Goal: Task Accomplishment & Management: Manage account settings

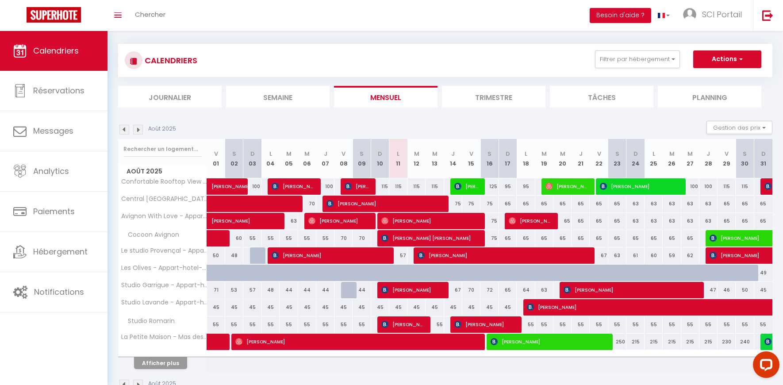
scroll to position [68, 0]
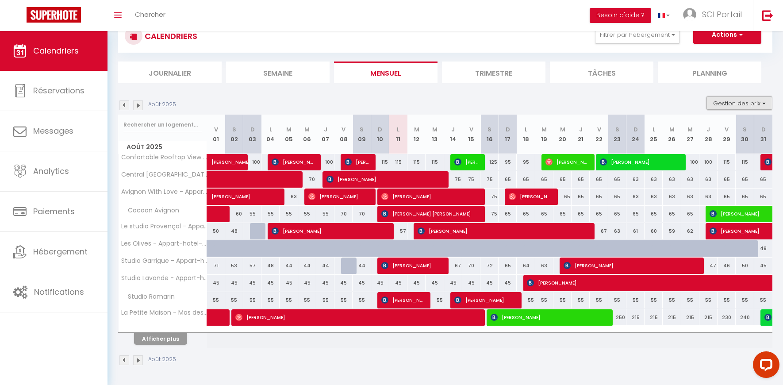
click at [743, 100] on button "Gestion des prix" at bounding box center [739, 102] width 66 height 13
click at [730, 129] on input "Nb Nuits minimum" at bounding box center [732, 130] width 80 height 9
checkbox input "true"
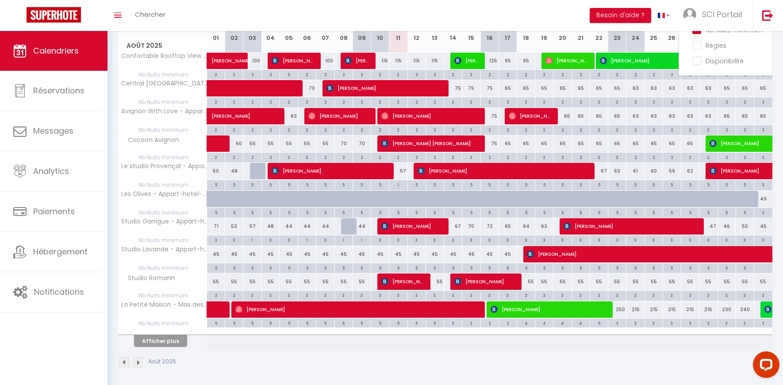
scroll to position [172, 0]
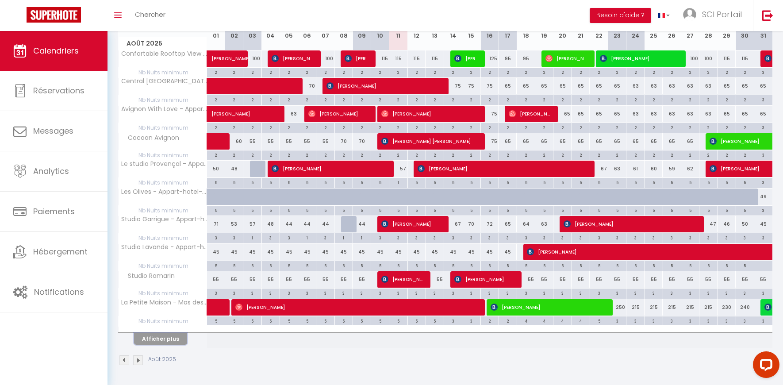
click at [176, 339] on button "Afficher plus" at bounding box center [160, 339] width 53 height 12
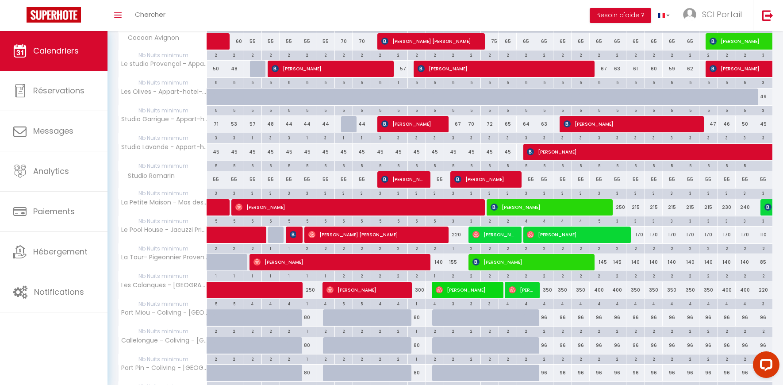
scroll to position [0, 0]
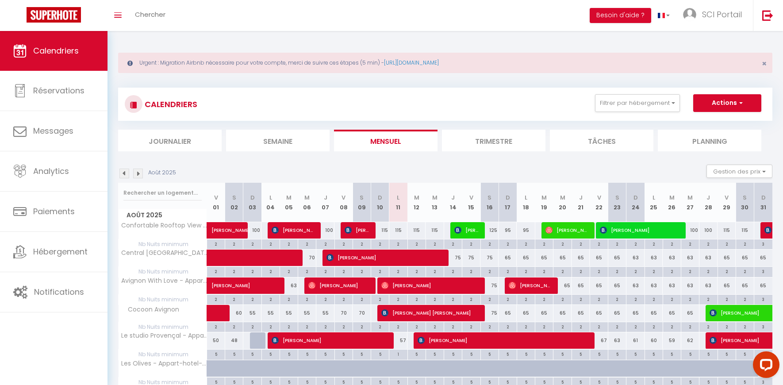
click at [127, 172] on img at bounding box center [124, 174] width 10 height 10
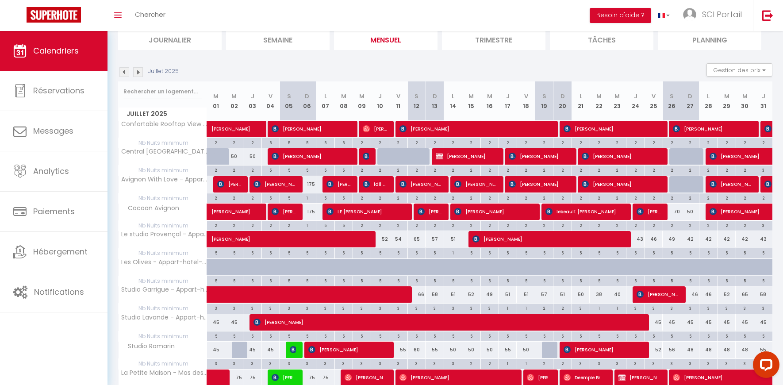
scroll to position [172, 0]
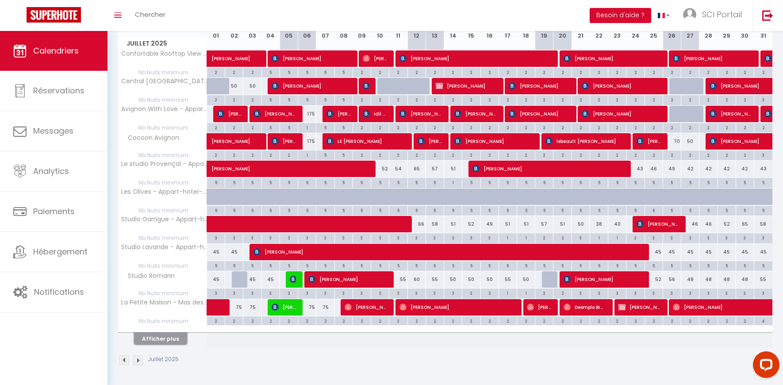
click at [155, 340] on button "Afficher plus" at bounding box center [160, 339] width 53 height 12
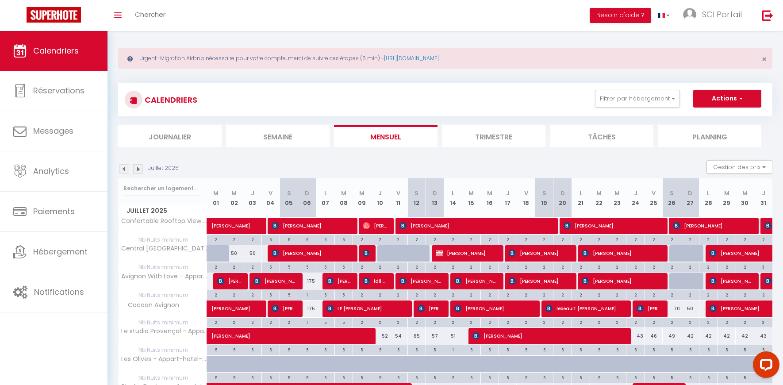
scroll to position [0, 0]
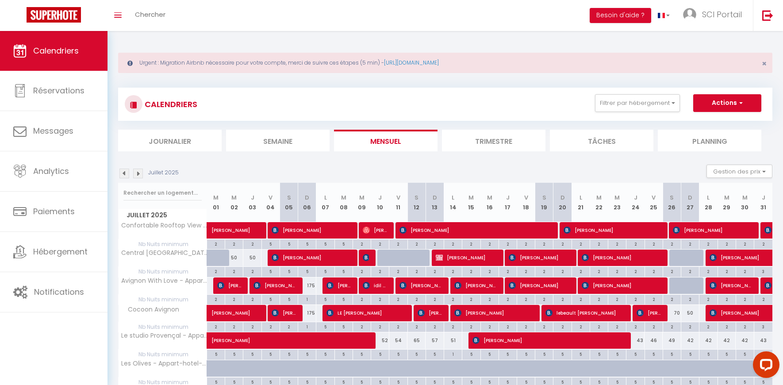
click at [138, 170] on img at bounding box center [138, 174] width 10 height 10
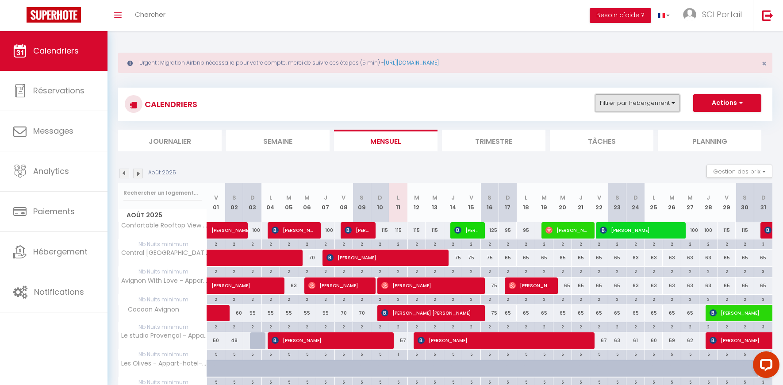
click at [660, 104] on button "Filtrer par hébergement" at bounding box center [637, 103] width 85 height 18
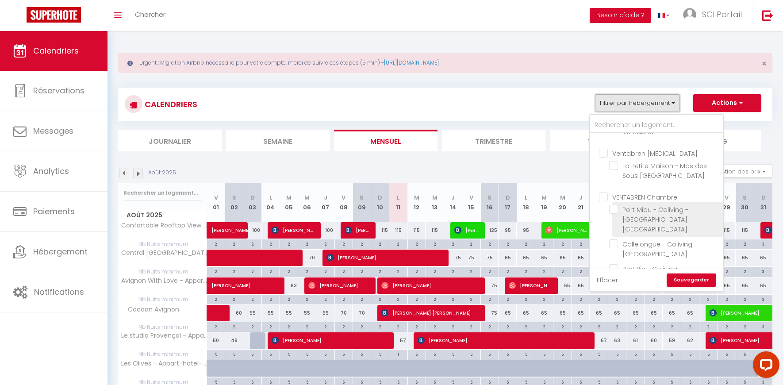
scroll to position [636, 0]
click at [604, 195] on input "VENTABREN Chambre" at bounding box center [665, 199] width 133 height 9
checkbox input "true"
checkbox input "false"
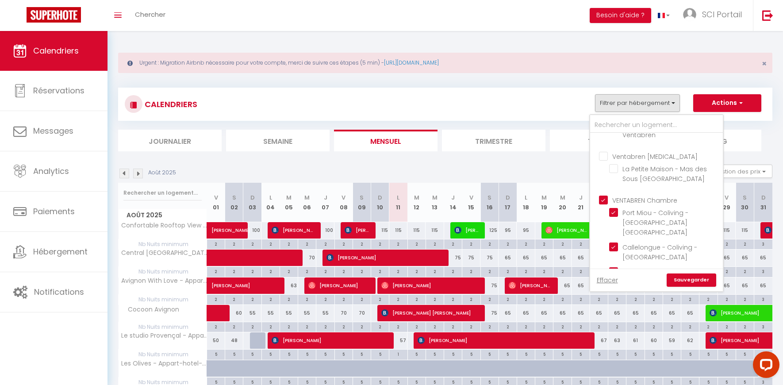
checkbox input "false"
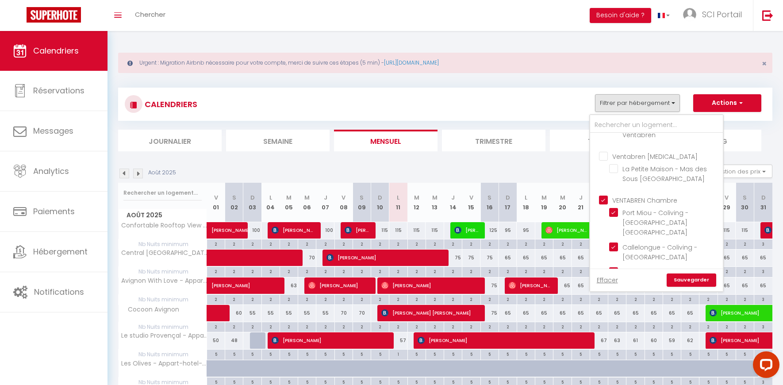
checkbox input "true"
checkbox input "false"
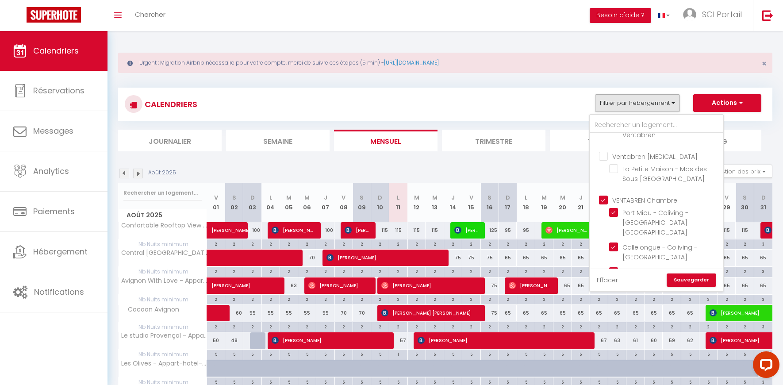
checkbox input "false"
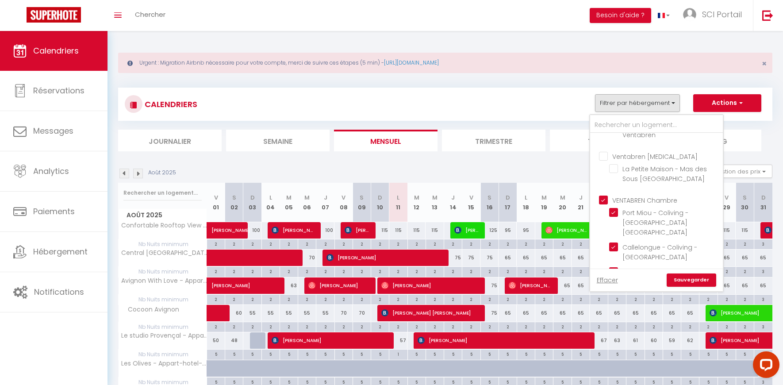
checkbox input "false"
checkbox input "true"
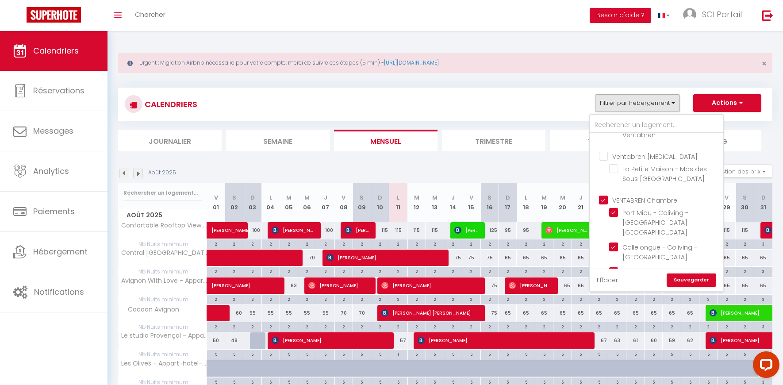
checkbox input "true"
checkbox input "false"
click at [700, 278] on link "Sauvegarder" at bounding box center [692, 279] width 50 height 13
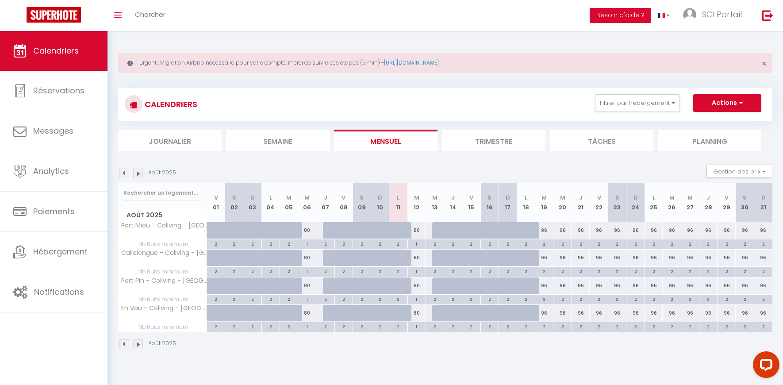
click at [126, 173] on img at bounding box center [124, 174] width 10 height 10
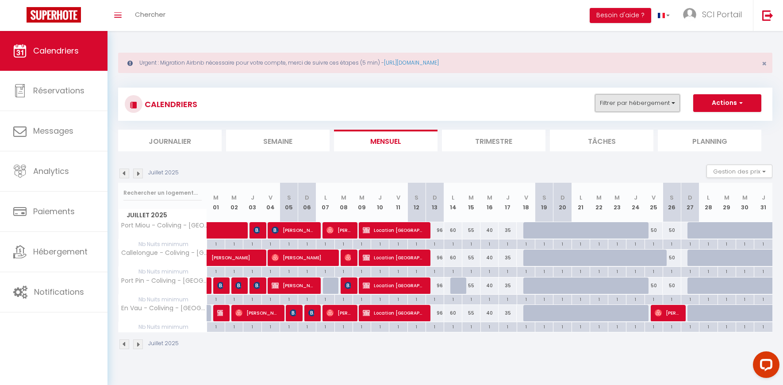
click at [654, 99] on button "Filtrer par hébergement" at bounding box center [637, 103] width 85 height 18
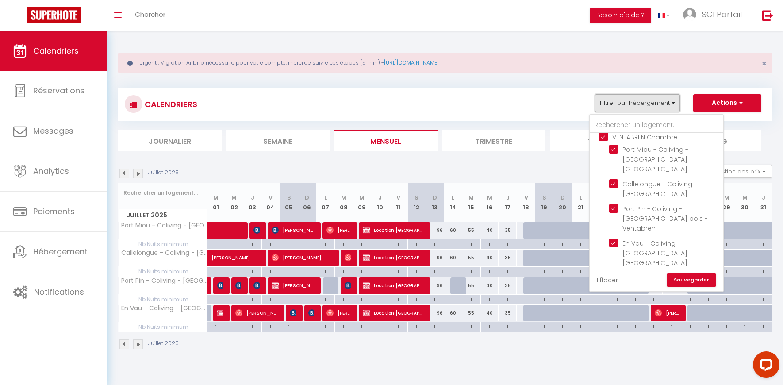
scroll to position [715, 0]
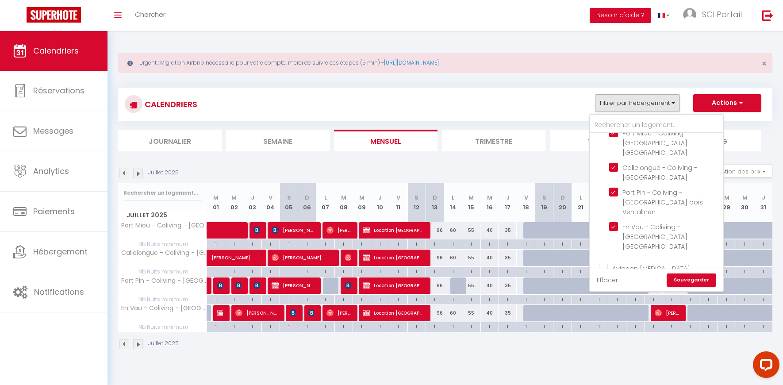
click at [618, 317] on input "Ventabren T5" at bounding box center [665, 321] width 133 height 9
checkbox input "true"
checkbox input "false"
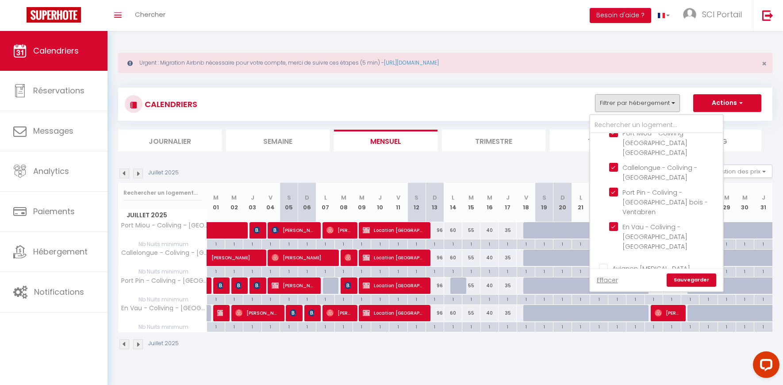
checkbox input "false"
checkbox input "true"
checkbox input "false"
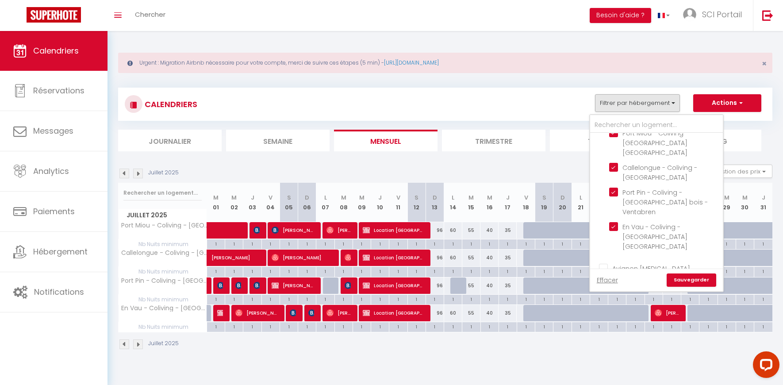
checkbox input "false"
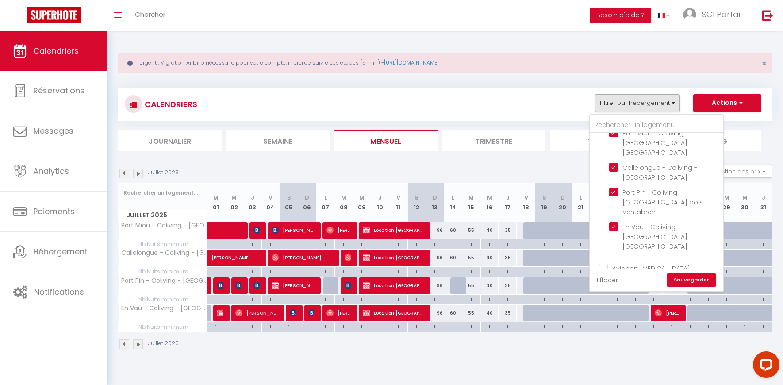
checkbox input "false"
checkbox input "true"
click at [677, 277] on link "Sauvegarder" at bounding box center [692, 279] width 50 height 13
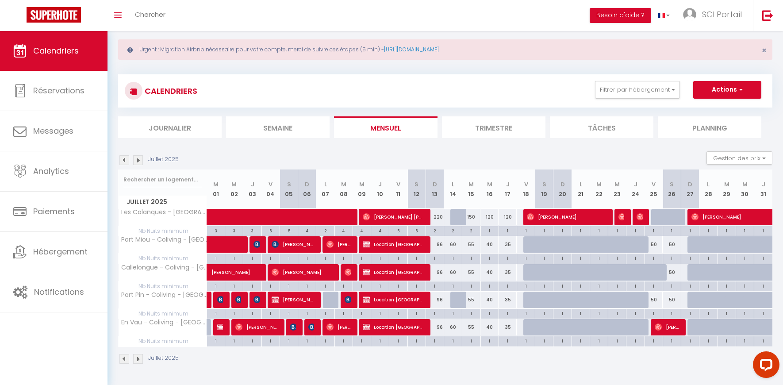
scroll to position [31, 0]
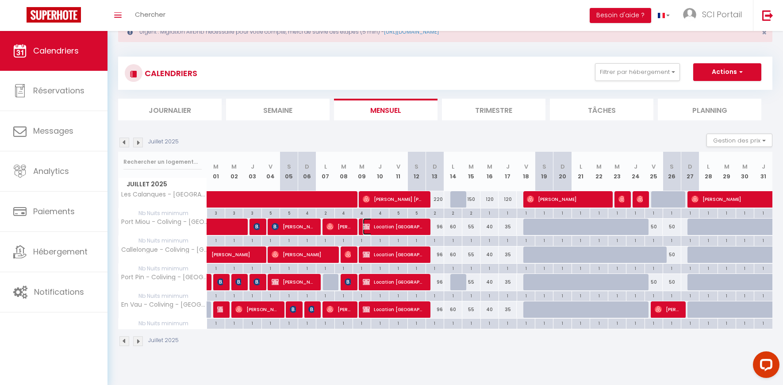
click at [414, 229] on span "Location [GEOGRAPHIC_DATA]" at bounding box center [393, 226] width 61 height 17
select select "OK"
select select "KO"
select select "0"
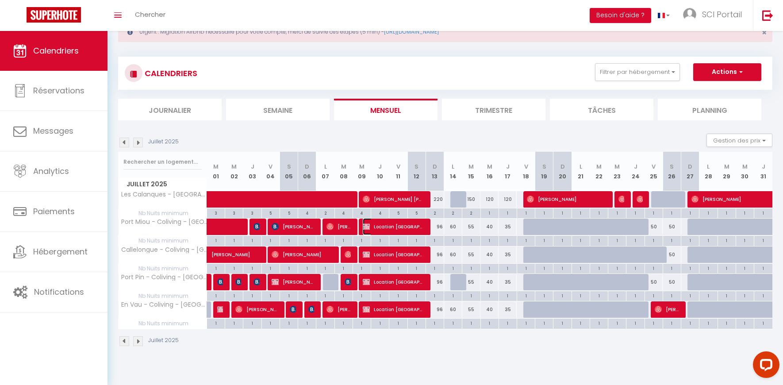
select select "1"
select select
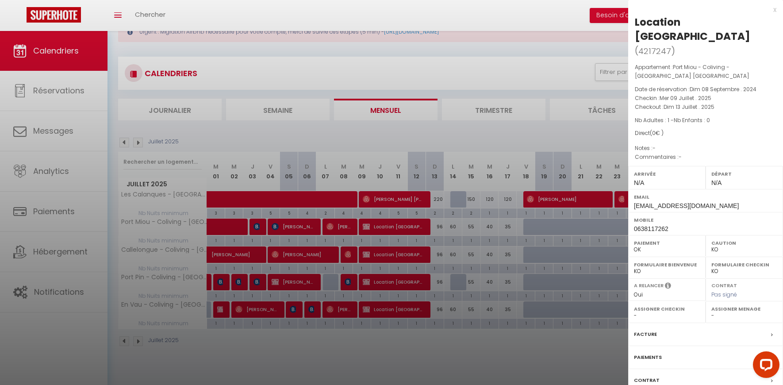
click at [648, 330] on label "Facture" at bounding box center [645, 334] width 23 height 9
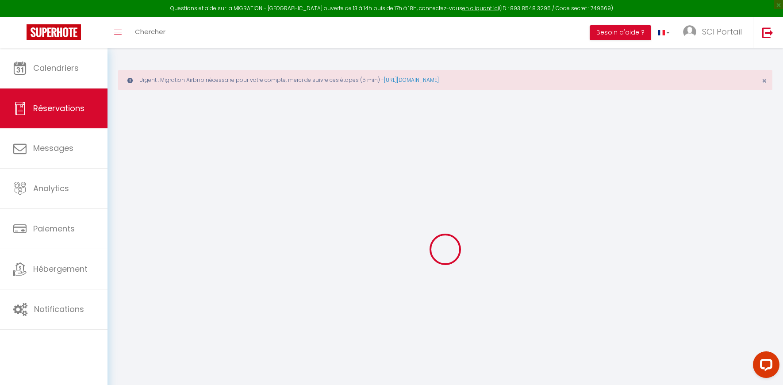
type input "Location"
type input "LES CALANQUES"
type input "laurenzlecat@hotmail.com"
type input "0638117262"
select select "FR"
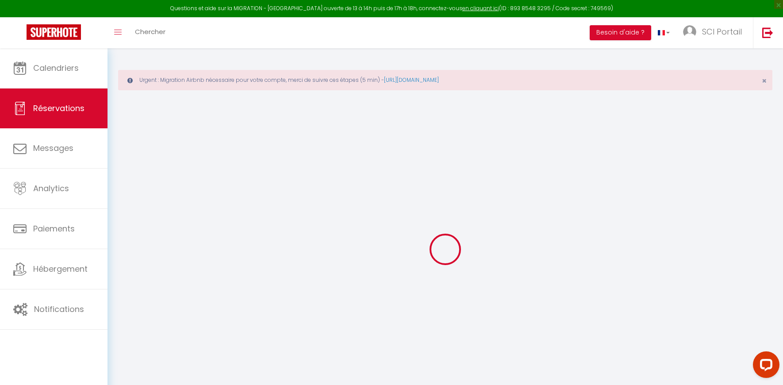
select select "12237"
select select "1"
type input "Mer 09 Juillet 2025"
select select
type input "Dim 13 Juillet 2025"
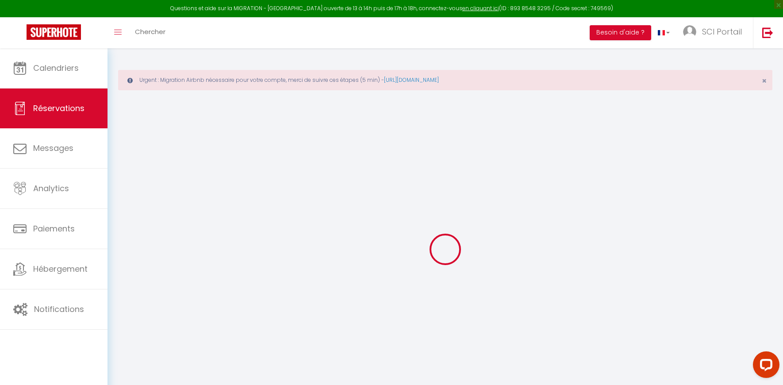
select select
type input "1"
select select "12"
select select
checkbox input "false"
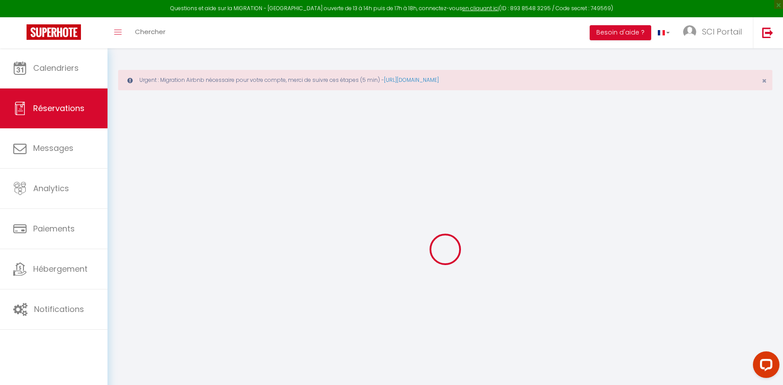
type input "0"
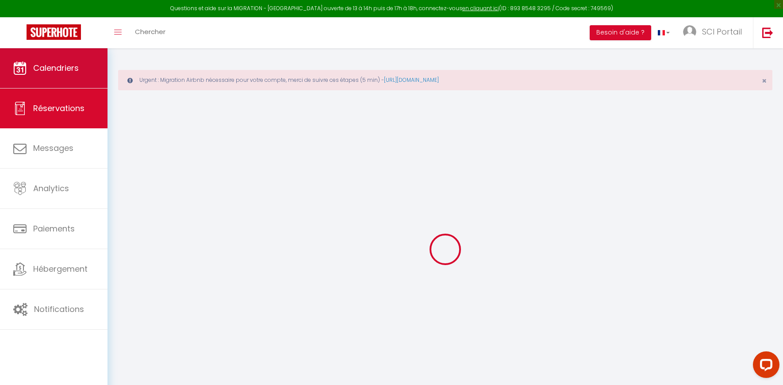
select select
select select "14"
checkbox input "false"
click at [53, 66] on span "Calendriers" at bounding box center [56, 67] width 46 height 11
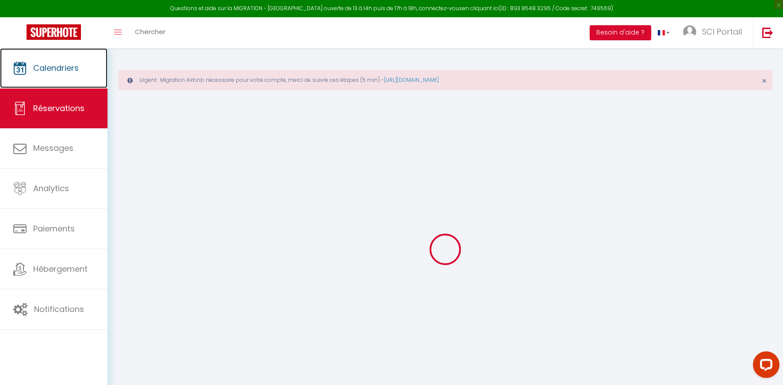
select select
checkbox input "false"
select select
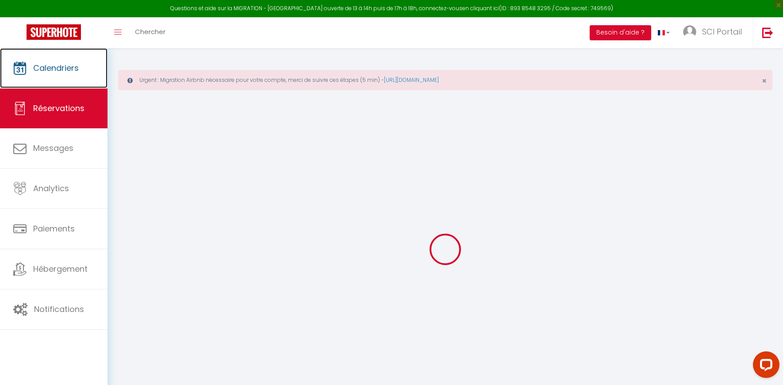
checkbox input "false"
select select
checkbox input "false"
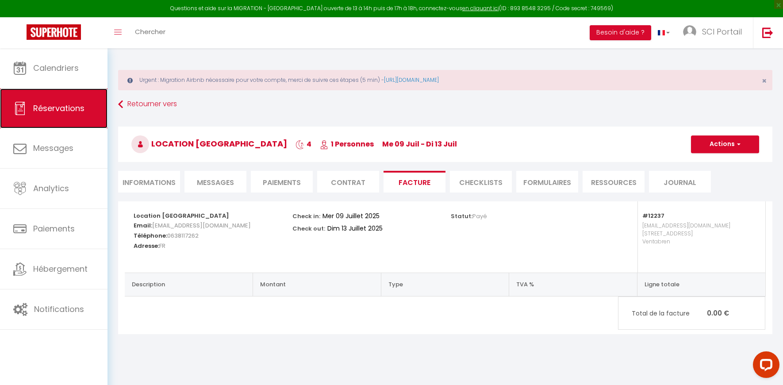
click at [59, 107] on span "Réservations" at bounding box center [58, 108] width 51 height 11
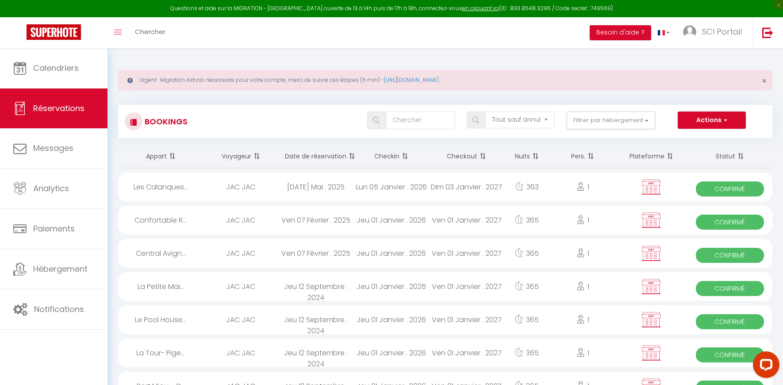
click at [234, 188] on div "JAC JAC" at bounding box center [240, 187] width 75 height 29
select select "OK"
select select "KO"
select select "0"
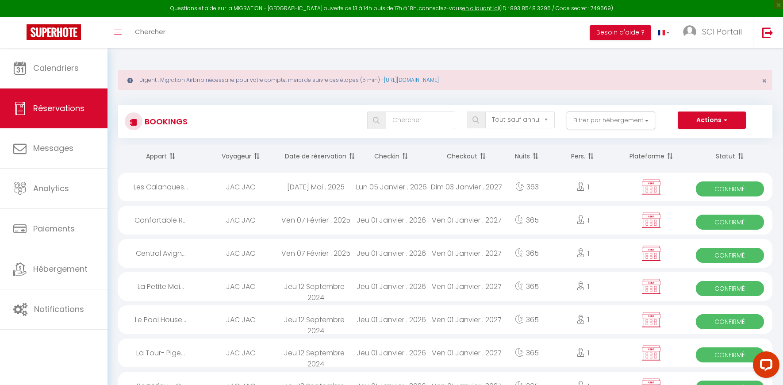
select select "0"
select select
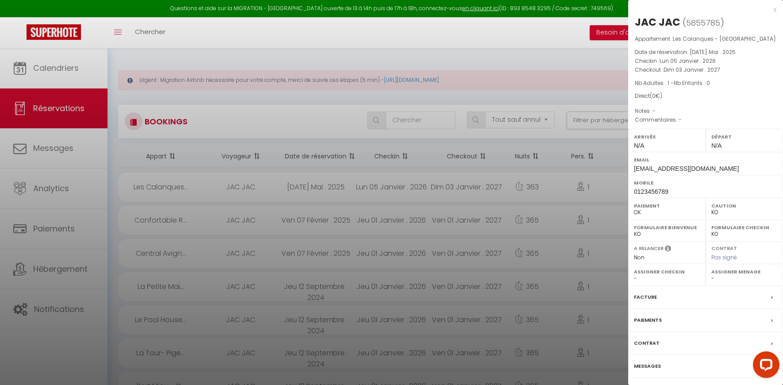
click at [714, 168] on div "Email indispo@jaffichecomplet.com" at bounding box center [705, 163] width 155 height 23
drag, startPoint x: 714, startPoint y: 169, endPoint x: 634, endPoint y: 170, distance: 80.1
click at [634, 170] on div "Email indispo@jaffichecomplet.com" at bounding box center [705, 163] width 155 height 23
copy span "indispo@jaffichecomplet.com"
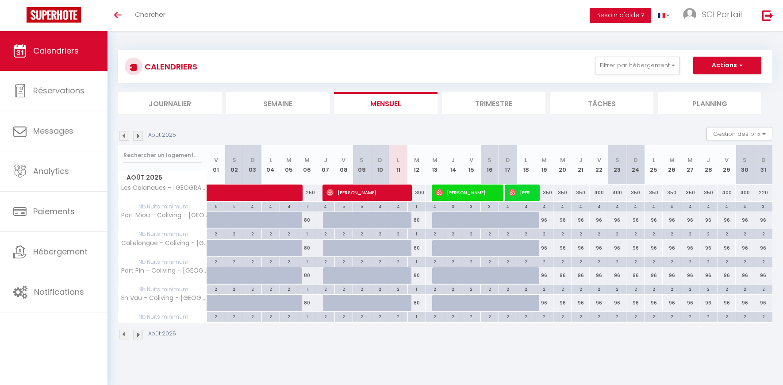
click at [127, 137] on img at bounding box center [124, 136] width 10 height 10
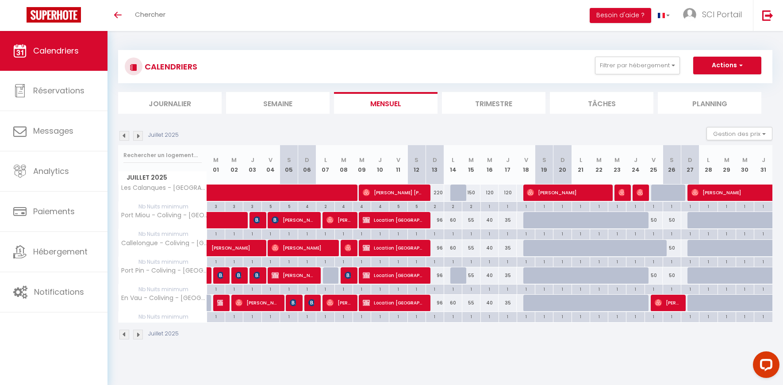
click at [545, 221] on div at bounding box center [551, 225] width 18 height 17
checkbox input "false"
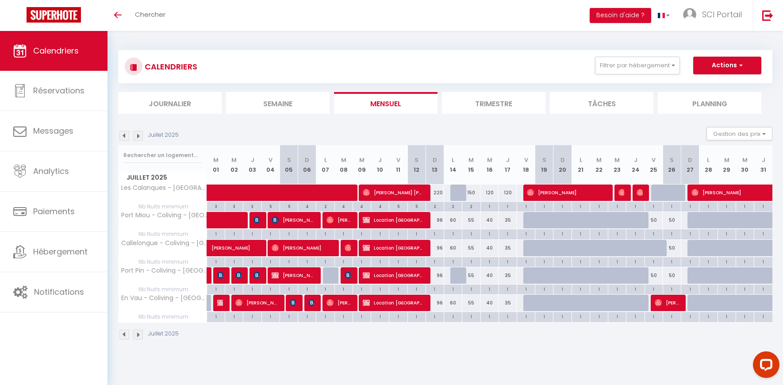
checkbox input "false"
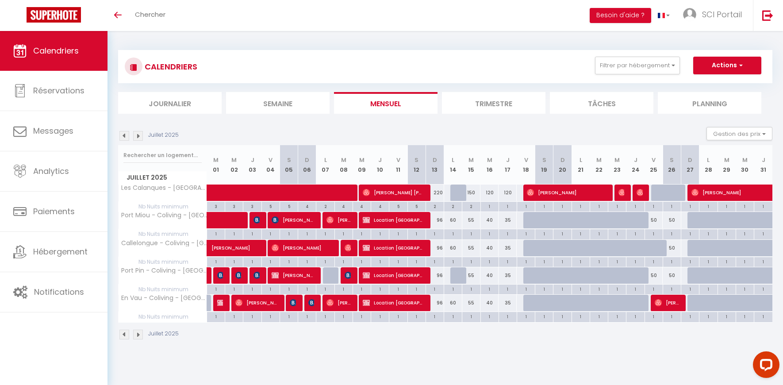
checkbox input "false"
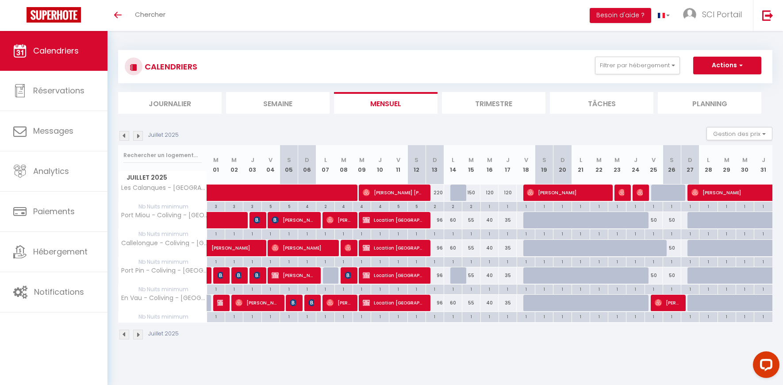
checkbox input "false"
type input "88"
type input "[PERSON_NAME] 19 Juillet 2025"
type input "Dim 20 Juillet 2025"
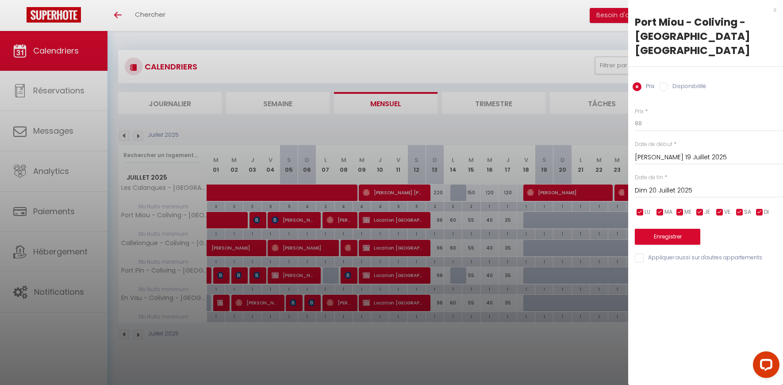
click at [531, 220] on div at bounding box center [391, 192] width 783 height 385
checkbox input "false"
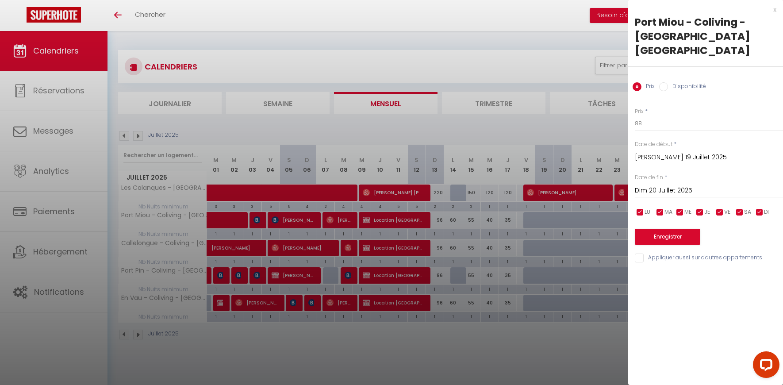
checkbox input "false"
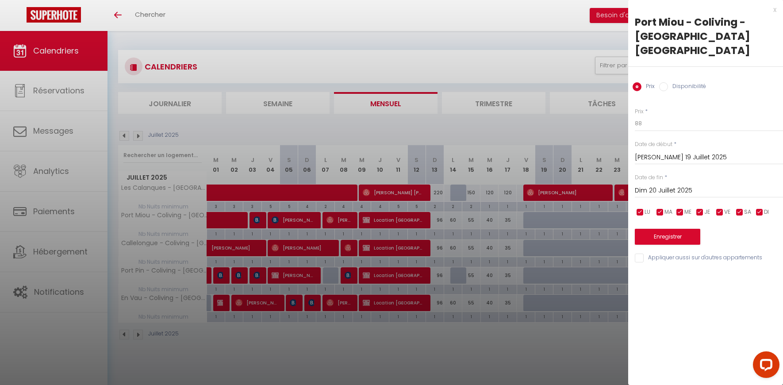
checkbox input "false"
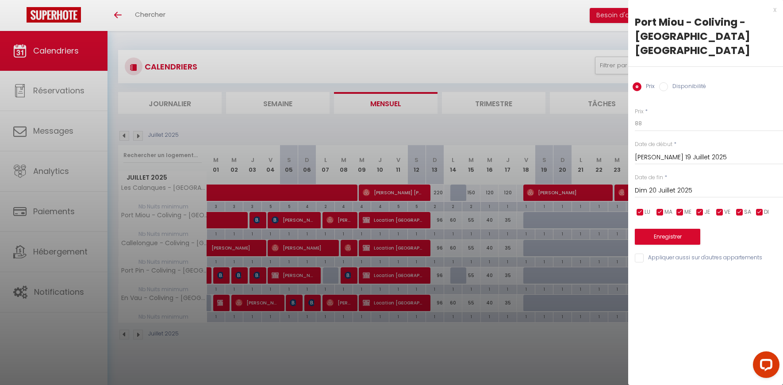
checkbox input "false"
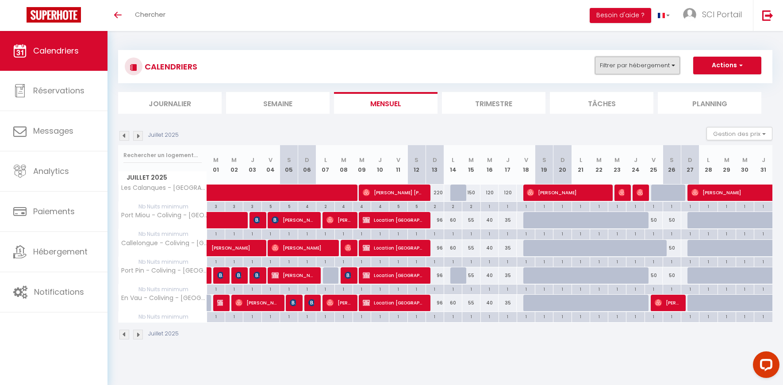
click at [607, 66] on button "Filtrer par hébergement" at bounding box center [637, 66] width 85 height 18
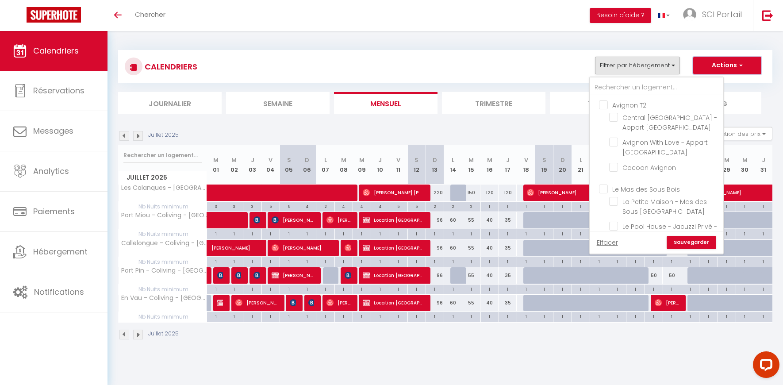
click at [715, 64] on button "Actions" at bounding box center [727, 66] width 68 height 18
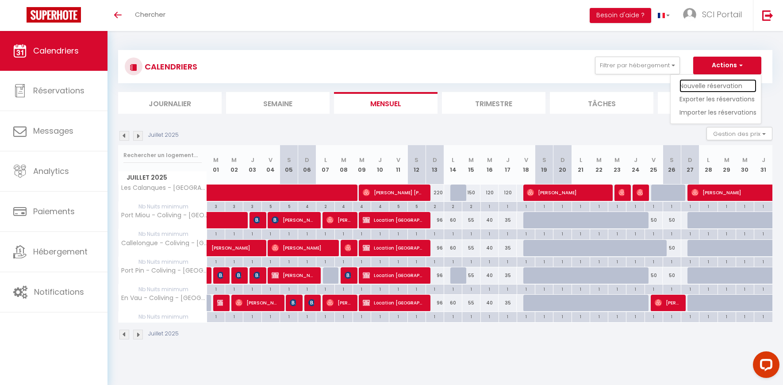
click at [706, 84] on link "Nouvelle réservation" at bounding box center [717, 85] width 77 height 13
select select
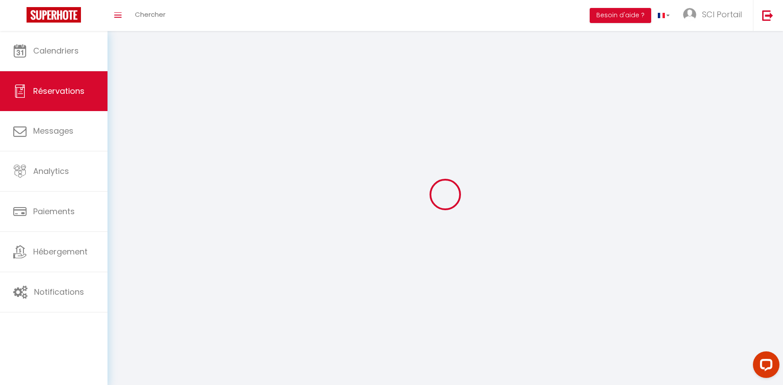
select select
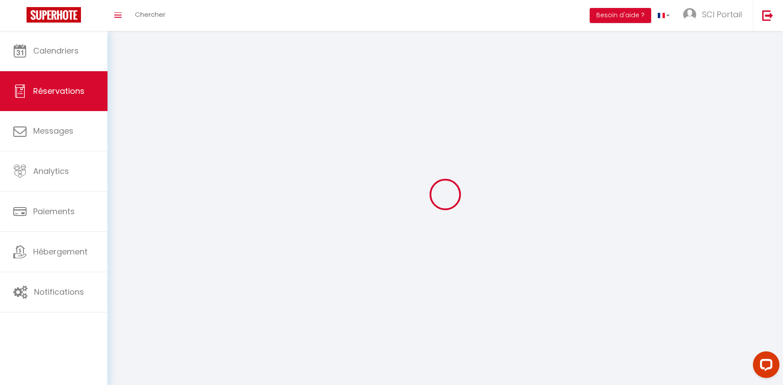
select select
checkbox input "false"
select select
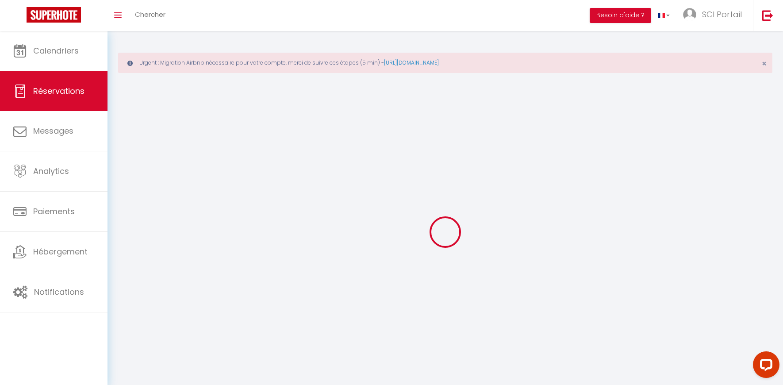
select select
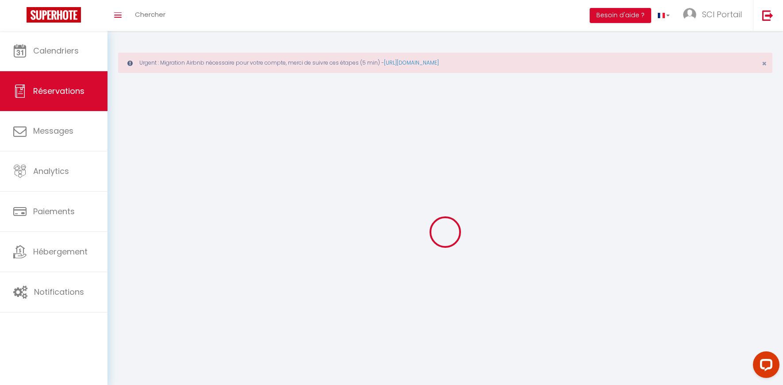
select select
checkbox input "false"
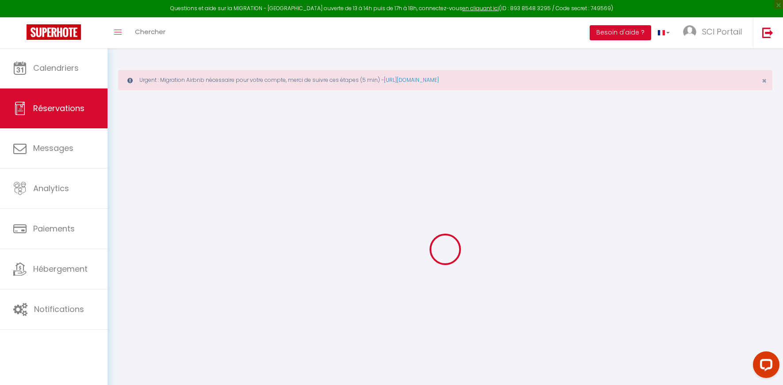
select select
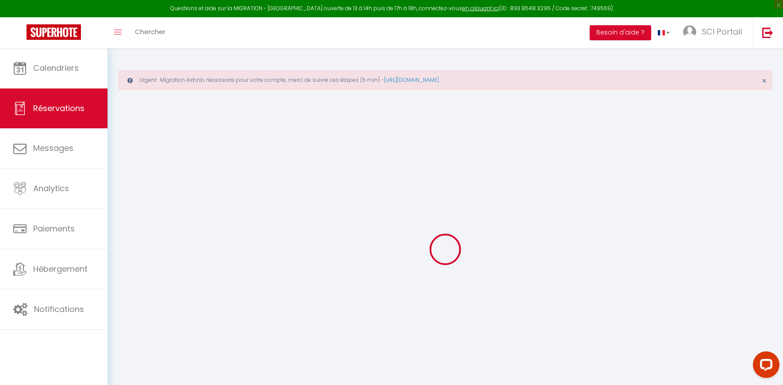
select select
checkbox input "false"
select select
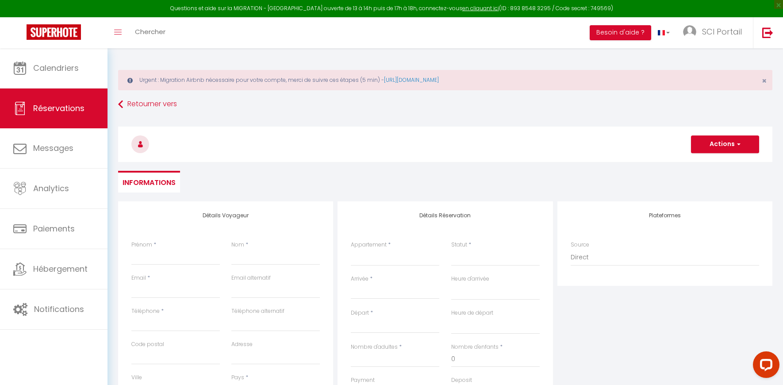
select select
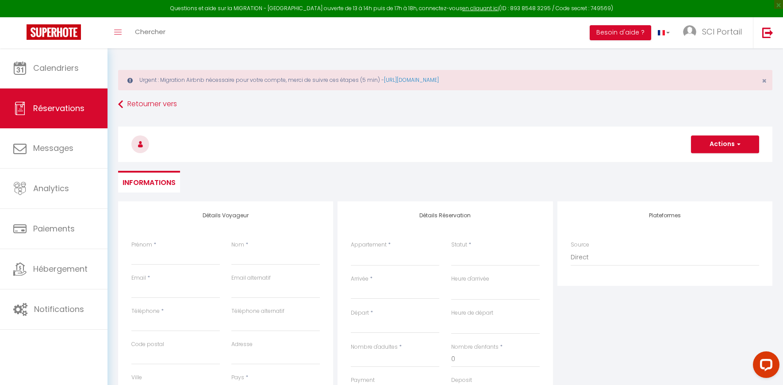
checkbox input "false"
select select
click at [404, 255] on select "Confortable Rooftop View - Appart Hôtel [GEOGRAPHIC_DATA] [GEOGRAPHIC_DATA] [GE…" at bounding box center [395, 257] width 88 height 17
select select "12237"
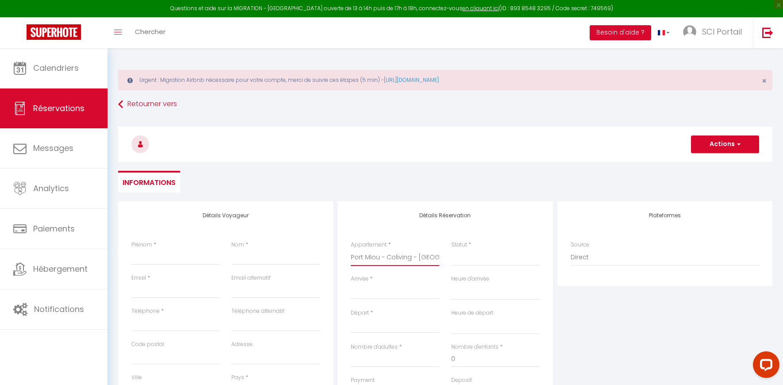
select select
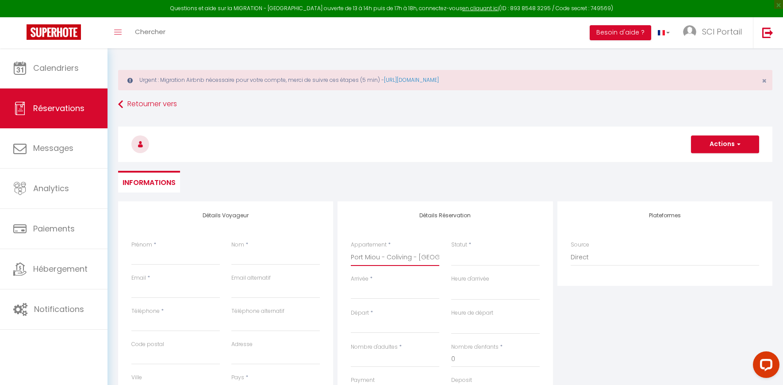
select select
checkbox input "false"
select select
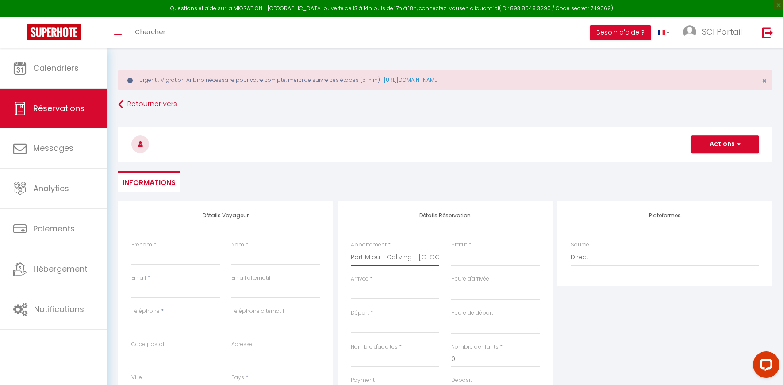
select select
checkbox input "false"
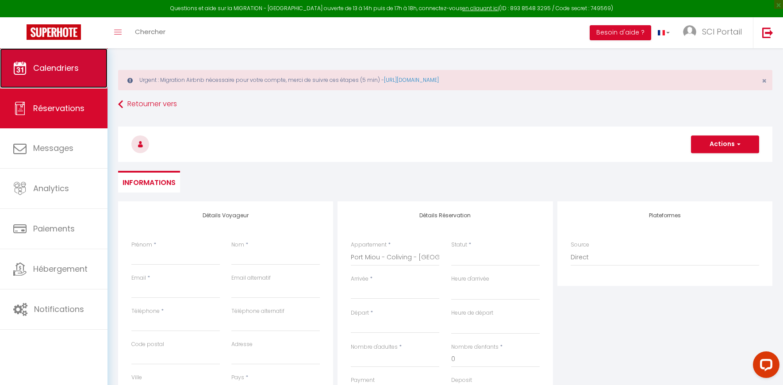
click at [38, 62] on span "Calendriers" at bounding box center [56, 67] width 46 height 11
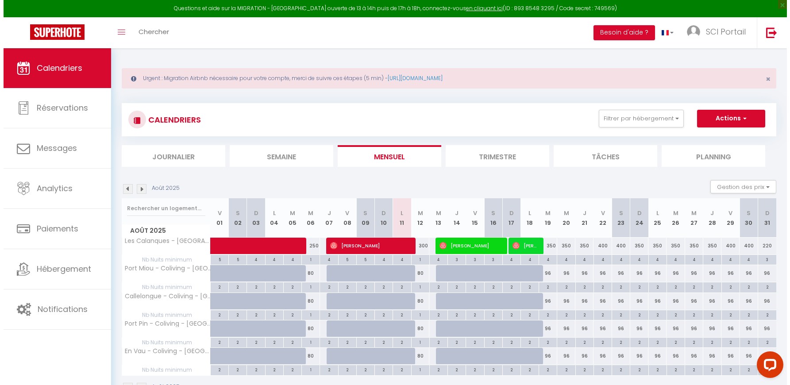
scroll to position [48, 0]
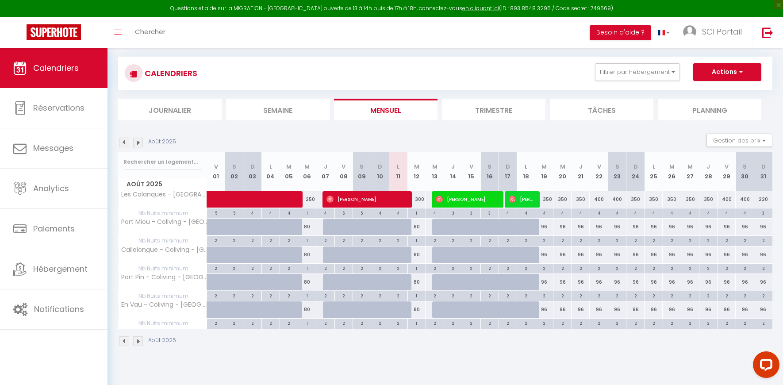
click at [418, 200] on div "300" at bounding box center [416, 199] width 18 height 16
type input "300"
type input "[DATE] Août 2025"
type input "Mer 13 Août 2025"
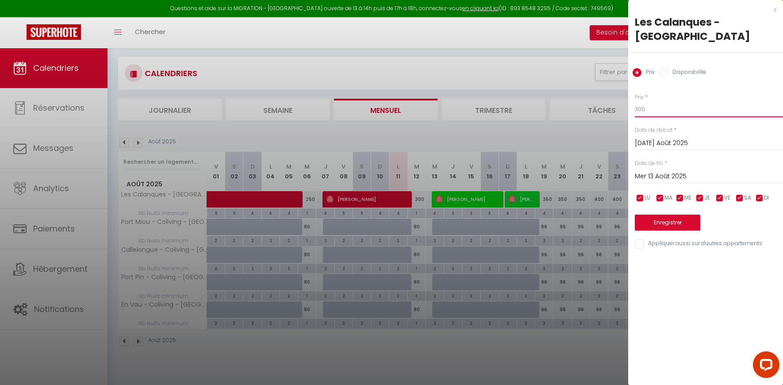
click at [636, 109] on input "300" at bounding box center [709, 109] width 148 height 16
click at [636, 110] on input "300" at bounding box center [709, 109] width 148 height 16
type input "150"
click at [657, 225] on button "Enregistrer" at bounding box center [667, 223] width 65 height 16
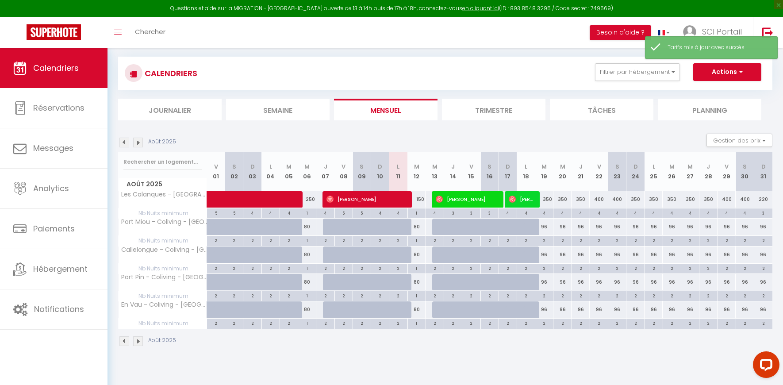
click at [418, 227] on div "80" at bounding box center [416, 227] width 18 height 16
type input "80"
type input "[DATE] Août 2025"
type input "Mer 13 Août 2025"
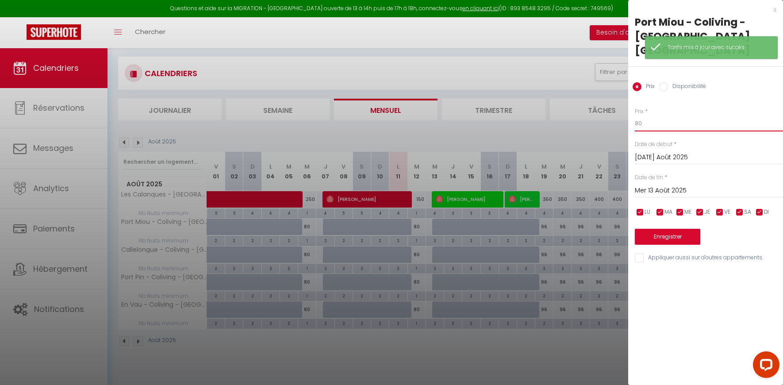
click at [657, 115] on input "80" at bounding box center [709, 123] width 148 height 16
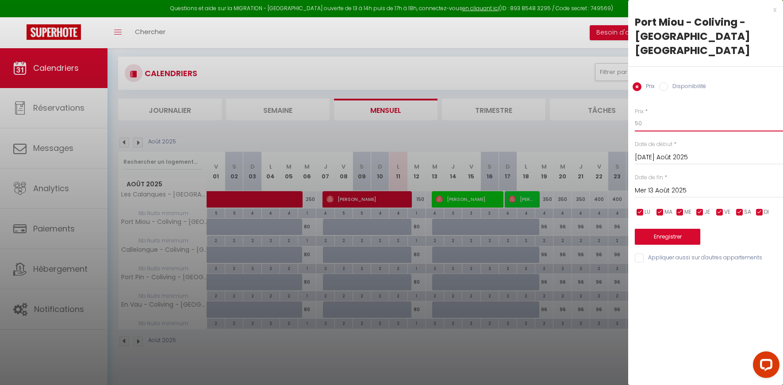
type input "50"
click at [650, 253] on input "Appliquer aussi sur d'autres appartements" at bounding box center [709, 257] width 148 height 9
checkbox input "true"
click at [654, 229] on button "Enregistrer" at bounding box center [667, 237] width 65 height 16
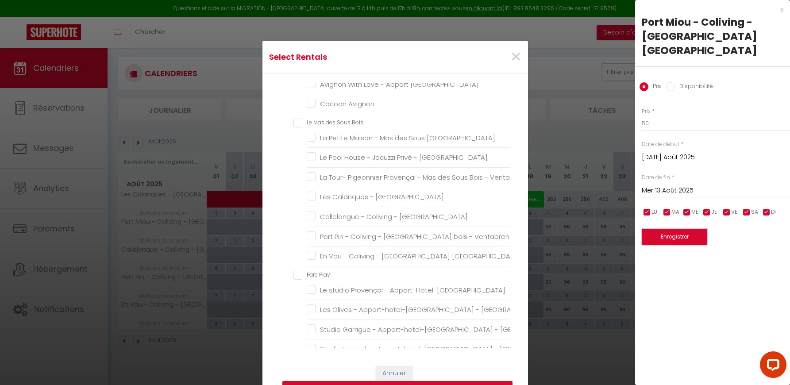
scroll to position [341, 0]
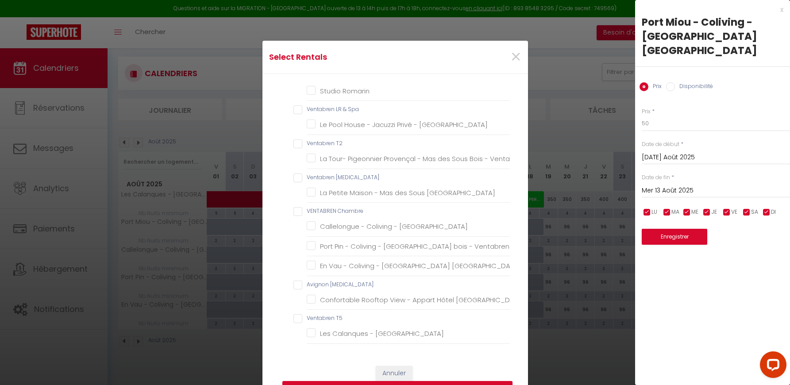
click at [295, 207] on Chambre "VENTABREN Chambre" at bounding box center [401, 211] width 217 height 9
checkbox Chambre "true"
checkbox T2 "false"
checkbox Avignon "false"
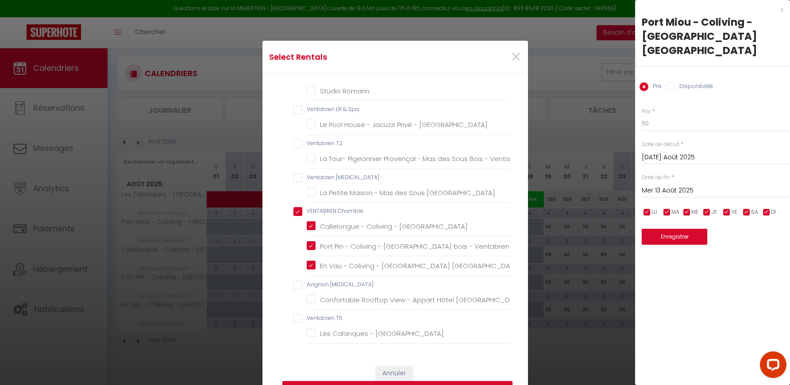
checkbox Avignon "false"
checkbox Bois "false"
checkbox Ventabren "false"
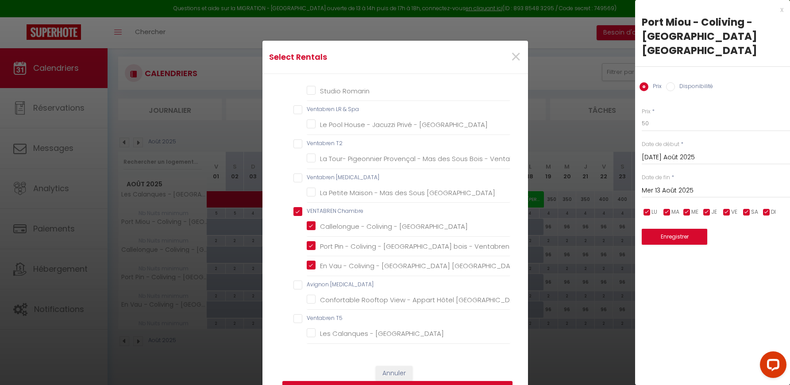
checkbox Sous-Bois "false"
checkbox Ventabren "true"
checkbox Play "false"
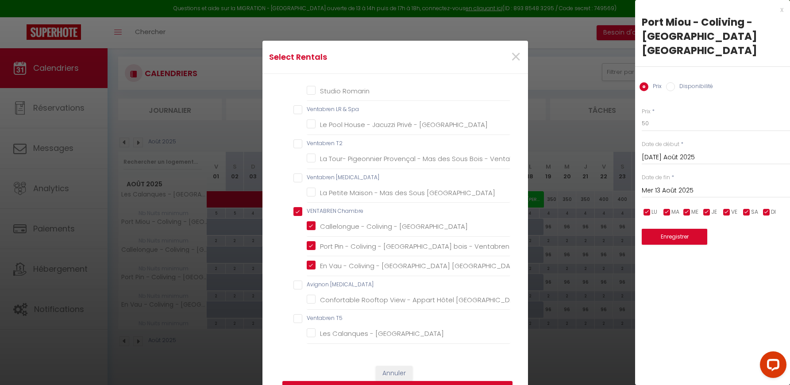
checkbox Oliviers "false"
checkbox oliviers "false"
checkbox Romarin "false"
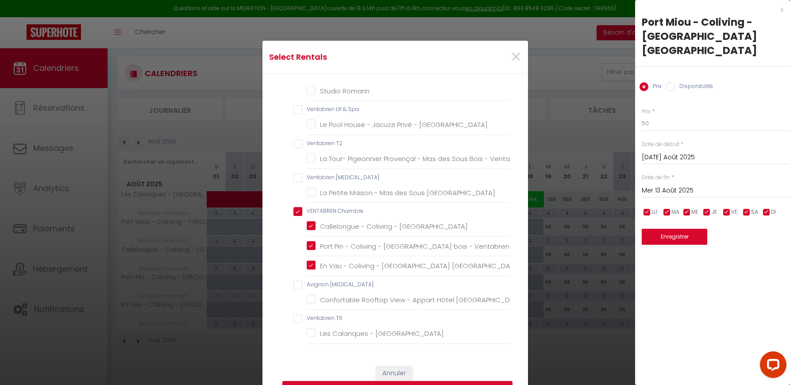
checkbox Spa "false"
checkbox Ventabren "false"
checkbox T2 "false"
checkbox Ventabren "false"
checkbox T3 "false"
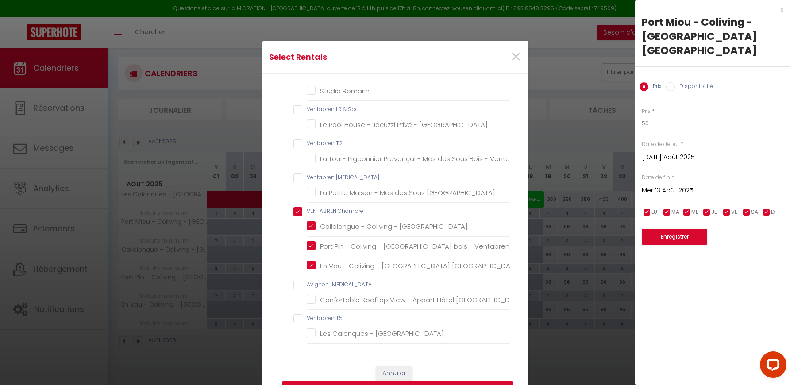
checkbox Ventabren "false"
checkbox Ventabren "true"
checkbox T3 "false"
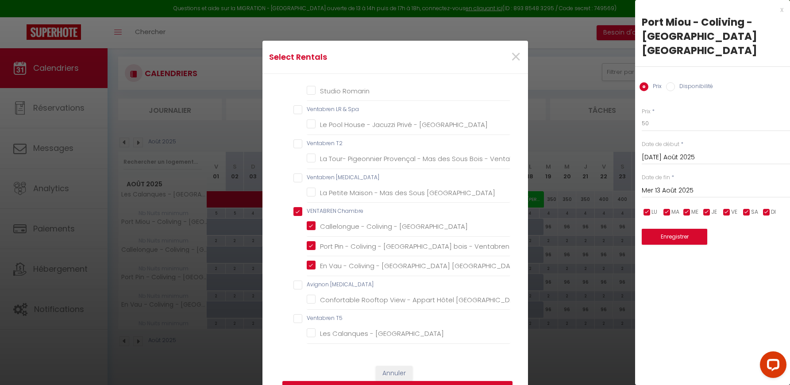
checkbox Avignon "false"
checkbox T5 "false"
checkbox Sous-Bois "false"
click at [449, 382] on button "Enregistrer" at bounding box center [397, 389] width 230 height 17
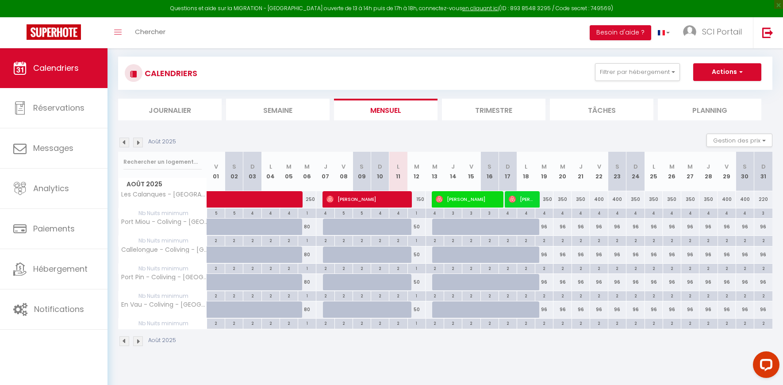
click at [416, 213] on div "1" at bounding box center [417, 212] width 18 height 8
type input "1"
type input "[DATE] Août 2025"
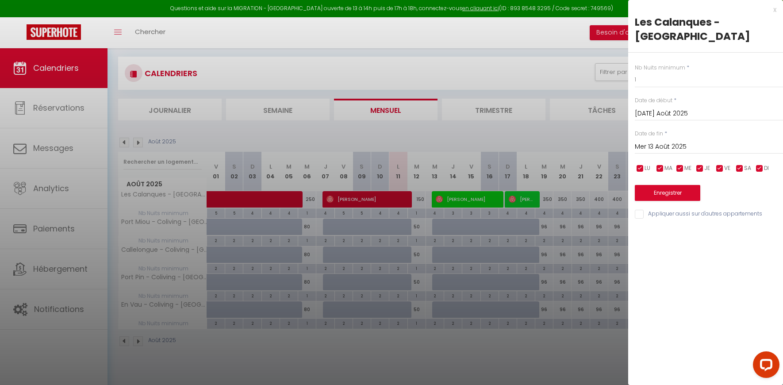
click at [663, 140] on div "Mer 13 Août 2025 < Août 2025 > Dim Lun Mar Mer Jeu Ven Sam 1 2 3 4 5 6 7 8 9 10…" at bounding box center [709, 146] width 148 height 16
click at [663, 149] on input "Mer 13 Août 2025" at bounding box center [709, 147] width 148 height 12
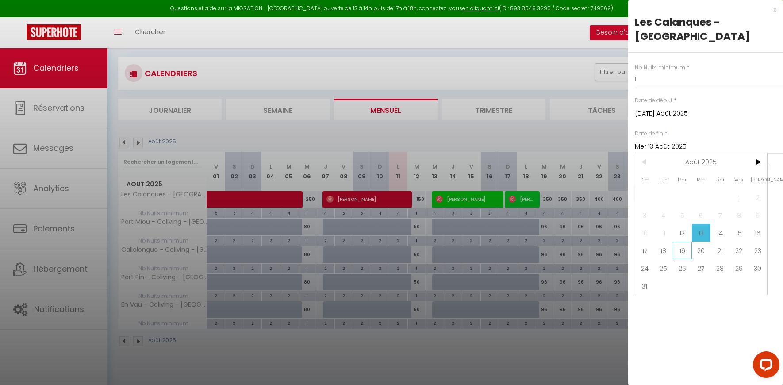
click at [686, 253] on span "19" at bounding box center [682, 251] width 19 height 18
type input "[DATE] Août 2025"
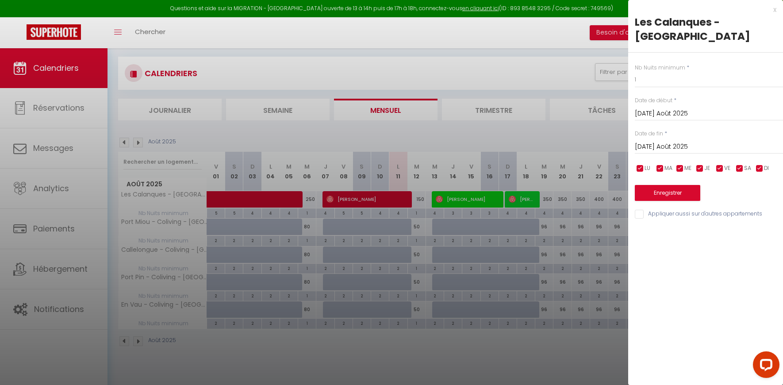
click at [641, 217] on input "Appliquer aussi sur d'autres appartements" at bounding box center [709, 214] width 148 height 9
checkbox input "true"
click at [653, 188] on button "Enregistrer" at bounding box center [667, 193] width 65 height 16
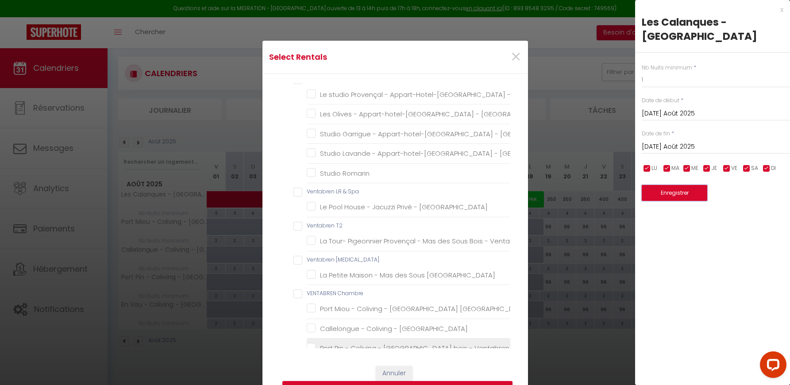
scroll to position [326, 0]
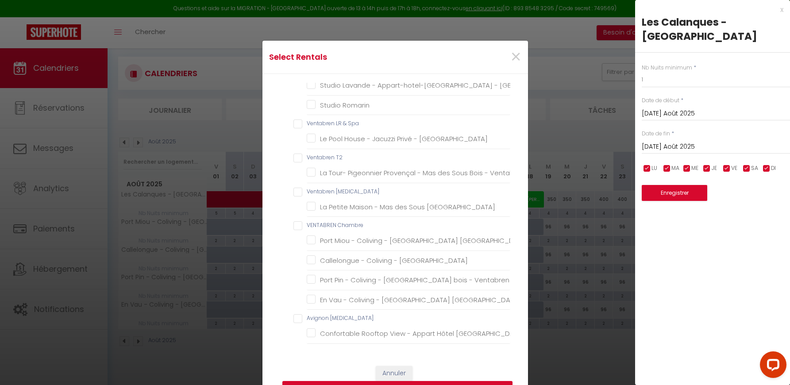
click at [295, 221] on Chambre "VENTABREN Chambre" at bounding box center [401, 225] width 217 height 9
checkbox Chambre "true"
checkbox input "true"
checkbox T2 "false"
checkbox Avignon "false"
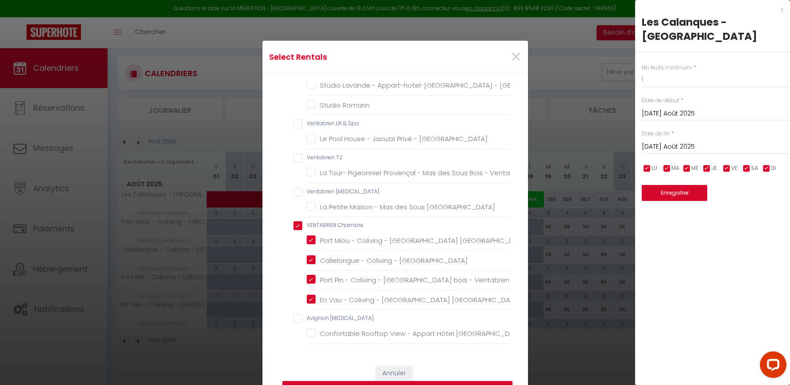
checkbox Avignon "false"
checkbox Bois "false"
checkbox Ventabren "false"
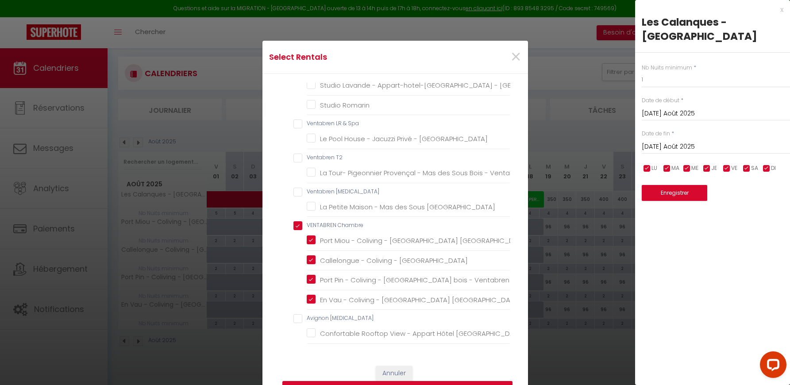
checkbox Ventabren "false"
checkbox Ventabren "true"
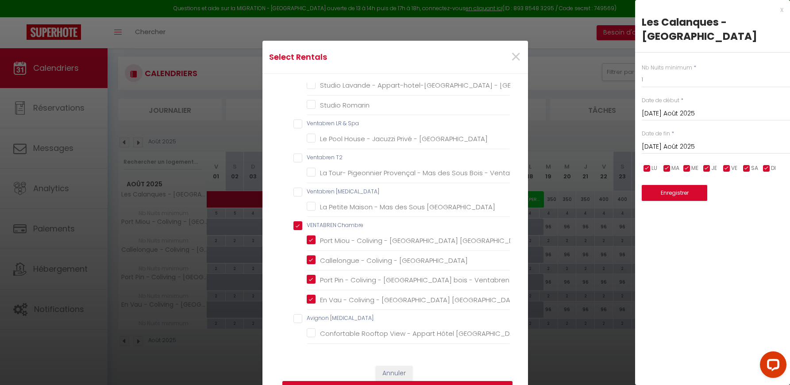
checkbox Play "false"
checkbox Oliviers "false"
checkbox oliviers "false"
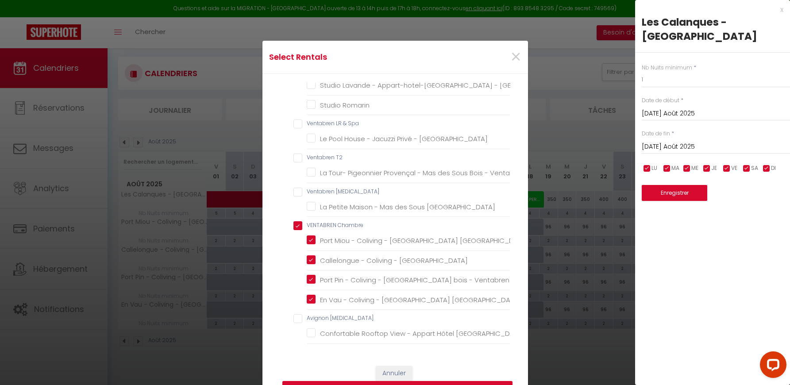
checkbox Romarin "false"
checkbox Spa "false"
checkbox Ventabren "false"
checkbox T2 "false"
checkbox Ventabren "false"
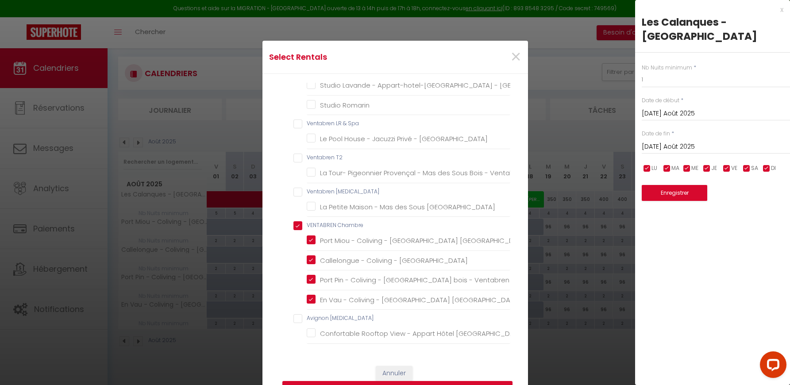
checkbox T3 "false"
checkbox Ventabren "false"
checkbox Ventabren "true"
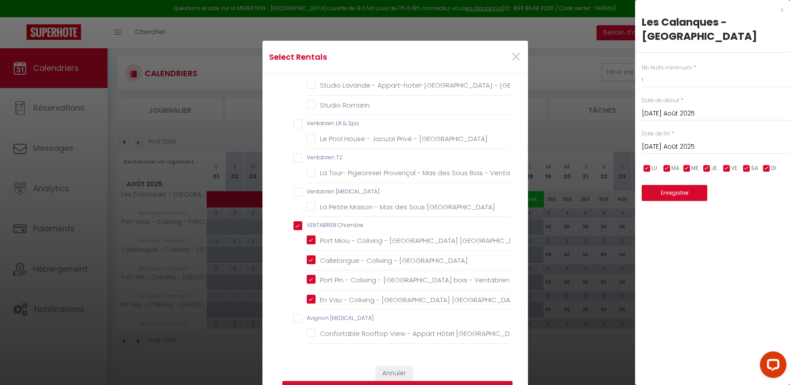
checkbox Ventabren "true"
checkbox T3 "false"
checkbox Avignon "false"
click at [462, 381] on button "Enregistrer" at bounding box center [397, 389] width 230 height 17
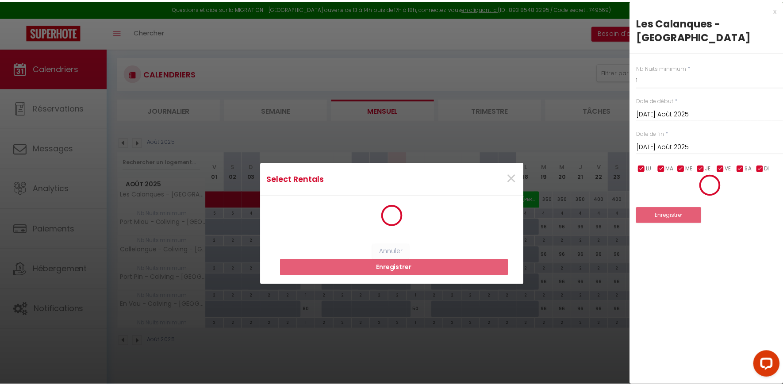
scroll to position [0, 0]
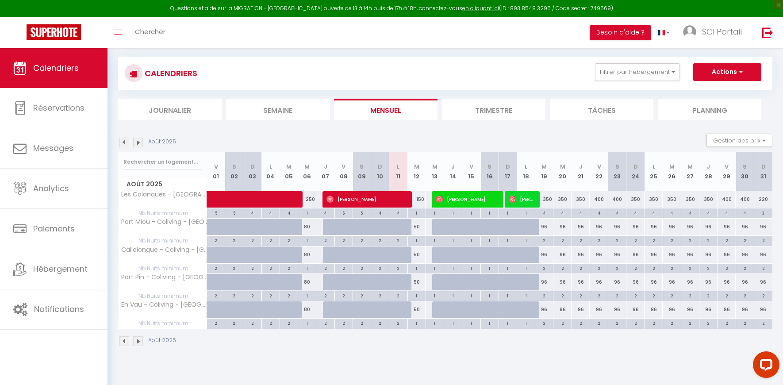
click at [544, 214] on div "4" at bounding box center [544, 212] width 18 height 8
type input "4"
type input "[DATE] Août 2025"
type input "Mer 20 Août 2025"
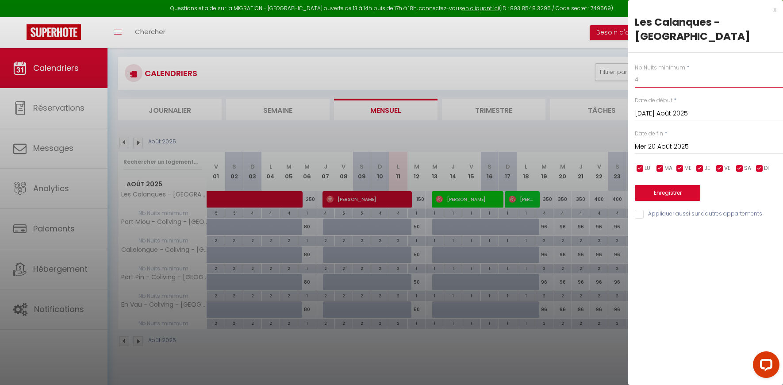
click at [642, 82] on input "4" at bounding box center [709, 80] width 148 height 16
type input "2"
click at [656, 146] on input "Mer 20 Août 2025" at bounding box center [709, 147] width 148 height 12
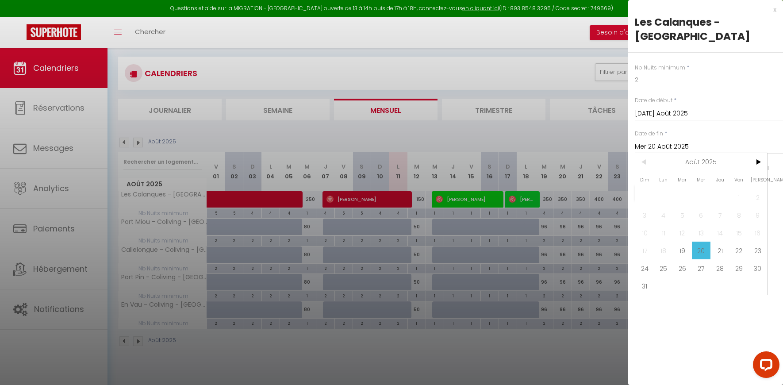
click at [739, 252] on span "22" at bounding box center [738, 251] width 19 height 18
type input "Ven 22 Août 2025"
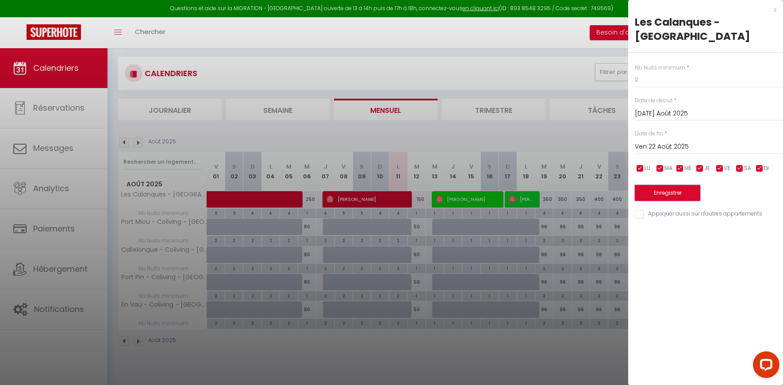
click at [666, 193] on button "Enregistrer" at bounding box center [667, 193] width 65 height 16
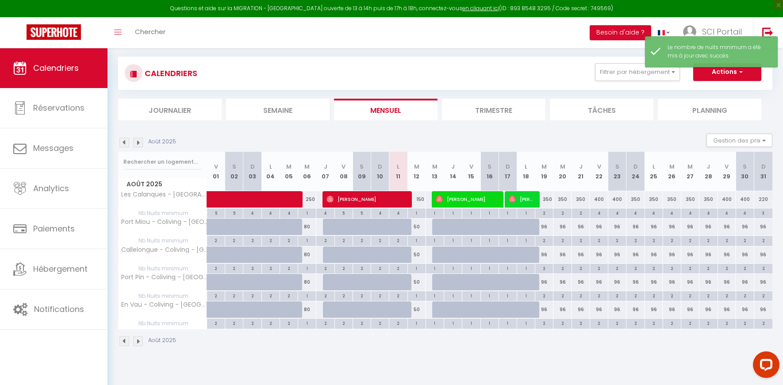
click at [599, 214] on div "4" at bounding box center [599, 212] width 18 height 8
type input "4"
type input "Ven 22 Août 2025"
type input "Sam 23 Août 2025"
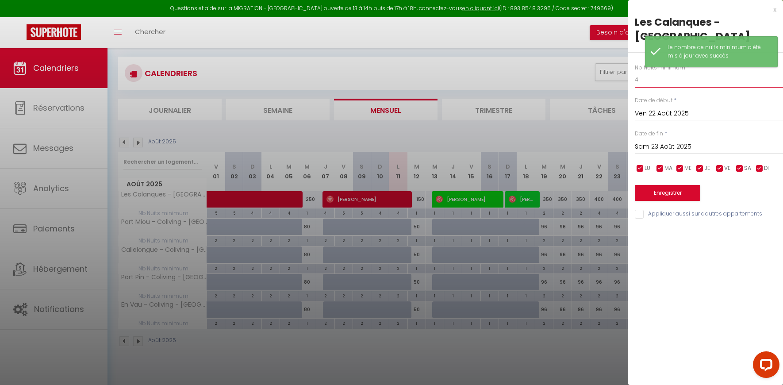
click at [654, 78] on input "4" at bounding box center [709, 80] width 148 height 16
click at [654, 79] on input "4" at bounding box center [709, 80] width 148 height 16
type input "3"
drag, startPoint x: 662, startPoint y: 147, endPoint x: 666, endPoint y: 150, distance: 4.8
click at [663, 147] on input "Sam 23 Août 2025" at bounding box center [709, 147] width 148 height 12
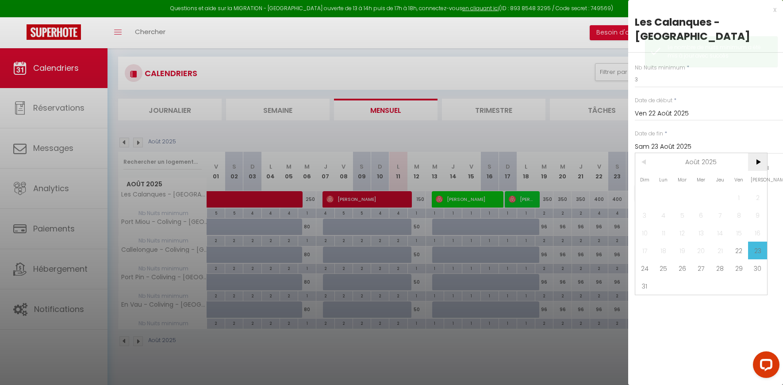
click at [756, 166] on span ">" at bounding box center [757, 162] width 19 height 18
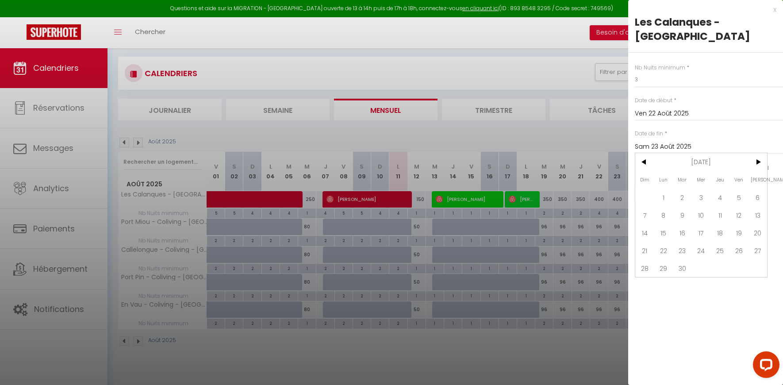
drag, startPoint x: 664, startPoint y: 200, endPoint x: 661, endPoint y: 184, distance: 15.6
click at [664, 199] on span "1" at bounding box center [663, 197] width 19 height 18
type input "Lun 01 Septembre 2025"
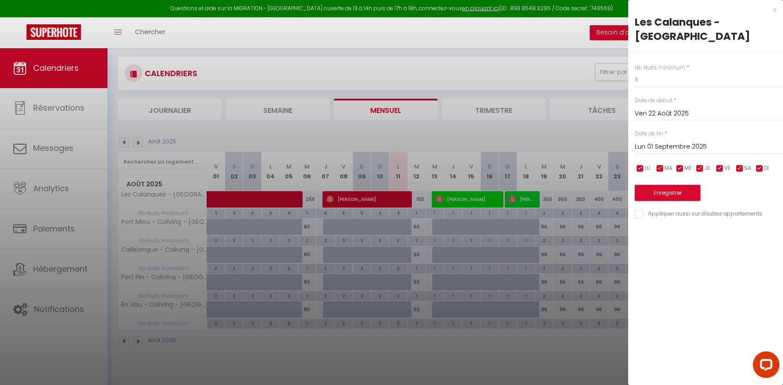
click at [648, 195] on button "Enregistrer" at bounding box center [667, 193] width 65 height 16
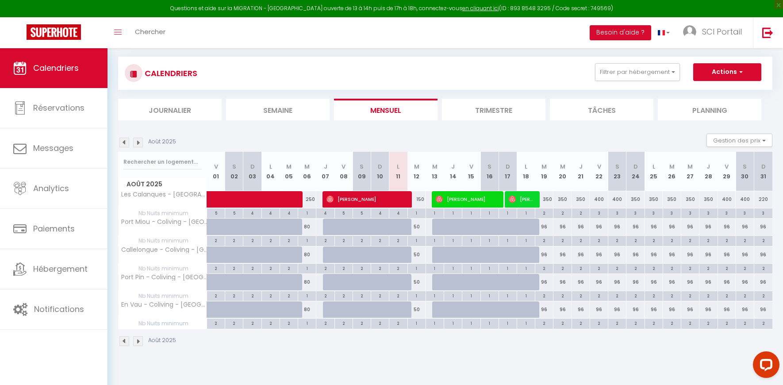
click at [547, 201] on div "350" at bounding box center [544, 199] width 18 height 16
type input "350"
type input "[DATE] Août 2025"
type input "Mer 20 Août 2025"
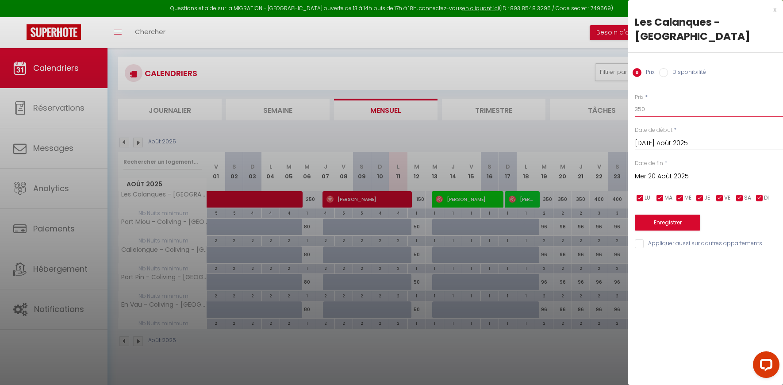
click at [647, 104] on input "350" at bounding box center [709, 109] width 148 height 16
type input "325"
click at [654, 173] on input "Mer 20 Août 2025" at bounding box center [709, 177] width 148 height 12
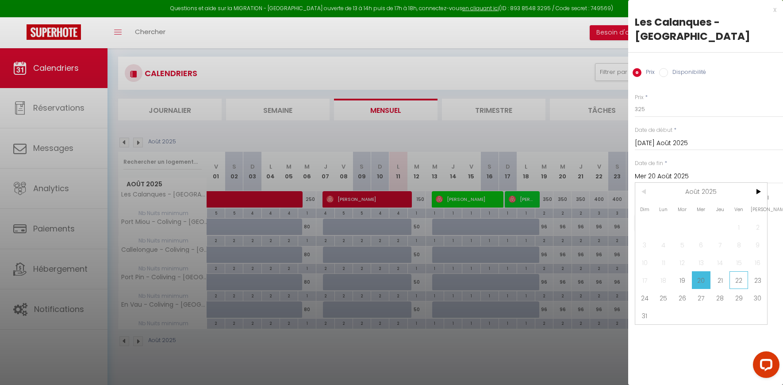
click at [740, 283] on span "22" at bounding box center [738, 280] width 19 height 18
type input "Ven 22 Août 2025"
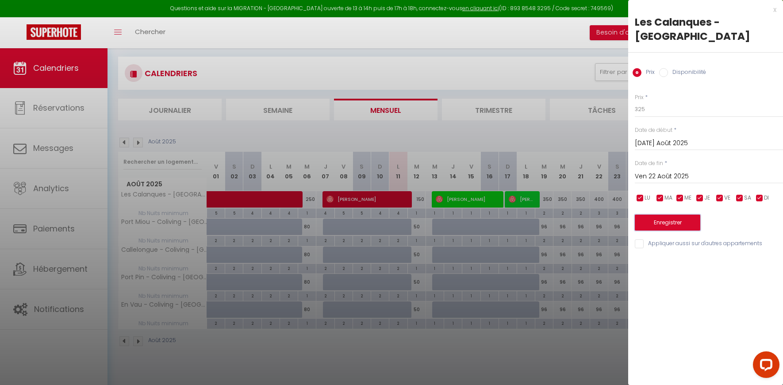
click at [665, 222] on button "Enregistrer" at bounding box center [667, 223] width 65 height 16
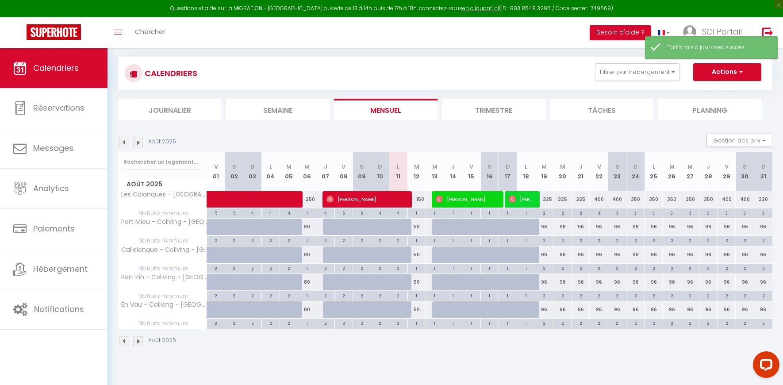
click at [636, 199] on div "350" at bounding box center [635, 199] width 18 height 16
type input "350"
type input "Dim 24 Août 2025"
type input "Lun 25 Août 2025"
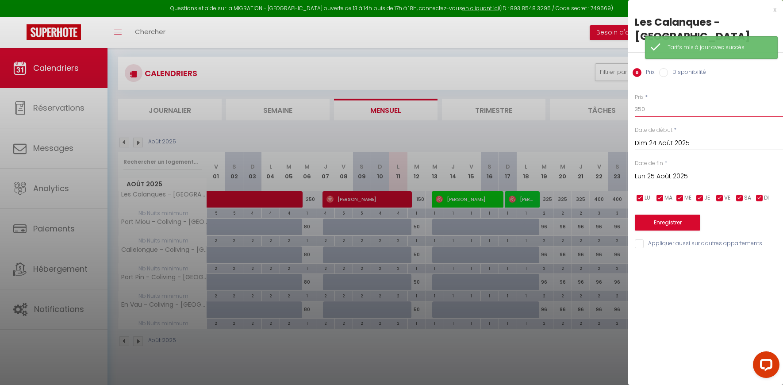
click at [644, 113] on input "350" at bounding box center [709, 109] width 148 height 16
click at [644, 114] on input "350" at bounding box center [709, 109] width 148 height 16
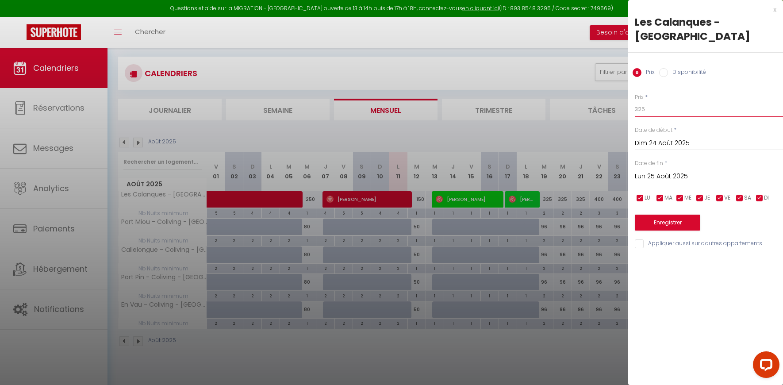
type input "325"
click at [650, 174] on input "Lun 25 Août 2025" at bounding box center [709, 177] width 148 height 12
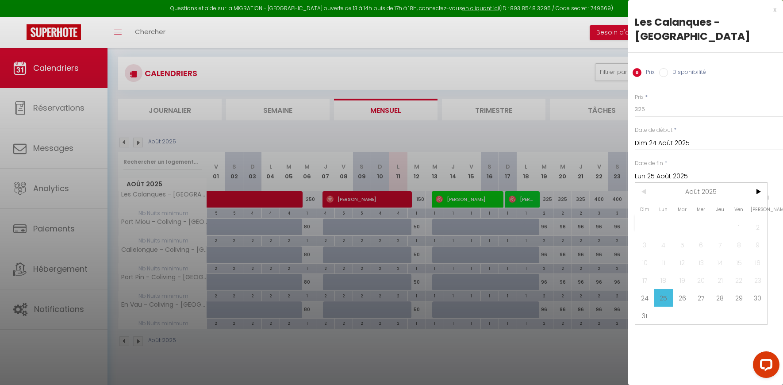
click at [736, 299] on span "29" at bounding box center [738, 298] width 19 height 18
type input "Ven 29 Août 2025"
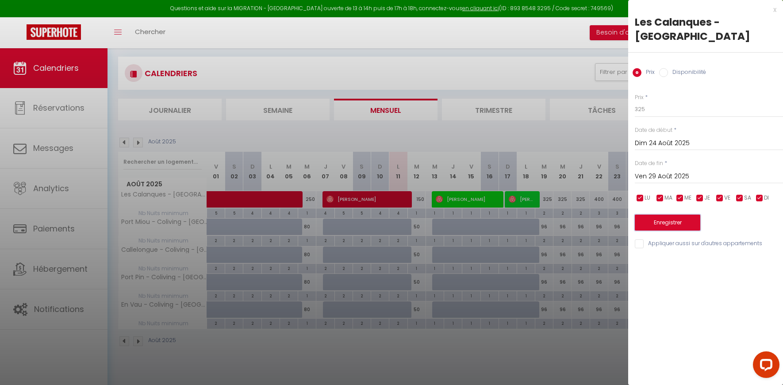
click at [664, 226] on button "Enregistrer" at bounding box center [667, 223] width 65 height 16
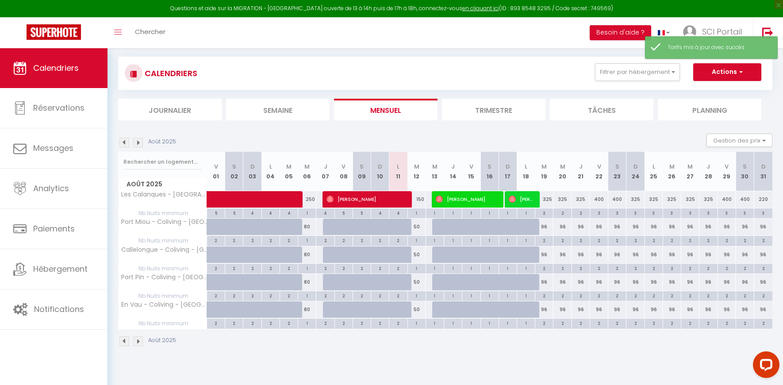
click at [604, 199] on div "400" at bounding box center [599, 199] width 18 height 16
type input "400"
type input "Ven 22 Août 2025"
type input "Sam 23 Août 2025"
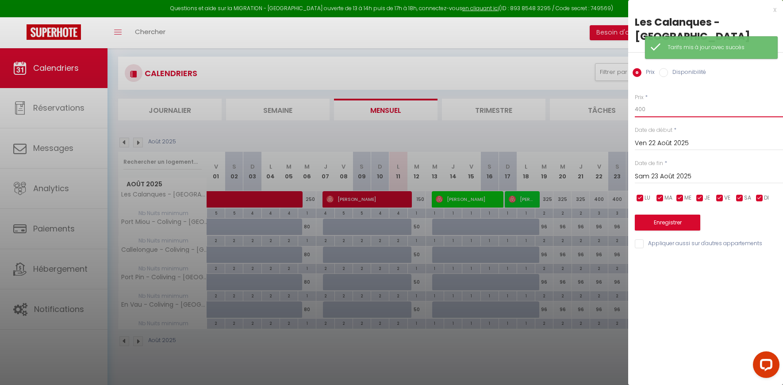
click at [645, 111] on input "400" at bounding box center [709, 109] width 148 height 16
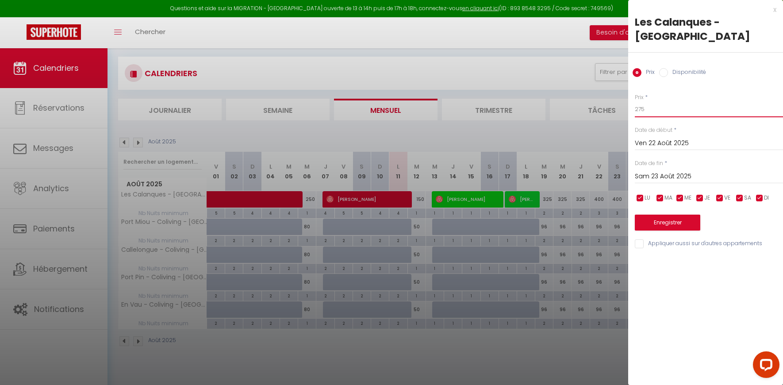
click at [645, 110] on input "275" at bounding box center [709, 109] width 148 height 16
type input "375"
click at [644, 176] on input "Sam 23 Août 2025" at bounding box center [709, 177] width 148 height 12
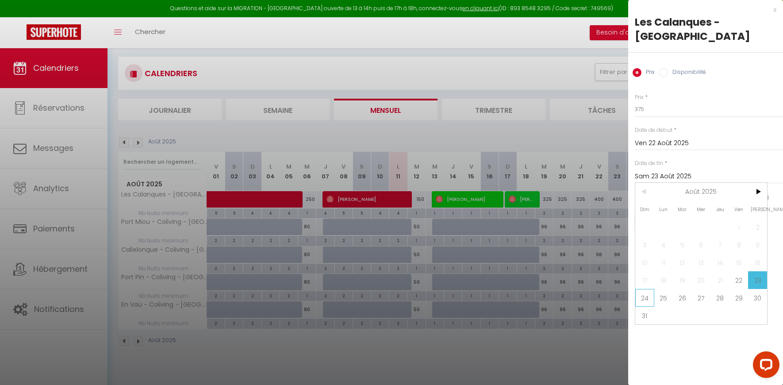
click at [646, 297] on span "24" at bounding box center [644, 298] width 19 height 18
type input "Dim 24 Août 2025"
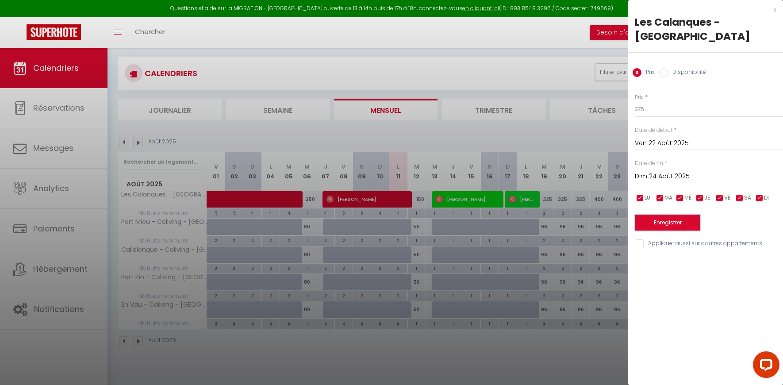
click at [655, 223] on button "Enregistrer" at bounding box center [667, 223] width 65 height 16
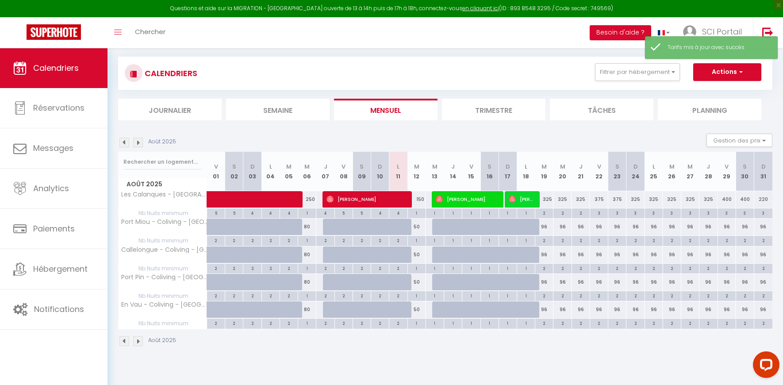
click at [728, 199] on div "400" at bounding box center [726, 199] width 18 height 16
type input "400"
type input "Ven 29 Août 2025"
type input "[PERSON_NAME] 30 Août 2025"
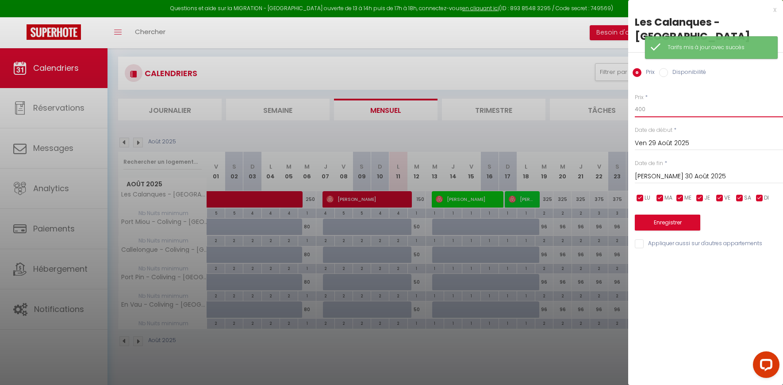
click at [649, 113] on input "400" at bounding box center [709, 109] width 148 height 16
click at [649, 114] on input "400" at bounding box center [709, 109] width 148 height 16
type input "375"
click at [649, 174] on input "[PERSON_NAME] 30 Août 2025" at bounding box center [709, 177] width 148 height 12
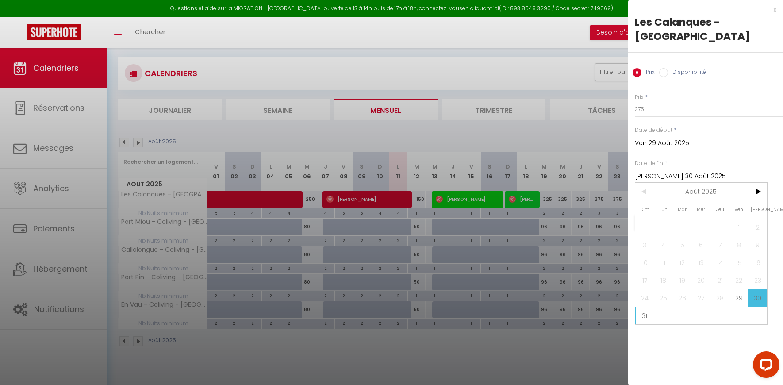
click at [641, 312] on span "31" at bounding box center [644, 316] width 19 height 18
type input "Dim 31 Août 2025"
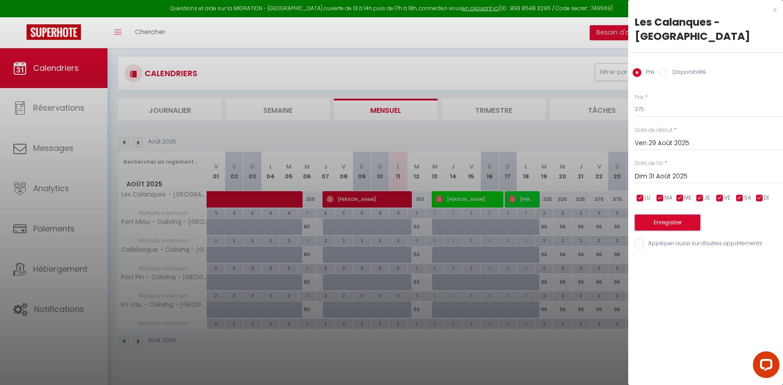
click at [652, 222] on button "Enregistrer" at bounding box center [667, 223] width 65 height 16
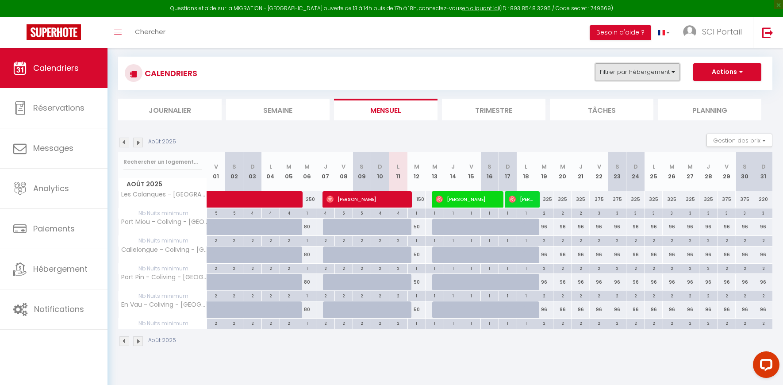
click at [643, 77] on button "Filtrer par hébergement" at bounding box center [637, 72] width 85 height 18
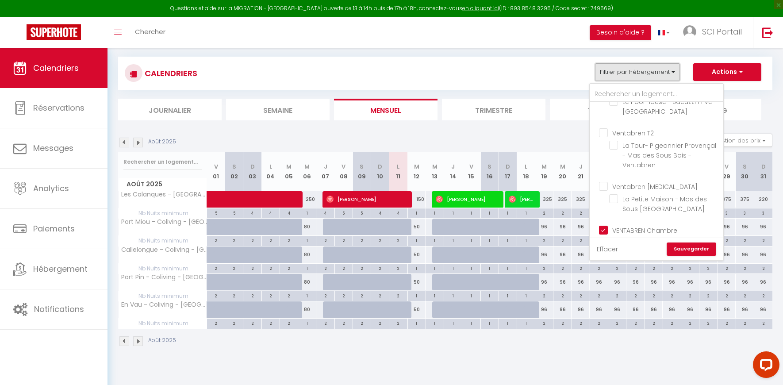
scroll to position [604, 0]
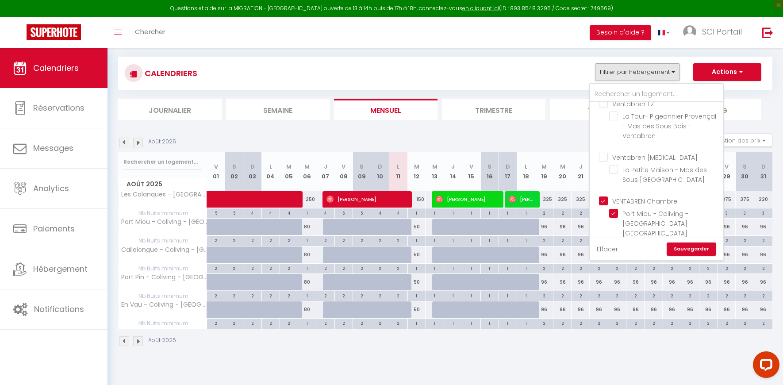
click at [605, 196] on input "VENTABREN Chambre" at bounding box center [665, 200] width 133 height 9
checkbox input "false"
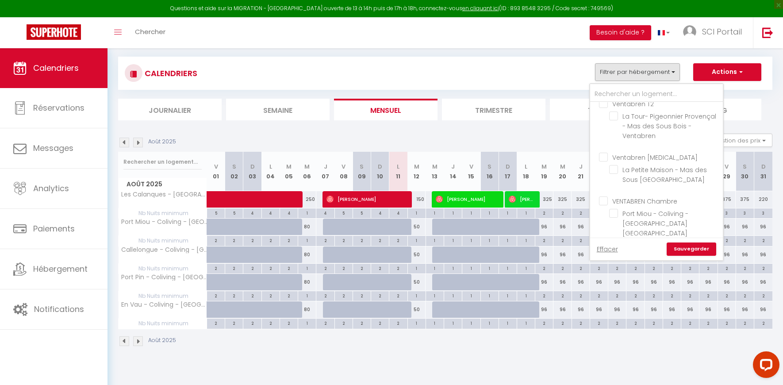
checkbox input "false"
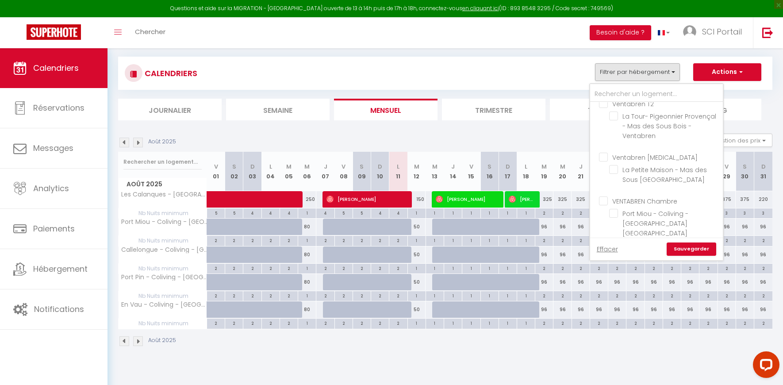
checkbox input "false"
click at [603, 286] on input "Ventabren T5" at bounding box center [665, 290] width 133 height 9
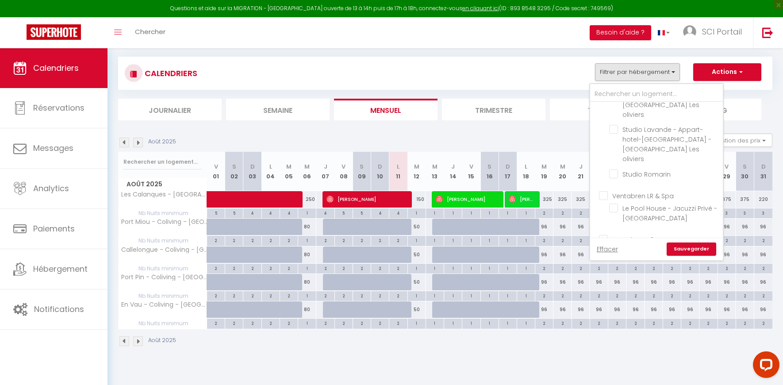
scroll to position [465, 0]
click at [603, 194] on input "Ventabren LR & Spa" at bounding box center [665, 198] width 133 height 9
click at [694, 252] on link "Sauvegarder" at bounding box center [692, 248] width 50 height 13
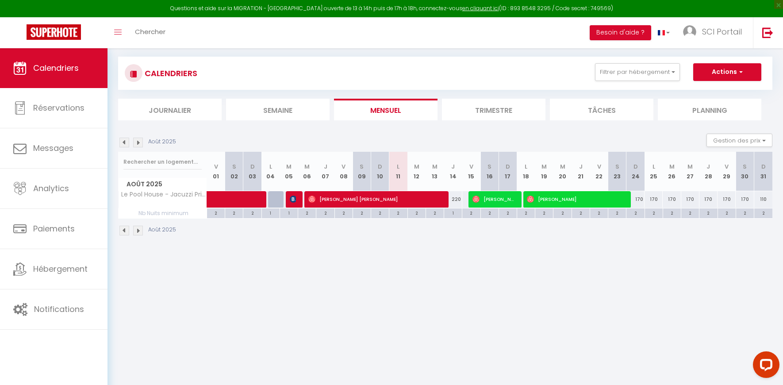
click at [457, 199] on div "220" at bounding box center [453, 199] width 18 height 16
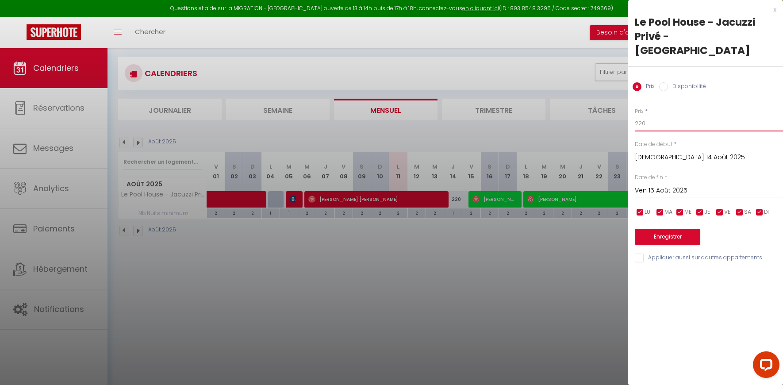
click at [649, 127] on input "220" at bounding box center [709, 123] width 148 height 16
click at [660, 239] on button "Enregistrer" at bounding box center [667, 237] width 65 height 16
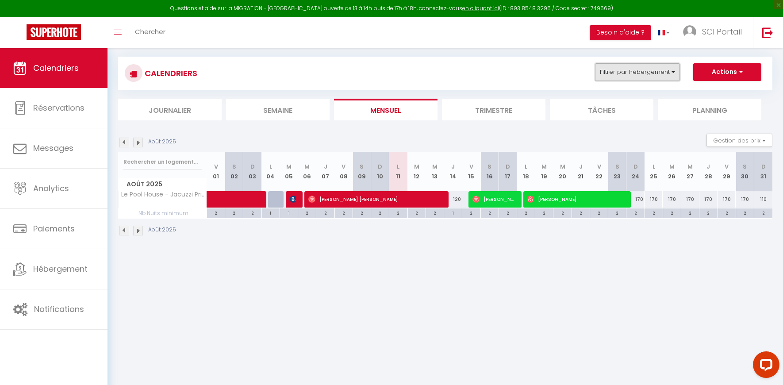
click at [646, 75] on button "Filtrer par hébergement" at bounding box center [637, 72] width 85 height 18
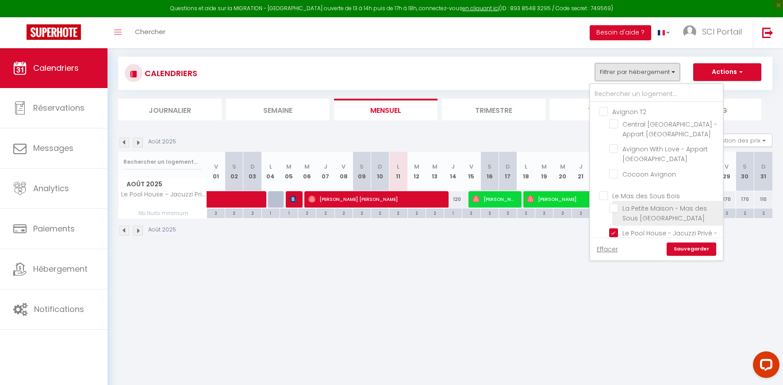
scroll to position [4, 0]
click at [618, 229] on input "Le Pool House - Jacuzzi Privé - [GEOGRAPHIC_DATA]" at bounding box center [664, 229] width 111 height 9
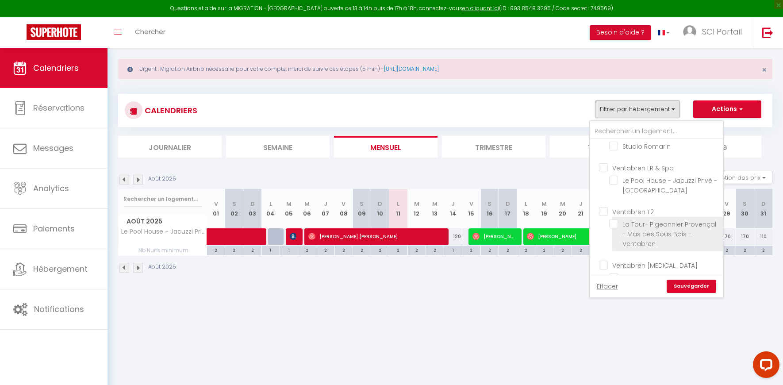
scroll to position [532, 0]
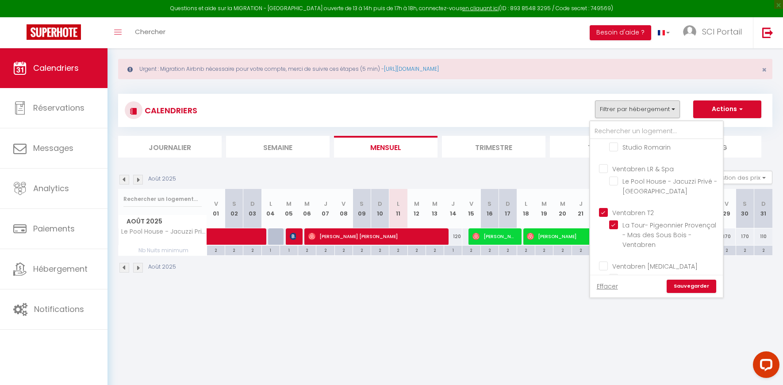
click at [683, 284] on link "Sauvegarder" at bounding box center [692, 286] width 50 height 13
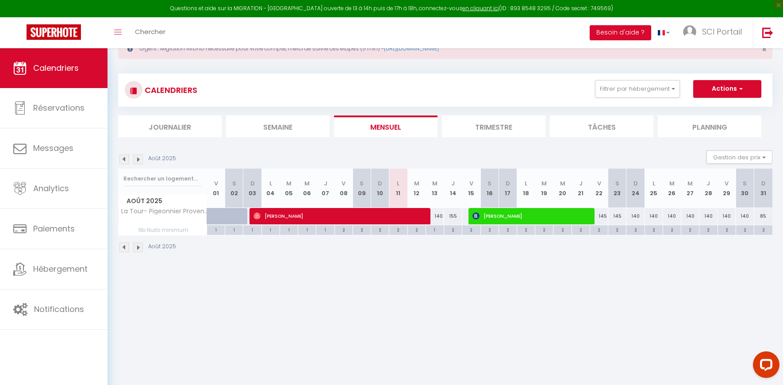
scroll to position [32, 0]
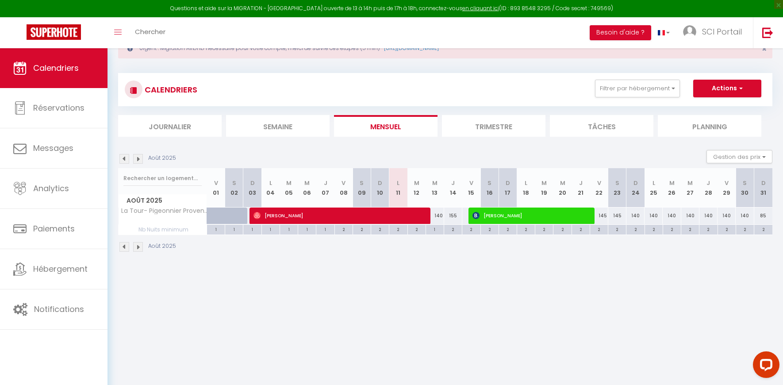
click at [643, 100] on div "CALENDRIERS Filtrer par hébergement [GEOGRAPHIC_DATA] T2 Central [GEOGRAPHIC_DA…" at bounding box center [445, 89] width 654 height 33
click at [639, 93] on button "Filtrer par hébergement" at bounding box center [637, 89] width 85 height 18
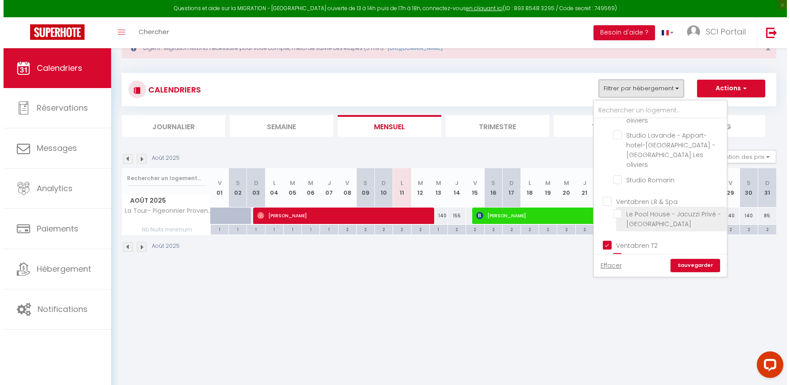
scroll to position [478, 0]
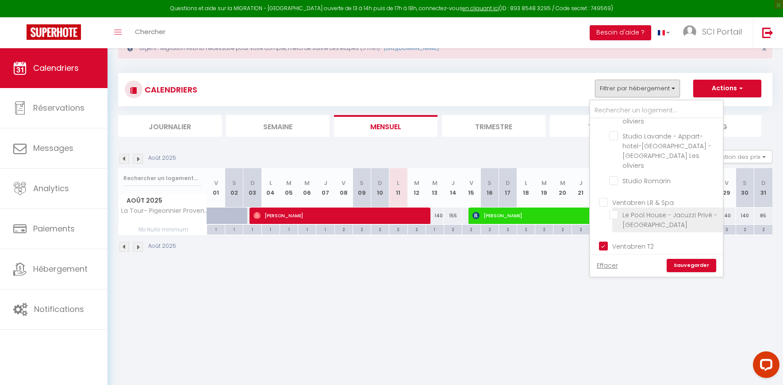
click at [703, 261] on link "Sauvegarder" at bounding box center [692, 265] width 50 height 13
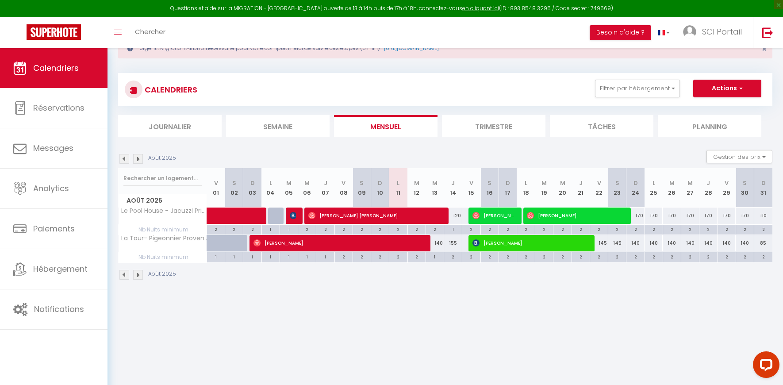
click at [434, 257] on div "1" at bounding box center [435, 256] width 18 height 8
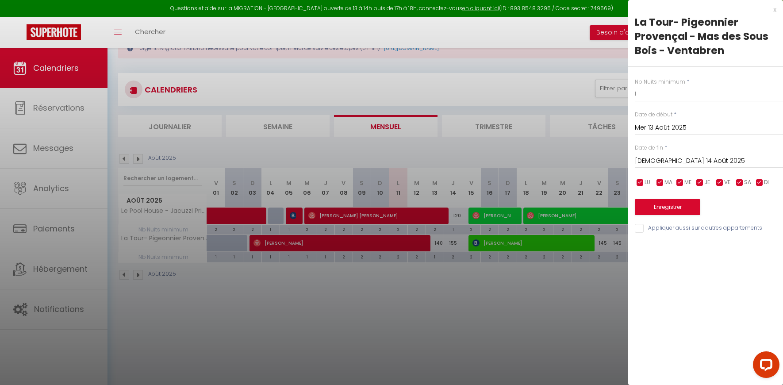
click at [670, 152] on div "Date de fin * Jeu 14 Août 2025 < Août 2025 > Dim Lun Mar Mer Jeu Ven Sam 1 2 3 …" at bounding box center [709, 156] width 148 height 24
click at [664, 159] on input "[DEMOGRAPHIC_DATA] 14 Août 2025" at bounding box center [709, 161] width 148 height 12
click at [402, 230] on div at bounding box center [391, 192] width 783 height 385
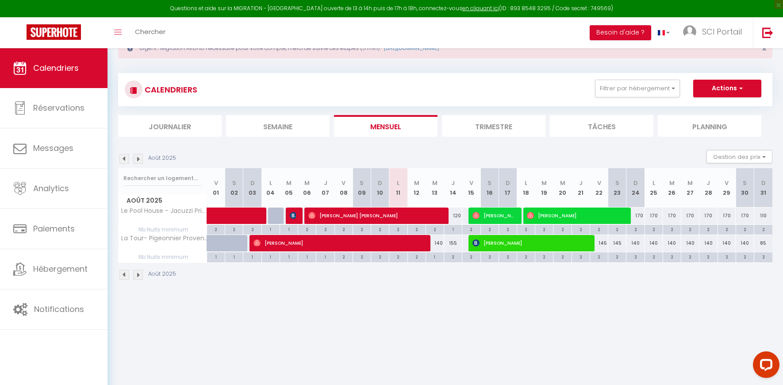
click at [398, 228] on div "2" at bounding box center [398, 229] width 18 height 8
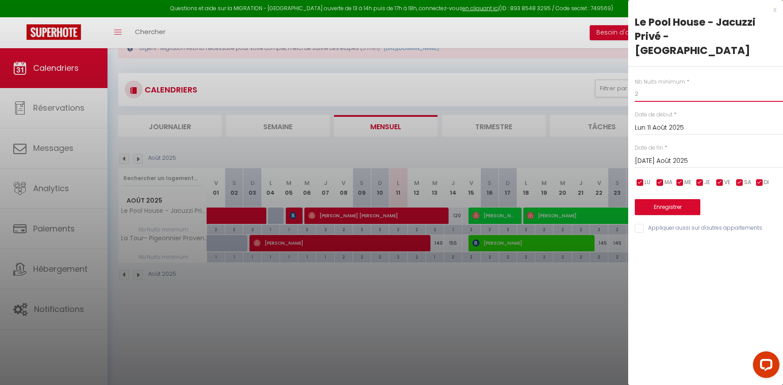
click at [656, 97] on input "2" at bounding box center [709, 94] width 148 height 16
click at [665, 157] on input "[DATE] Août 2025" at bounding box center [709, 161] width 148 height 12
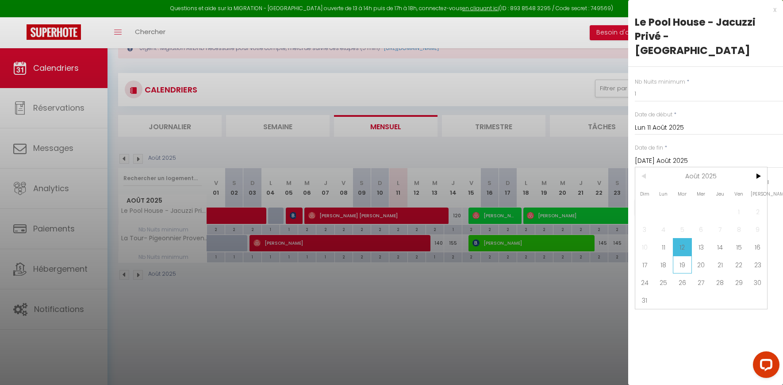
click at [685, 267] on span "19" at bounding box center [682, 265] width 19 height 18
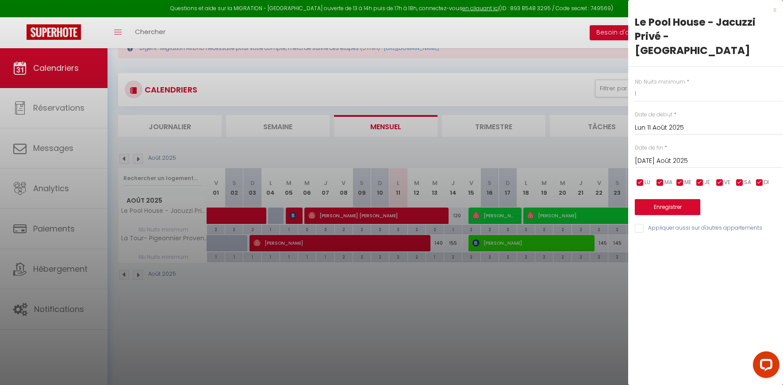
click at [640, 230] on input "Appliquer aussi sur d'autres appartements" at bounding box center [709, 228] width 148 height 9
click at [658, 213] on button "Enregistrer" at bounding box center [667, 207] width 65 height 16
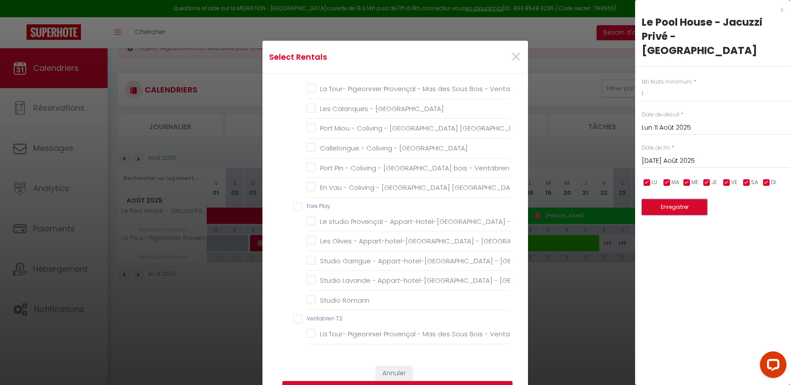
scroll to position [326, 0]
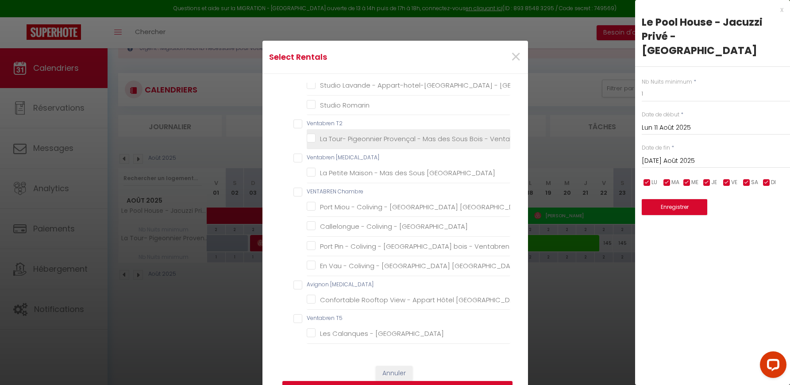
click at [422, 381] on button "Enregistrer" at bounding box center [397, 389] width 230 height 17
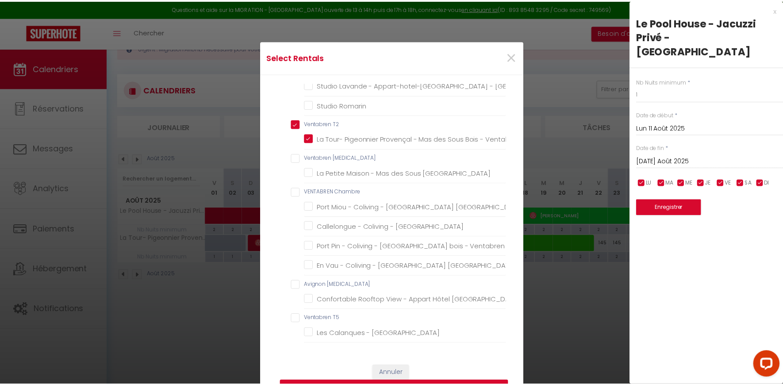
scroll to position [0, 0]
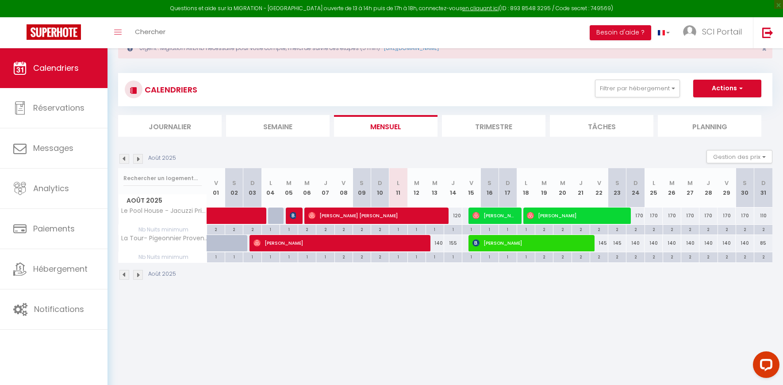
click at [439, 243] on div "140" at bounding box center [435, 243] width 18 height 16
click at [0, 0] on div at bounding box center [0, 0] width 0 height 0
click at [440, 244] on div "140" at bounding box center [435, 243] width 18 height 16
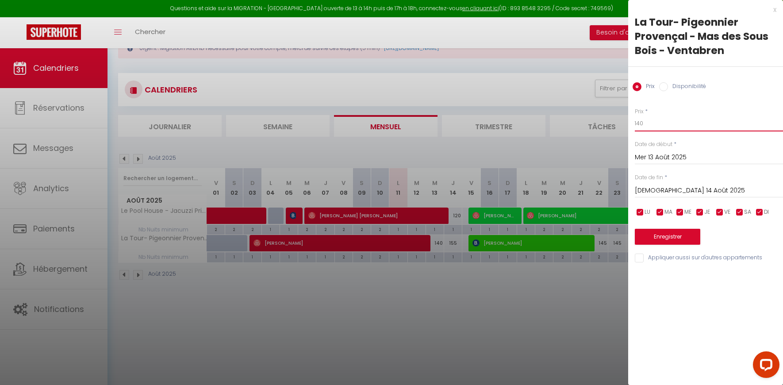
click at [658, 123] on input "140" at bounding box center [709, 123] width 148 height 16
click at [641, 126] on input "140" at bounding box center [709, 123] width 148 height 16
click at [641, 125] on input "140" at bounding box center [709, 123] width 148 height 16
click at [657, 236] on button "Enregistrer" at bounding box center [667, 237] width 65 height 16
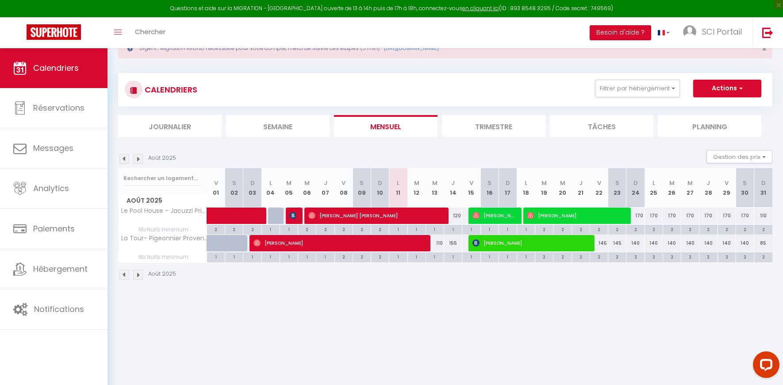
click at [215, 246] on div at bounding box center [222, 248] width 18 height 17
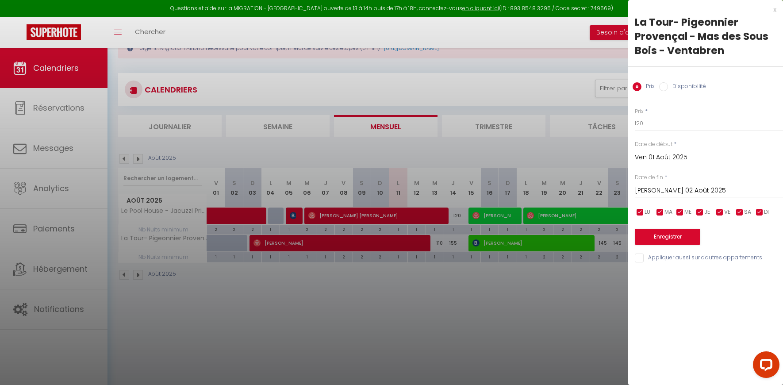
click at [216, 246] on div at bounding box center [391, 192] width 783 height 385
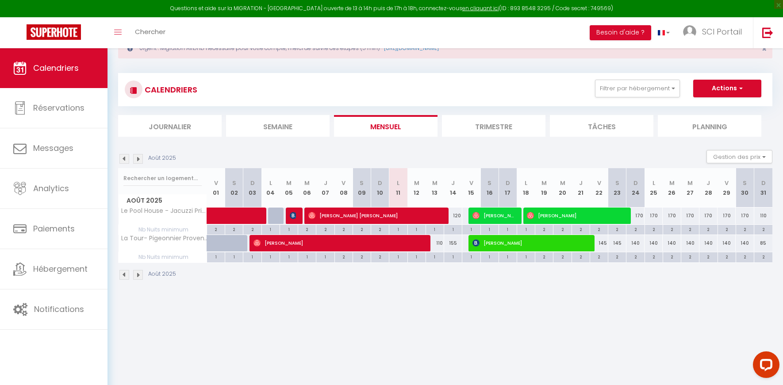
click at [236, 245] on div at bounding box center [241, 248] width 18 height 17
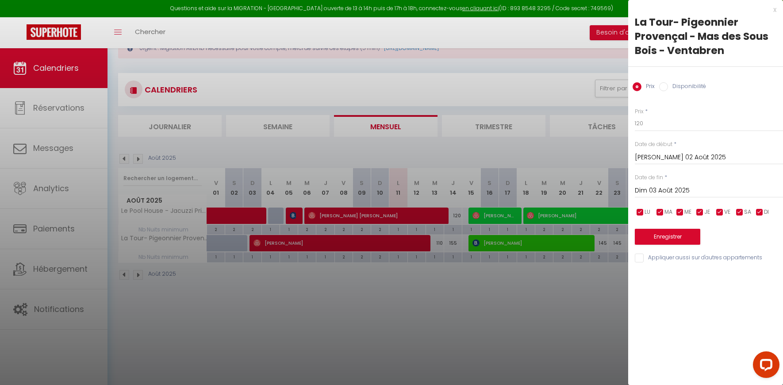
click at [236, 245] on div at bounding box center [391, 192] width 783 height 385
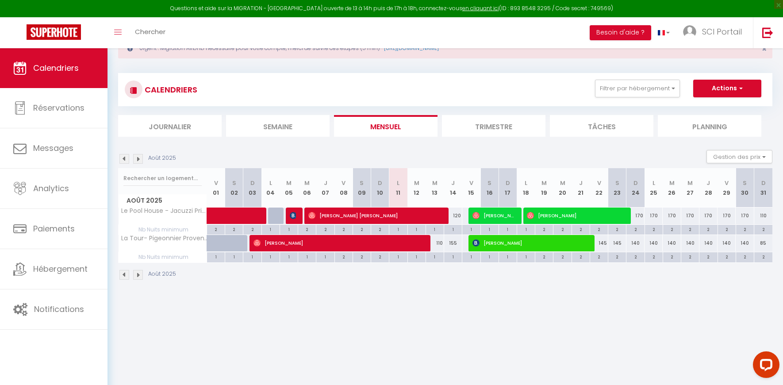
click at [127, 158] on img at bounding box center [124, 159] width 10 height 10
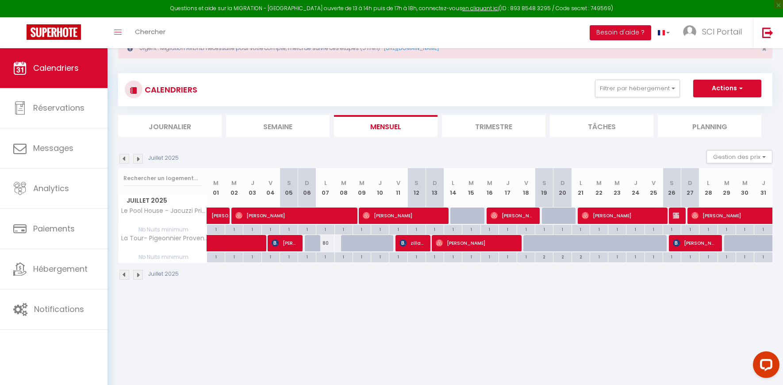
click at [737, 240] on div at bounding box center [745, 243] width 18 height 17
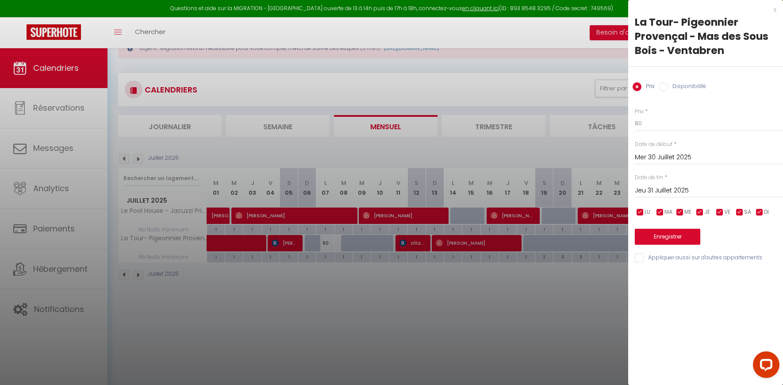
drag, startPoint x: 522, startPoint y: 305, endPoint x: 540, endPoint y: 302, distance: 17.5
click at [523, 305] on div at bounding box center [391, 192] width 783 height 385
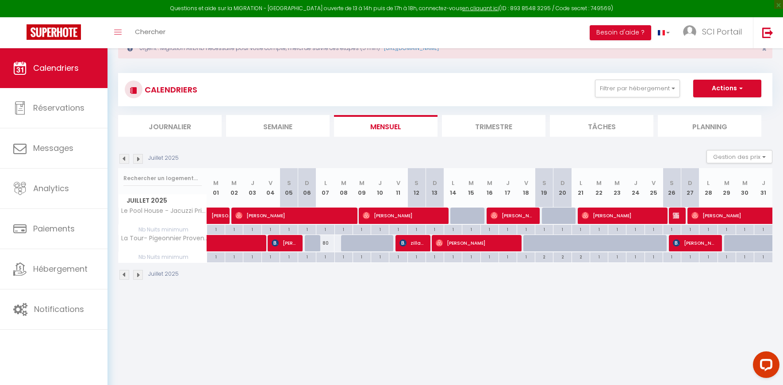
click at [648, 246] on div at bounding box center [654, 243] width 18 height 17
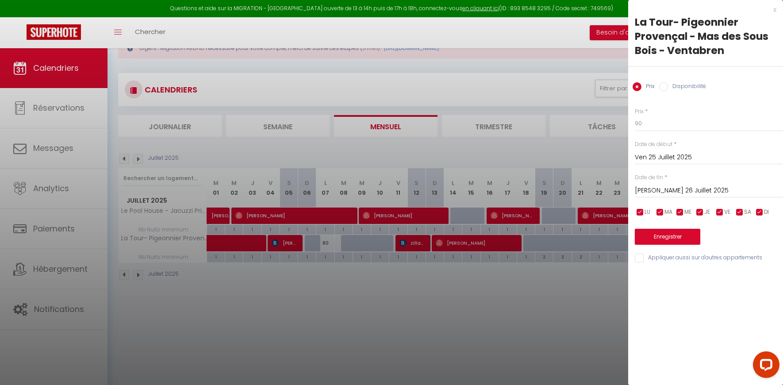
click at [527, 313] on div at bounding box center [391, 192] width 783 height 385
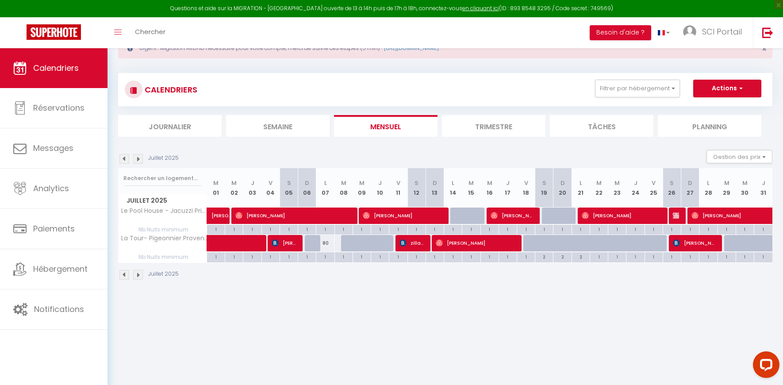
click at [138, 158] on img at bounding box center [138, 159] width 10 height 10
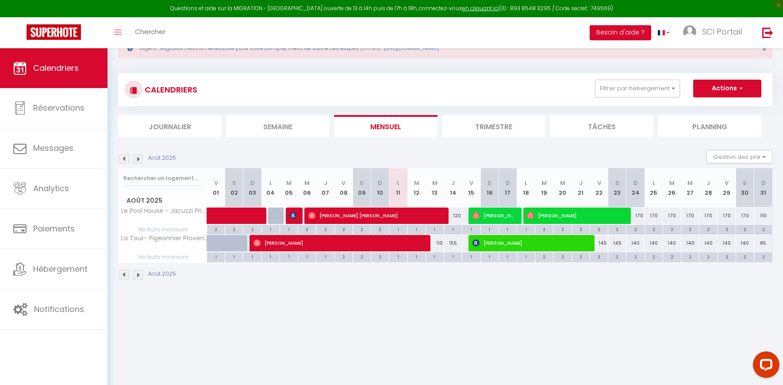
click at [438, 243] on div "110" at bounding box center [435, 243] width 18 height 16
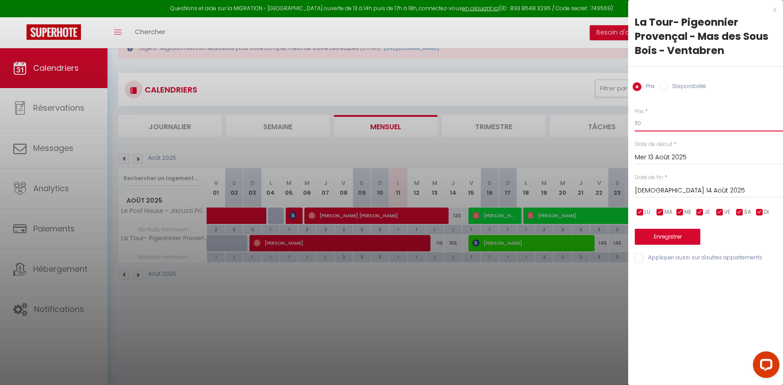
click at [676, 117] on input "110" at bounding box center [709, 123] width 148 height 16
click at [675, 117] on input "110" at bounding box center [709, 123] width 148 height 16
click at [690, 239] on button "Enregistrer" at bounding box center [667, 237] width 65 height 16
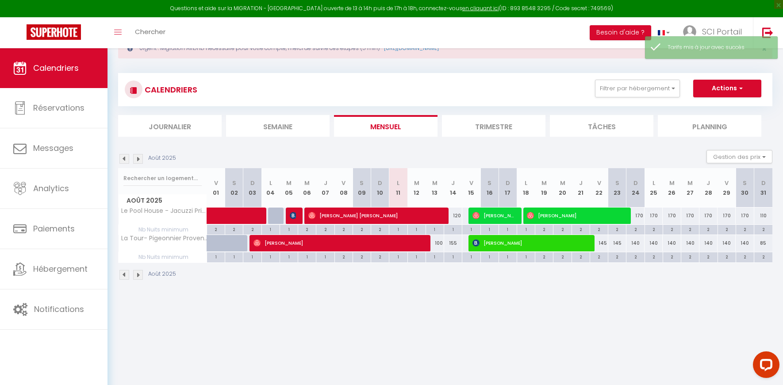
click at [441, 245] on div "100" at bounding box center [435, 243] width 18 height 16
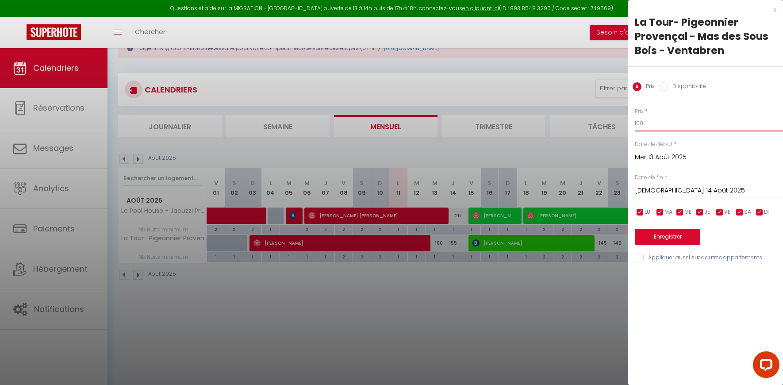
click at [648, 127] on input "100" at bounding box center [709, 123] width 148 height 16
click at [674, 236] on button "Enregistrer" at bounding box center [667, 237] width 65 height 16
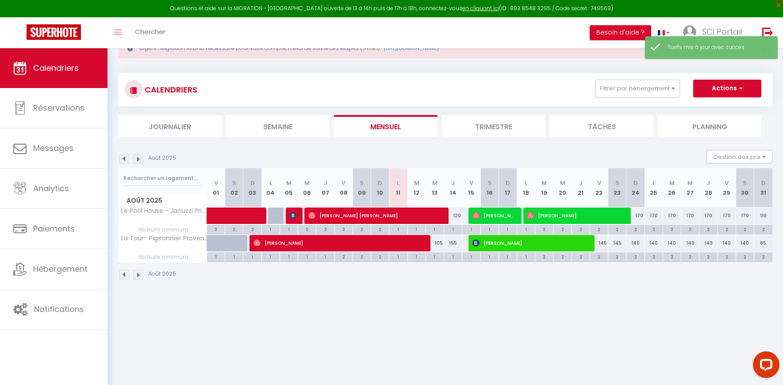
click at [455, 246] on div "155" at bounding box center [453, 243] width 18 height 16
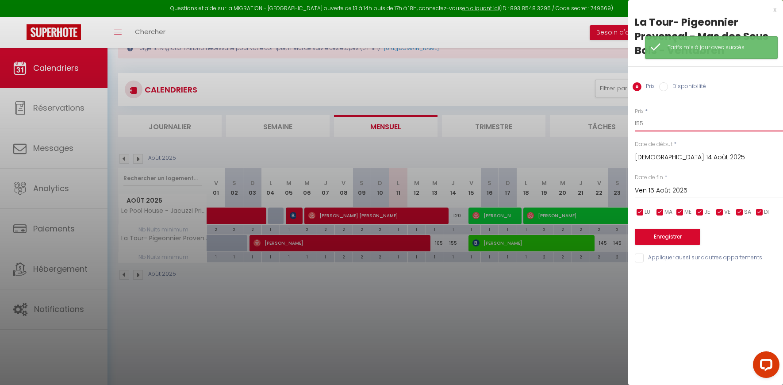
click at [651, 123] on input "155" at bounding box center [709, 123] width 148 height 16
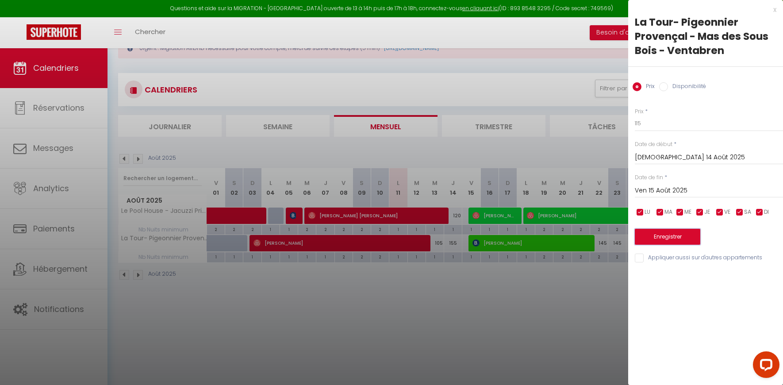
click at [669, 232] on button "Enregistrer" at bounding box center [667, 237] width 65 height 16
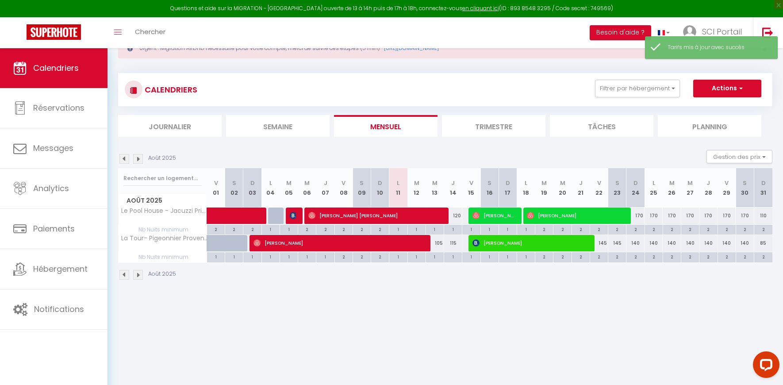
click at [453, 244] on div "115" at bounding box center [453, 243] width 18 height 16
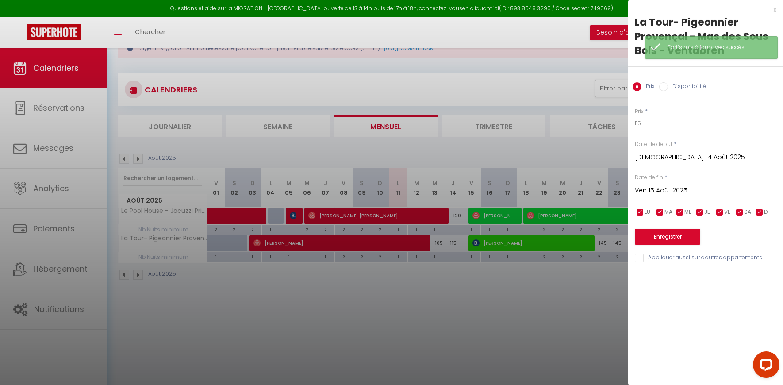
click at [648, 125] on input "115" at bounding box center [709, 123] width 148 height 16
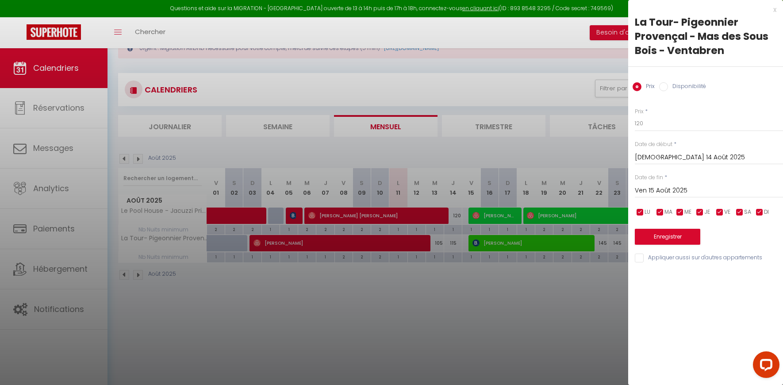
click at [662, 227] on div "Enregistrer" at bounding box center [709, 231] width 148 height 27
click at [551, 293] on div at bounding box center [391, 192] width 783 height 385
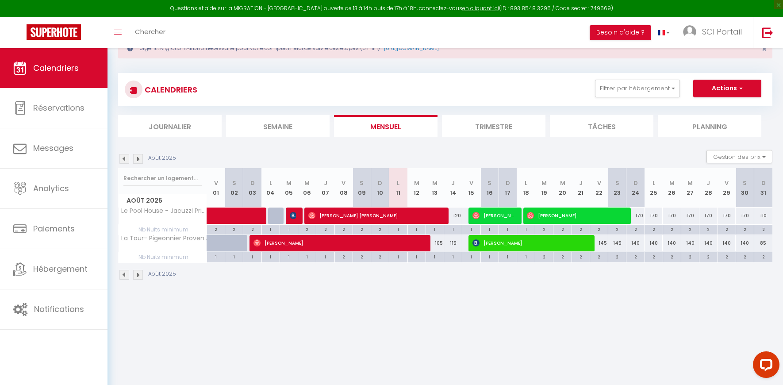
click at [237, 242] on div at bounding box center [241, 248] width 18 height 17
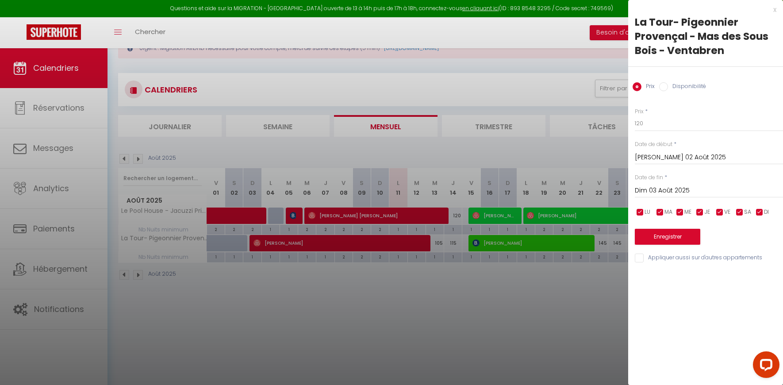
click at [236, 243] on div at bounding box center [391, 192] width 783 height 385
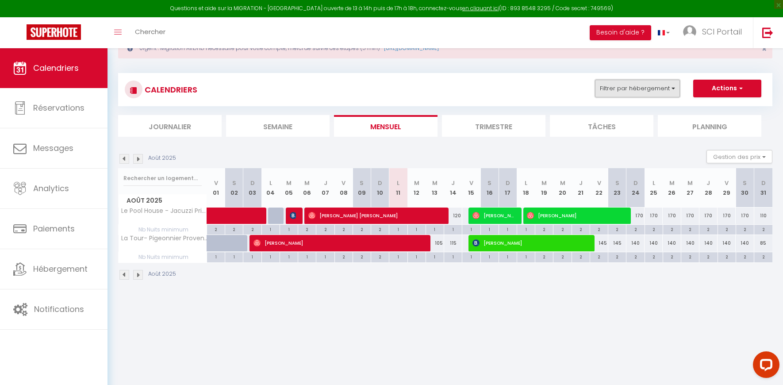
click at [648, 83] on button "Filtrer par hébergement" at bounding box center [637, 89] width 85 height 18
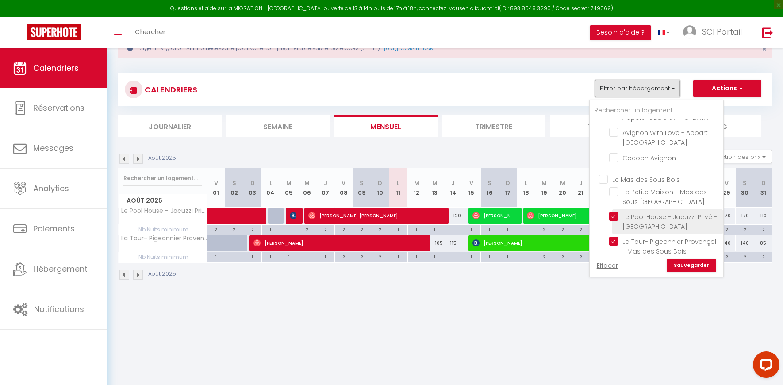
scroll to position [33, 0]
click at [616, 219] on input "Le Pool House - Jacuzzi Privé - [GEOGRAPHIC_DATA]" at bounding box center [664, 215] width 111 height 9
click at [616, 245] on input "La Tour- Pigeonnier Provençal - Mas des Sous Bois - Ventabren" at bounding box center [664, 240] width 111 height 9
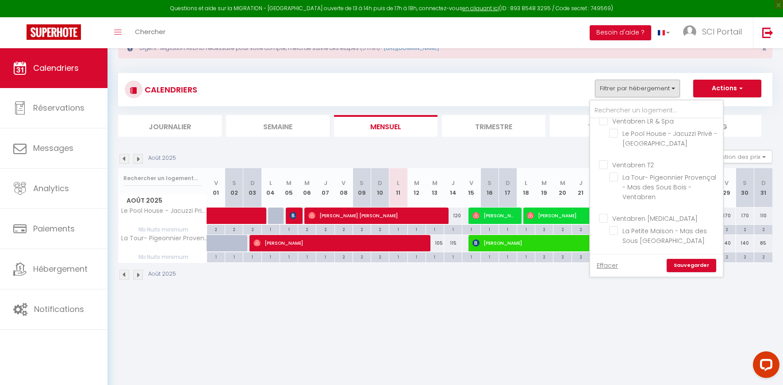
scroll to position [536, 0]
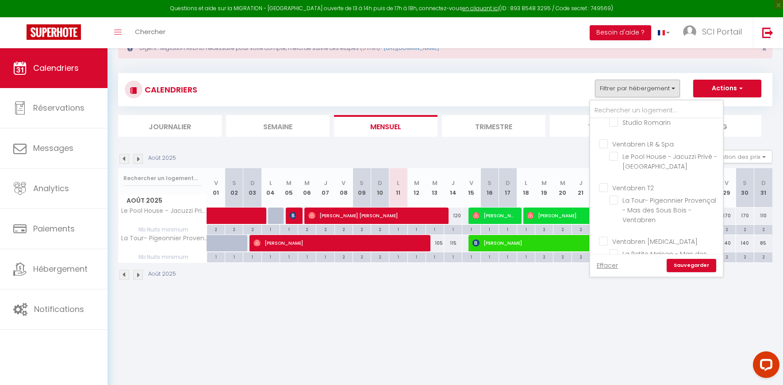
click at [606, 236] on input "Ventabren [MEDICAL_DATA]" at bounding box center [665, 240] width 133 height 9
click at [687, 265] on link "Sauvegarder" at bounding box center [692, 265] width 50 height 13
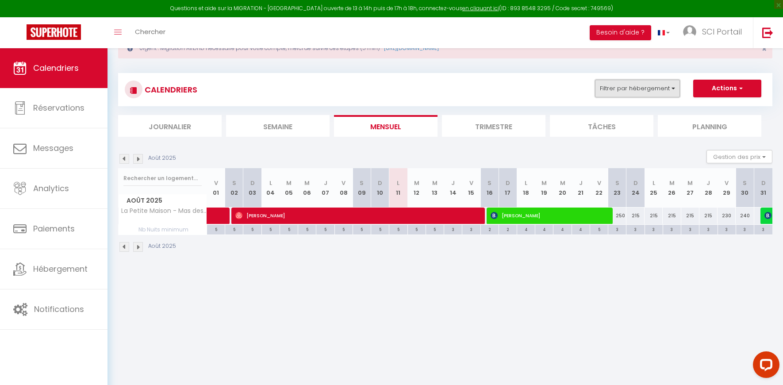
click at [613, 95] on button "Filtrer par hébergement" at bounding box center [637, 89] width 85 height 18
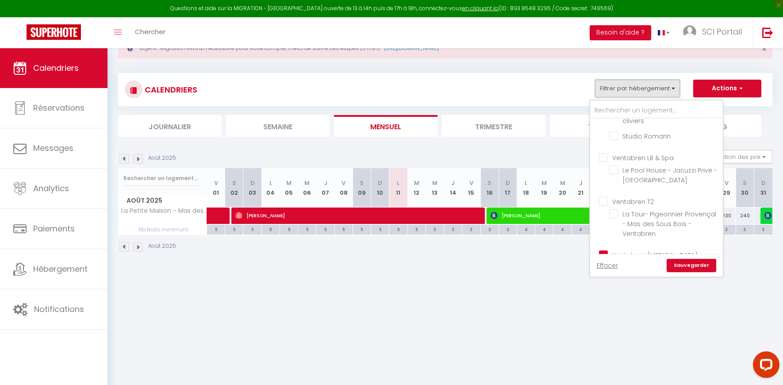
scroll to position [520, 0]
click at [603, 199] on input "Ventabren T2" at bounding box center [665, 203] width 133 height 9
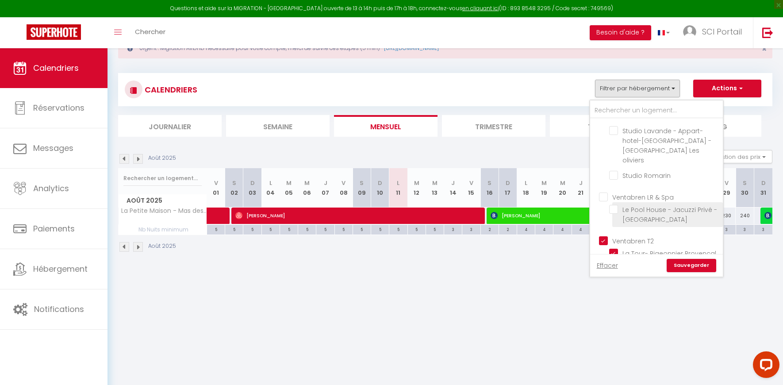
scroll to position [457, 0]
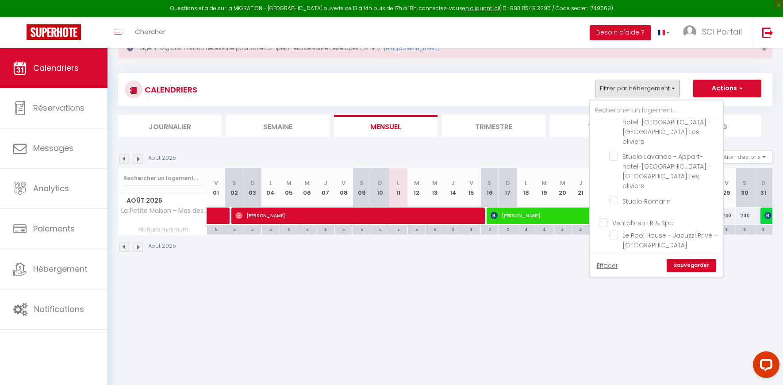
click at [604, 218] on input "Ventabren LR & Spa" at bounding box center [665, 222] width 133 height 9
click at [689, 263] on link "Sauvegarder" at bounding box center [692, 265] width 50 height 13
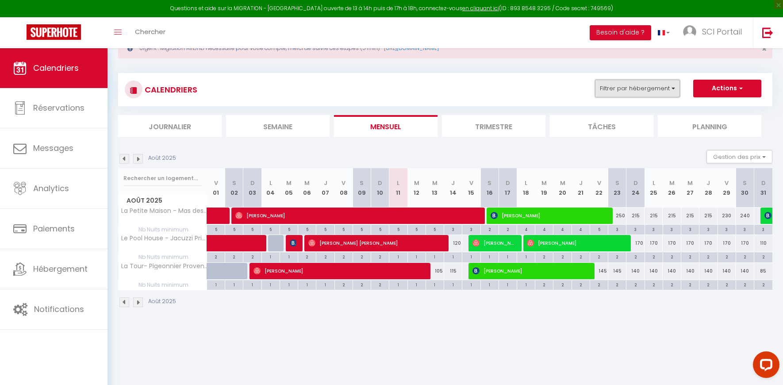
click at [646, 88] on button "Filtrer par hébergement" at bounding box center [637, 89] width 85 height 18
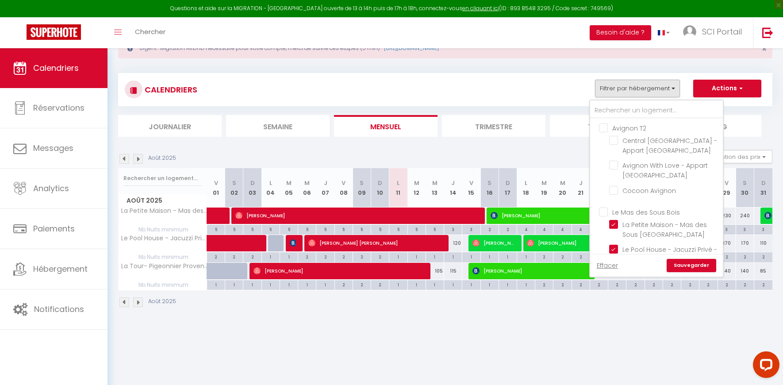
drag, startPoint x: 605, startPoint y: 129, endPoint x: 604, endPoint y: 138, distance: 9.3
click at [605, 129] on input "Avignon T2" at bounding box center [665, 127] width 133 height 9
drag, startPoint x: 611, startPoint y: 221, endPoint x: 615, endPoint y: 228, distance: 8.3
click at [611, 221] on input "La Petite Maison - Mas des Sous [GEOGRAPHIC_DATA]" at bounding box center [664, 224] width 111 height 9
click at [614, 248] on input "Le Pool House - Jacuzzi Privé - [GEOGRAPHIC_DATA]" at bounding box center [664, 249] width 111 height 9
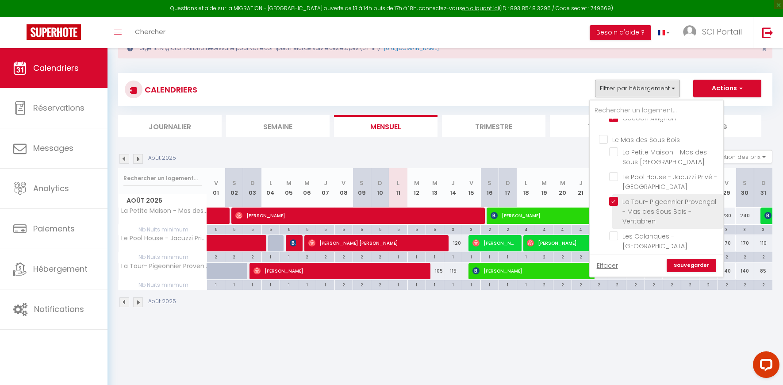
click at [611, 206] on input "La Tour- Pigeonnier Provençal - Mas des Sous Bois - Ventabren" at bounding box center [664, 201] width 111 height 9
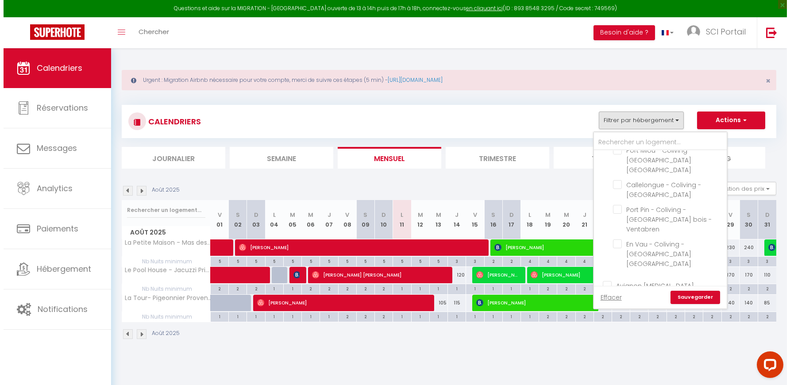
scroll to position [712, 0]
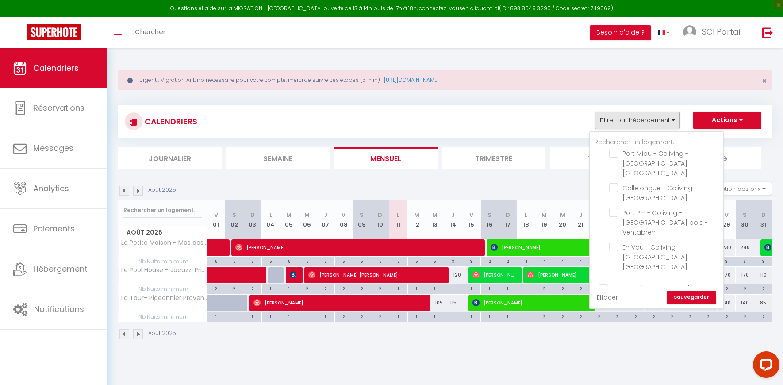
click at [615, 296] on input "Confortable Rooftop View - Appart Hôtel [GEOGRAPHIC_DATA]" at bounding box center [664, 300] width 111 height 9
click at [692, 295] on link "Sauvegarder" at bounding box center [692, 297] width 50 height 13
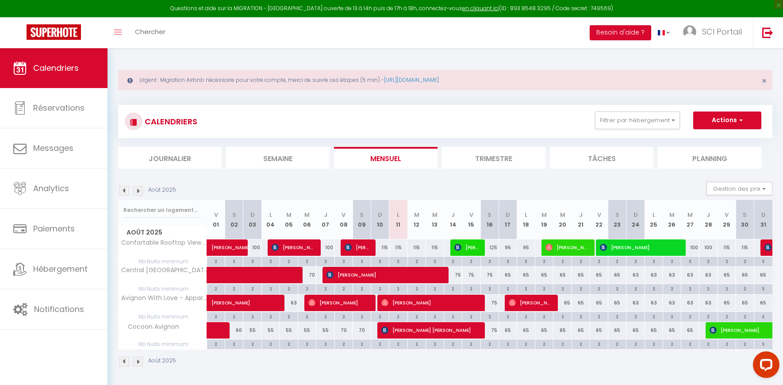
click at [397, 248] on div "115" at bounding box center [398, 247] width 18 height 16
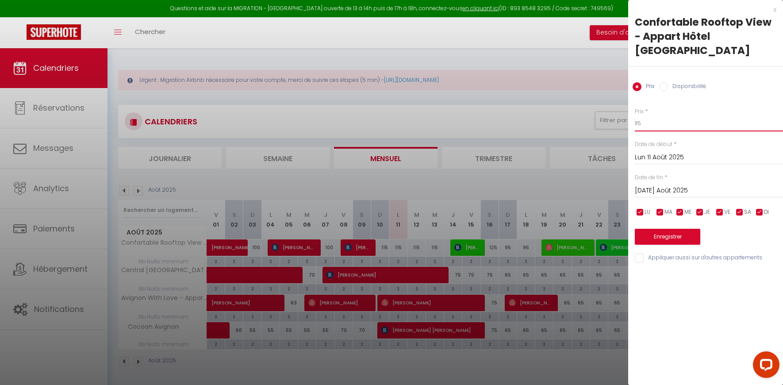
click at [643, 115] on input "115" at bounding box center [709, 123] width 148 height 16
click at [657, 229] on button "Enregistrer" at bounding box center [667, 237] width 65 height 16
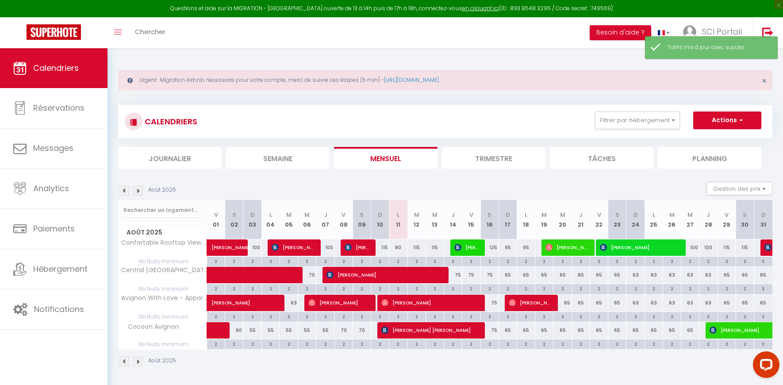
click at [415, 247] on div "115" at bounding box center [416, 247] width 18 height 16
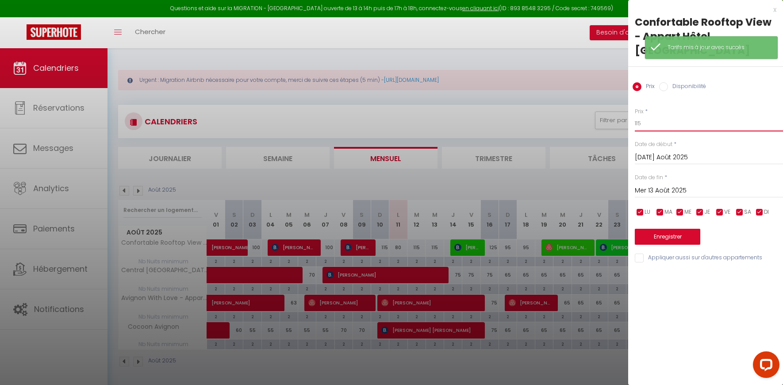
click at [651, 115] on input "115" at bounding box center [709, 123] width 148 height 16
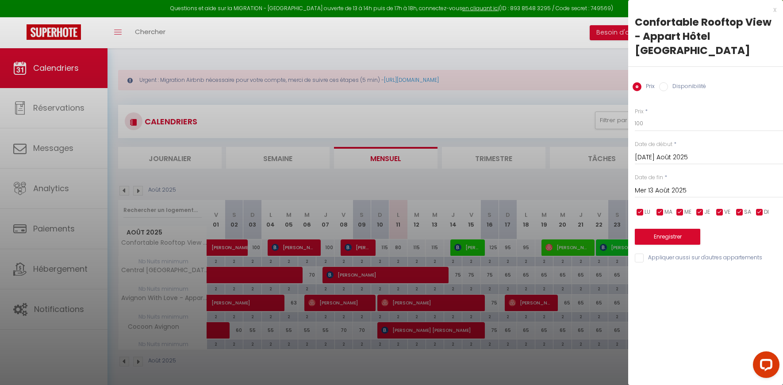
click at [648, 185] on input "Mer 13 Août 2025" at bounding box center [709, 191] width 148 height 12
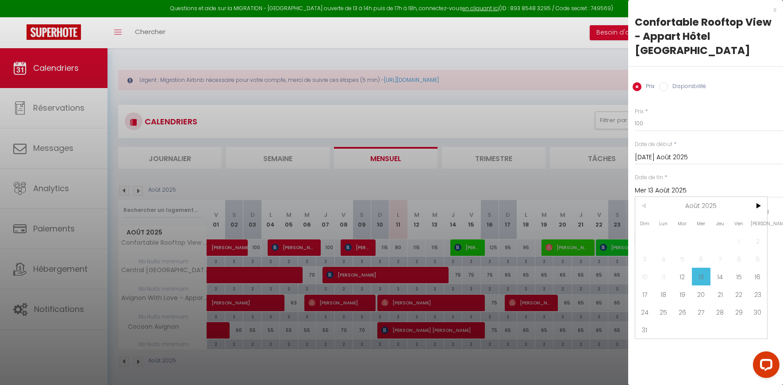
drag, startPoint x: 717, startPoint y: 266, endPoint x: 708, endPoint y: 260, distance: 10.8
click at [717, 268] on span "14" at bounding box center [719, 277] width 19 height 18
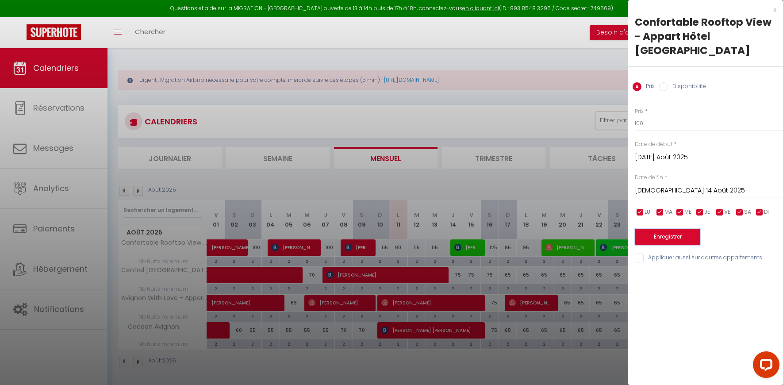
click at [659, 229] on button "Enregistrer" at bounding box center [667, 237] width 65 height 16
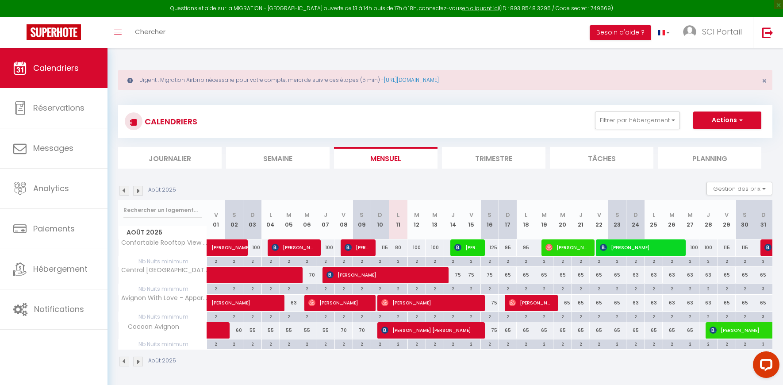
drag, startPoint x: 494, startPoint y: 248, endPoint x: 510, endPoint y: 247, distance: 16.9
click at [494, 249] on div "125" at bounding box center [489, 247] width 18 height 16
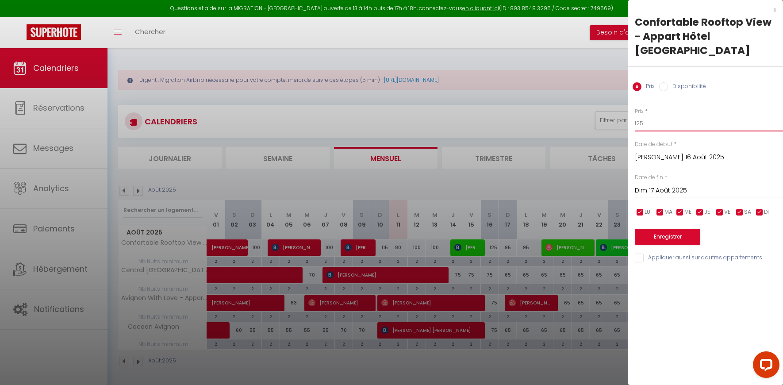
click at [651, 115] on input "125" at bounding box center [709, 123] width 148 height 16
click at [660, 229] on button "Enregistrer" at bounding box center [667, 237] width 65 height 16
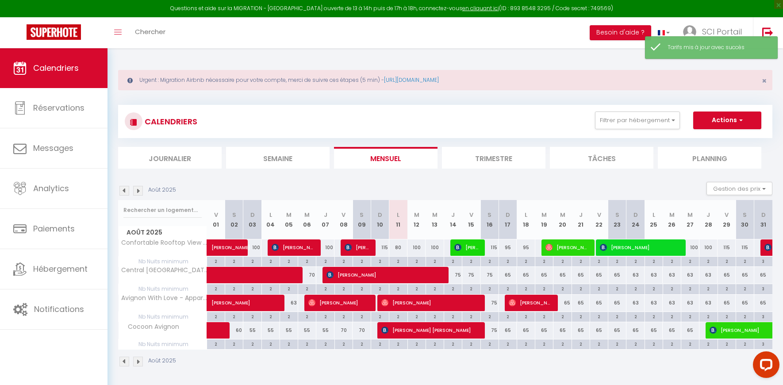
click at [508, 248] on div "95" at bounding box center [508, 247] width 18 height 16
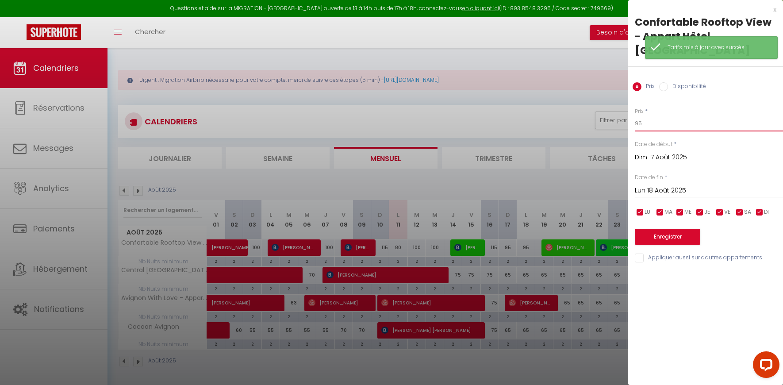
click at [654, 115] on input "95" at bounding box center [709, 123] width 148 height 16
click at [652, 185] on input "Lun 18 Août 2025" at bounding box center [709, 191] width 148 height 12
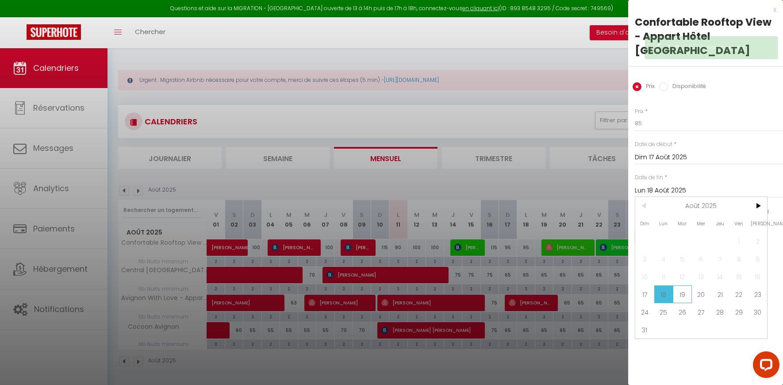
click at [687, 285] on span "19" at bounding box center [682, 294] width 19 height 18
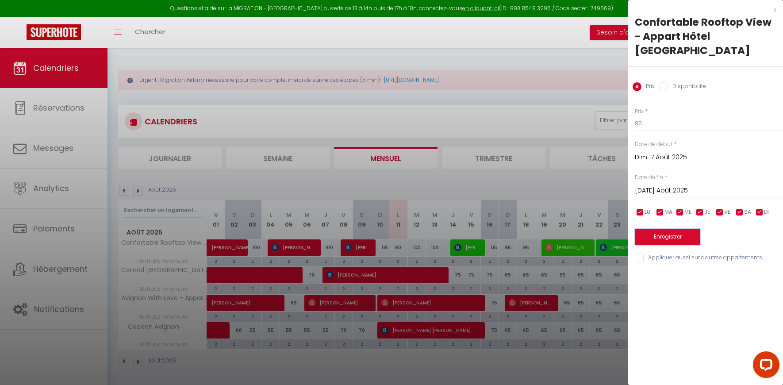
click at [660, 229] on button "Enregistrer" at bounding box center [667, 237] width 65 height 16
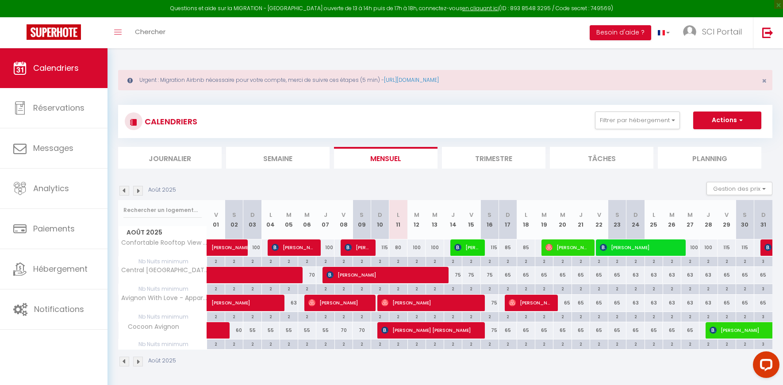
click at [460, 276] on div "75" at bounding box center [453, 275] width 18 height 16
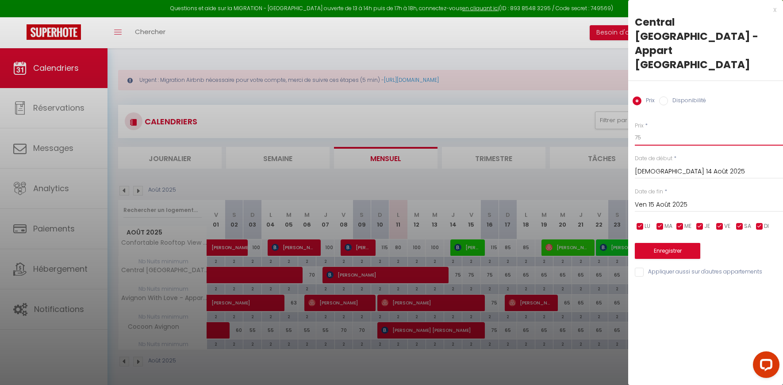
click at [649, 130] on input "75" at bounding box center [709, 138] width 148 height 16
click at [643, 199] on input "Ven 15 Août 2025" at bounding box center [709, 205] width 148 height 12
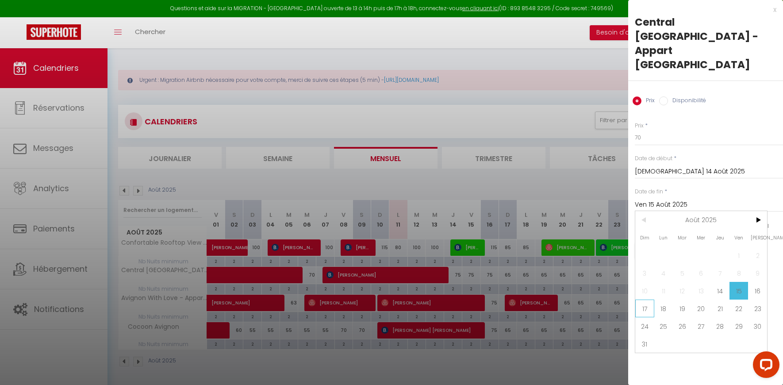
click at [643, 299] on span "17" at bounding box center [644, 308] width 19 height 18
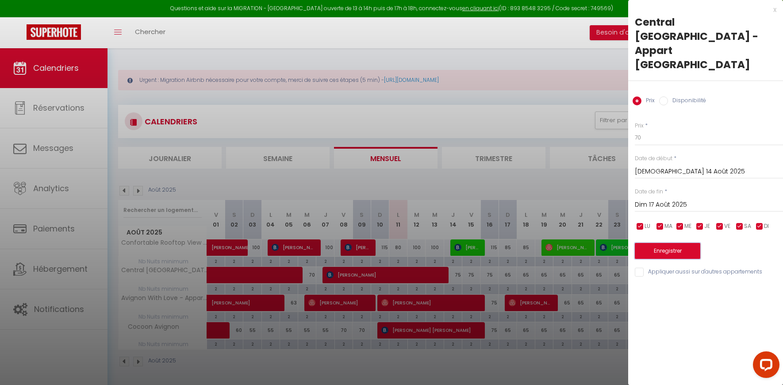
click at [650, 243] on button "Enregistrer" at bounding box center [667, 251] width 65 height 16
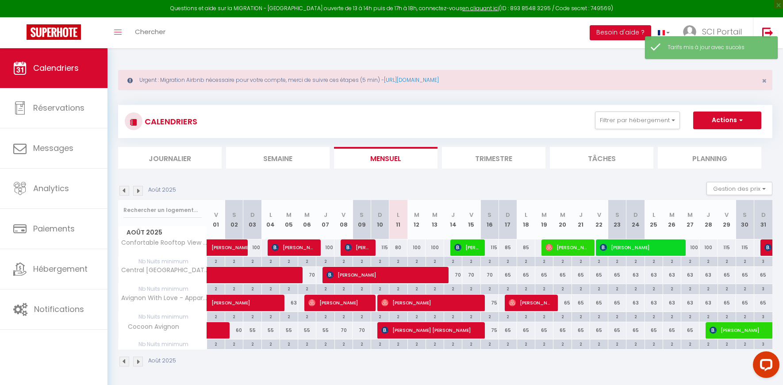
click at [493, 330] on div "75" at bounding box center [489, 330] width 18 height 16
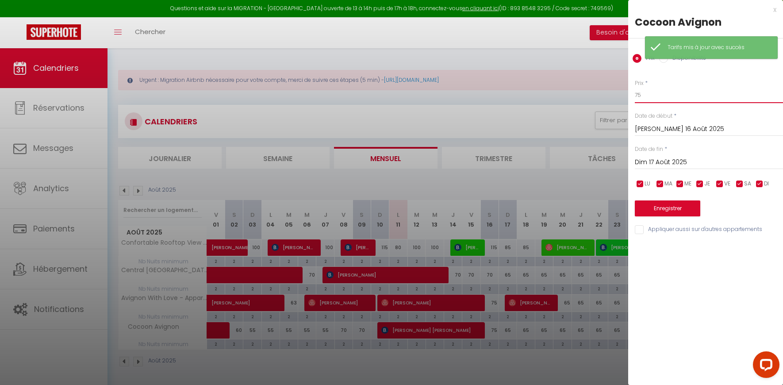
click at [665, 96] on input "75" at bounding box center [709, 95] width 148 height 16
click at [665, 98] on input "75" at bounding box center [709, 95] width 148 height 16
click at [658, 205] on button "Enregistrer" at bounding box center [667, 208] width 65 height 16
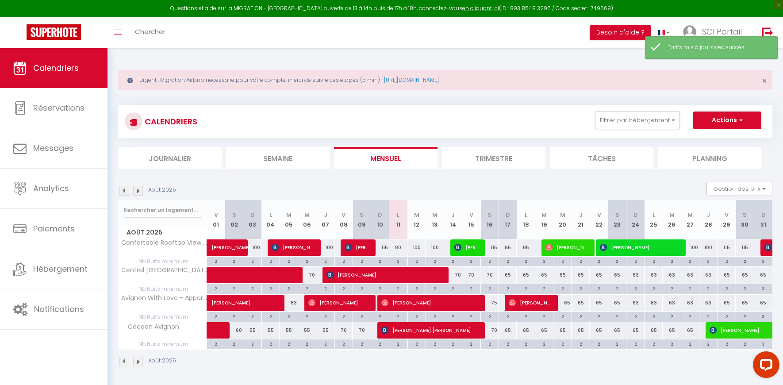
click at [507, 273] on div "65" at bounding box center [508, 275] width 18 height 16
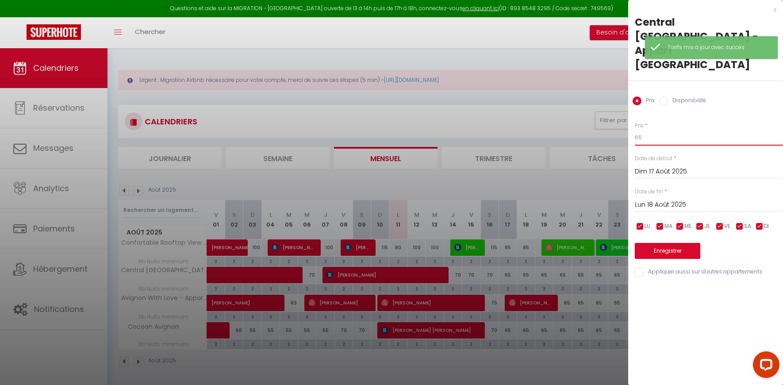
click at [646, 130] on input "65" at bounding box center [709, 138] width 148 height 16
click at [647, 130] on input "65" at bounding box center [709, 138] width 148 height 16
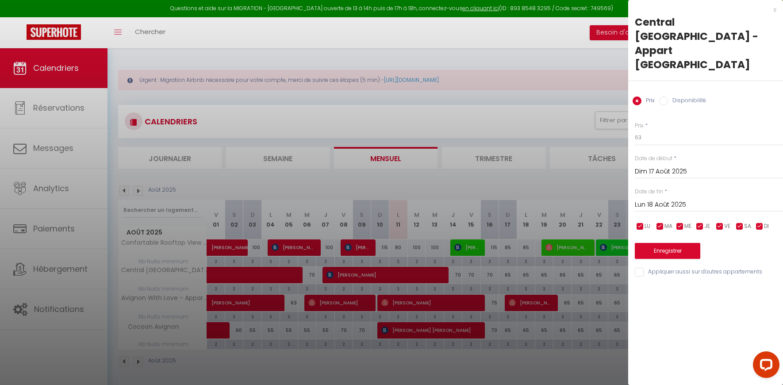
click at [656, 196] on div "Lun 18 Août 2025 < Août 2025 > Dim Lun Mar Mer Jeu Ven Sam 1 2 3 4 5 6 7 8 9 10…" at bounding box center [709, 204] width 148 height 16
click at [655, 199] on input "Lun 18 Août 2025" at bounding box center [709, 205] width 148 height 12
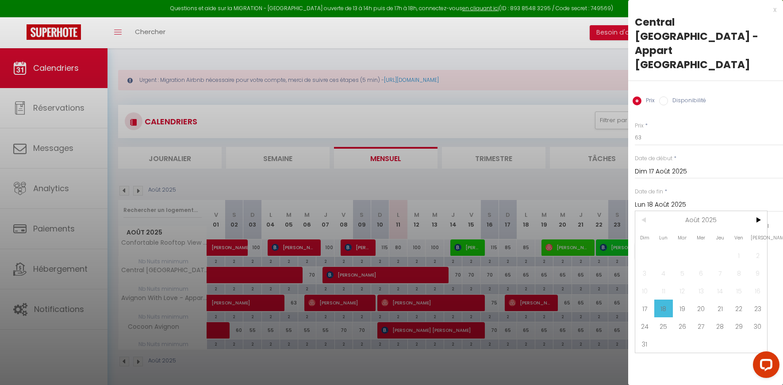
drag, startPoint x: 733, startPoint y: 280, endPoint x: 730, endPoint y: 276, distance: 5.8
click at [733, 299] on span "22" at bounding box center [738, 308] width 19 height 18
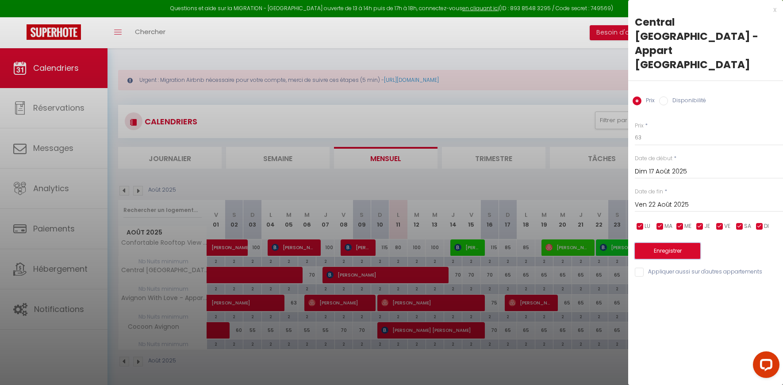
click at [675, 243] on button "Enregistrer" at bounding box center [667, 251] width 65 height 16
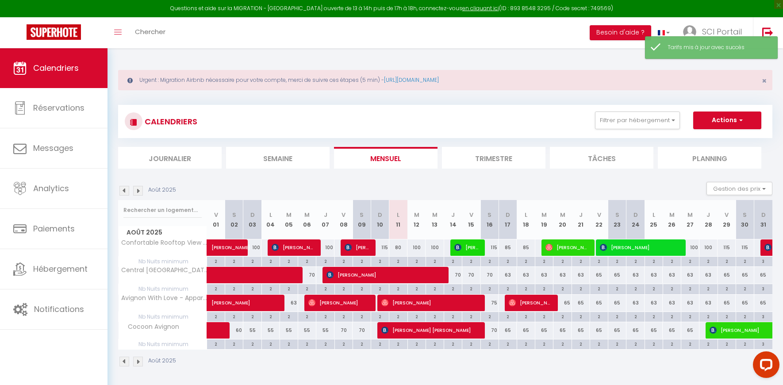
click at [508, 331] on div "65" at bounding box center [508, 330] width 18 height 16
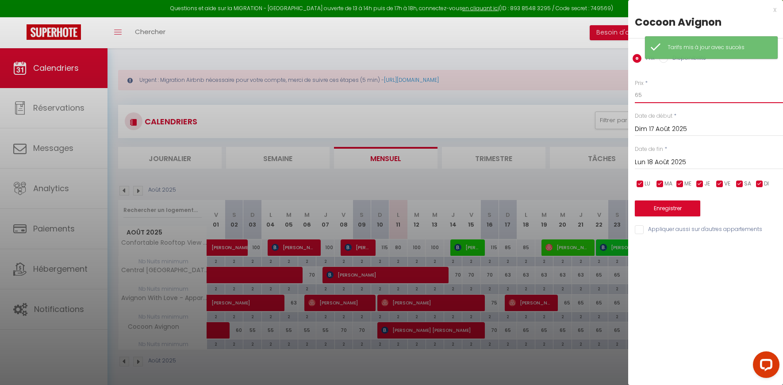
click at [658, 100] on input "65" at bounding box center [709, 95] width 148 height 16
click at [657, 161] on input "Lun 18 Août 2025" at bounding box center [709, 163] width 148 height 12
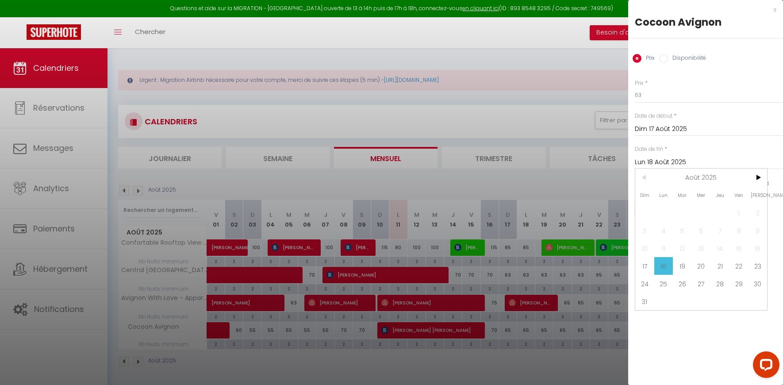
click at [734, 267] on span "22" at bounding box center [738, 266] width 19 height 18
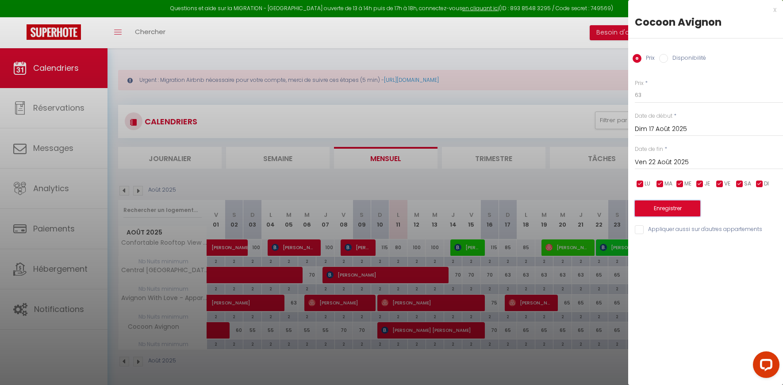
click at [664, 206] on button "Enregistrer" at bounding box center [667, 208] width 65 height 16
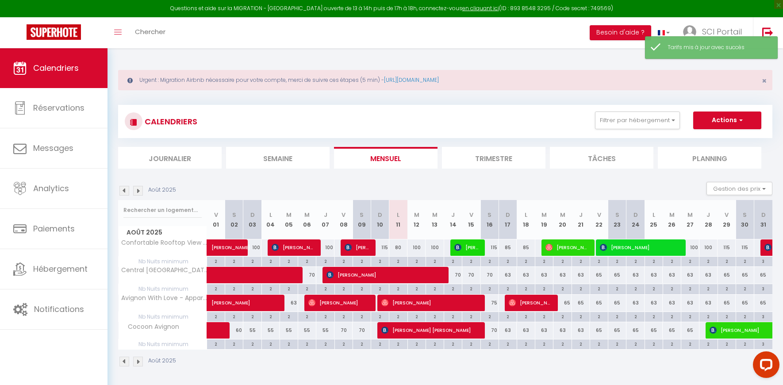
click at [568, 304] on div "65" at bounding box center [562, 303] width 18 height 16
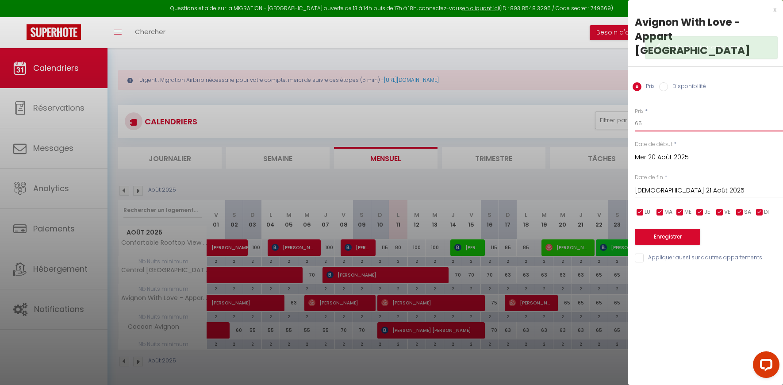
click at [640, 115] on input "65" at bounding box center [709, 123] width 148 height 16
click at [644, 182] on div "Jeu 21 Août 2025 < Août 2025 > Dim Lun Mar Mer Jeu Ven Sam 1 2 3 4 5 6 7 8 9 10…" at bounding box center [709, 190] width 148 height 16
click at [646, 185] on input "[DEMOGRAPHIC_DATA] 21 Août 2025" at bounding box center [709, 191] width 148 height 12
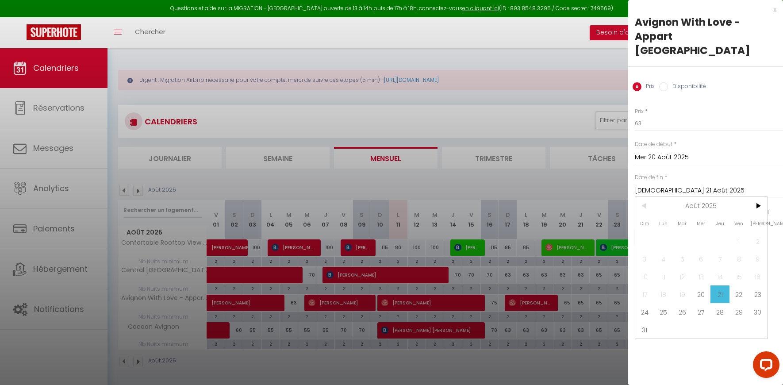
click at [738, 285] on span "22" at bounding box center [738, 294] width 19 height 18
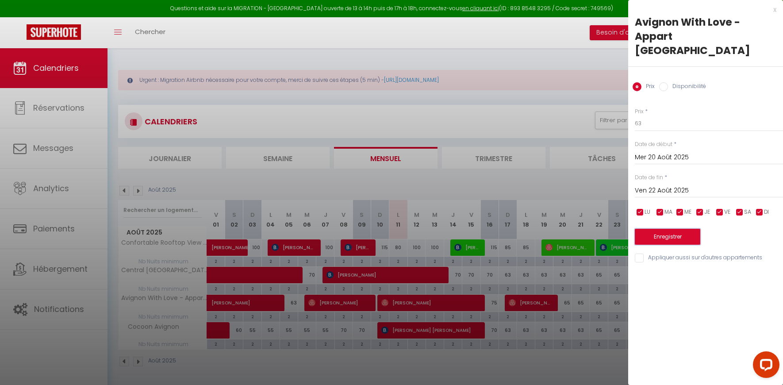
click at [646, 229] on button "Enregistrer" at bounding box center [667, 237] width 65 height 16
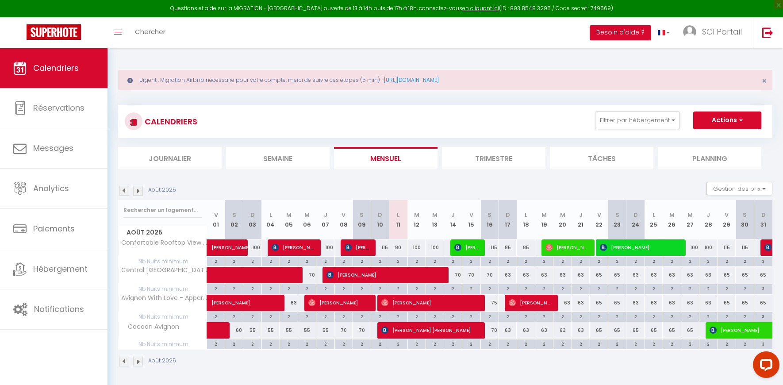
click at [134, 192] on img at bounding box center [138, 191] width 10 height 10
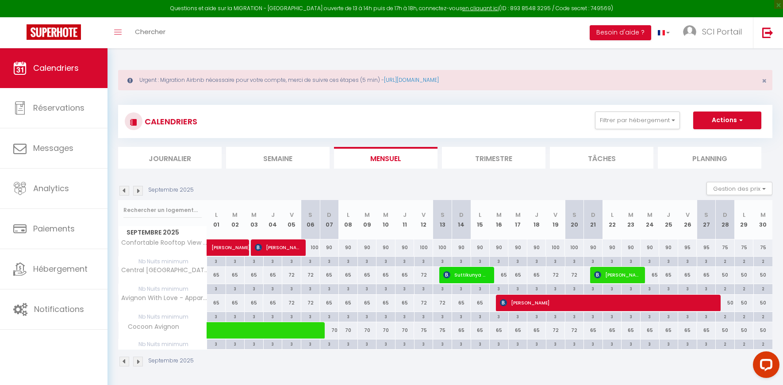
click at [126, 191] on img at bounding box center [124, 191] width 10 height 10
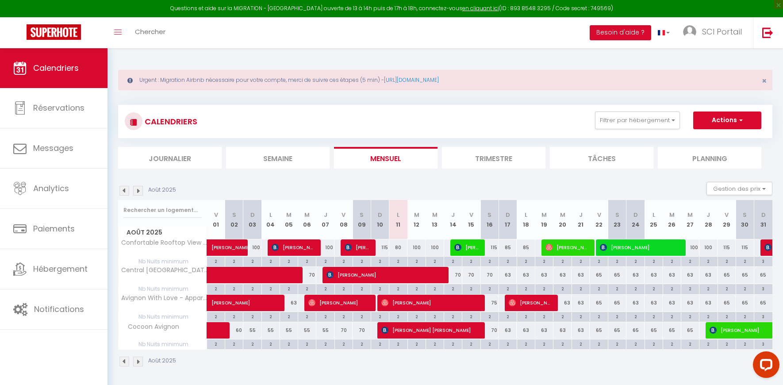
click at [763, 262] on div "3" at bounding box center [763, 261] width 18 height 8
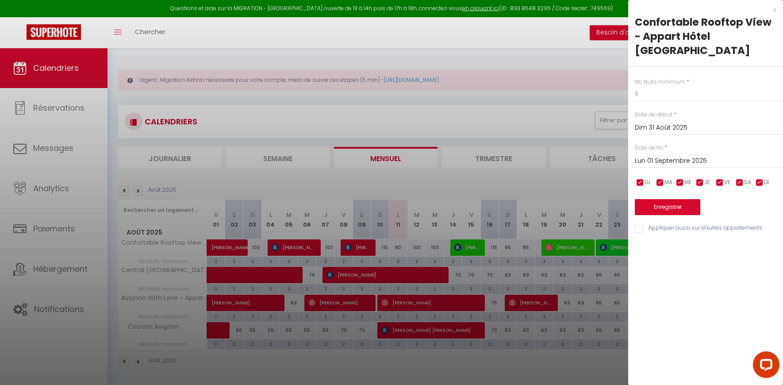
click at [658, 155] on input "Lun 01 Septembre 2025" at bounding box center [709, 161] width 148 height 12
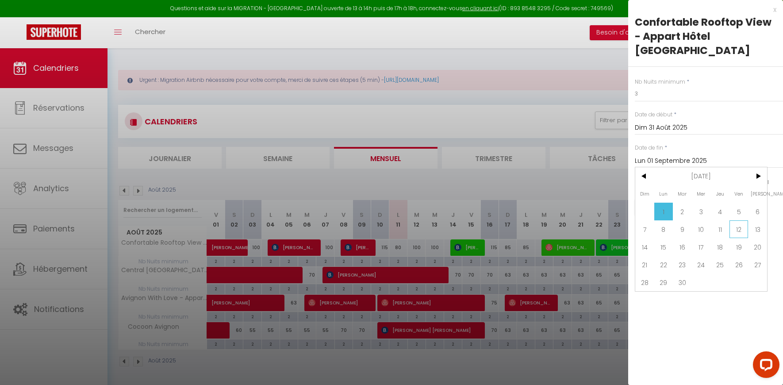
click at [739, 220] on span "12" at bounding box center [738, 229] width 19 height 18
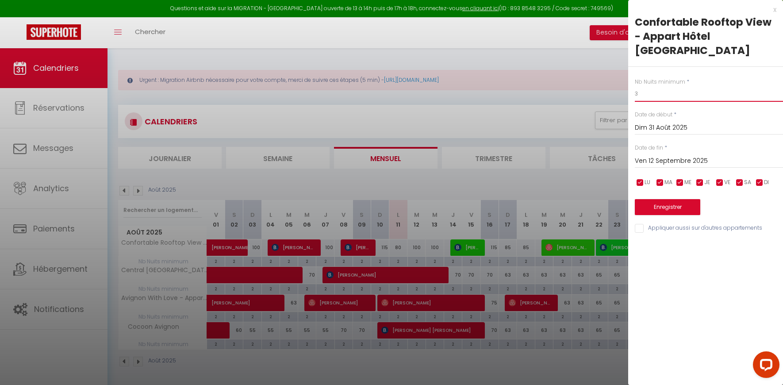
click at [638, 86] on input "3" at bounding box center [709, 94] width 148 height 16
click at [643, 224] on input "Appliquer aussi sur d'autres appartements" at bounding box center [709, 228] width 148 height 9
click at [657, 199] on button "Enregistrer" at bounding box center [667, 207] width 65 height 16
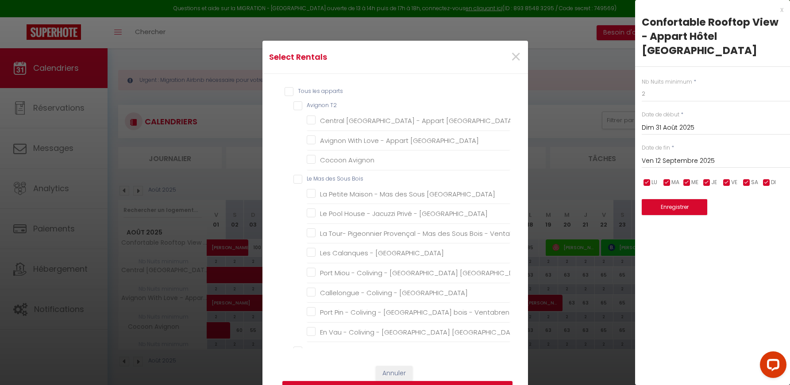
click at [294, 105] on T2 "Avignon T2" at bounding box center [401, 105] width 217 height 9
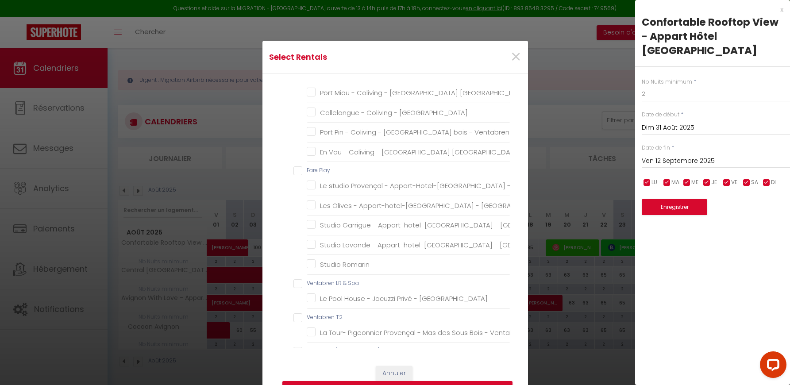
scroll to position [346, 0]
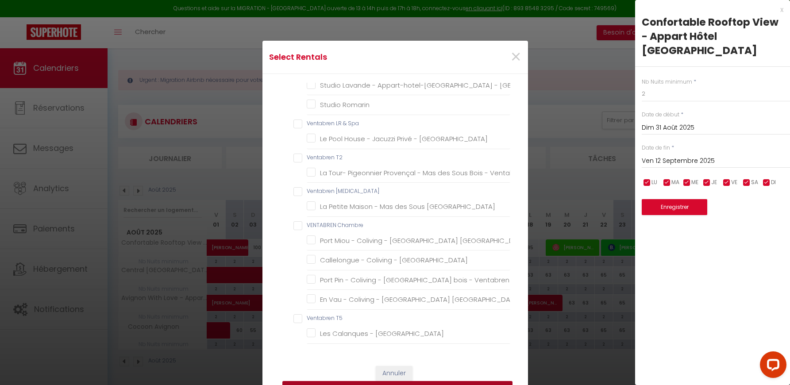
click at [445, 381] on button "Enregistrer" at bounding box center [397, 389] width 230 height 17
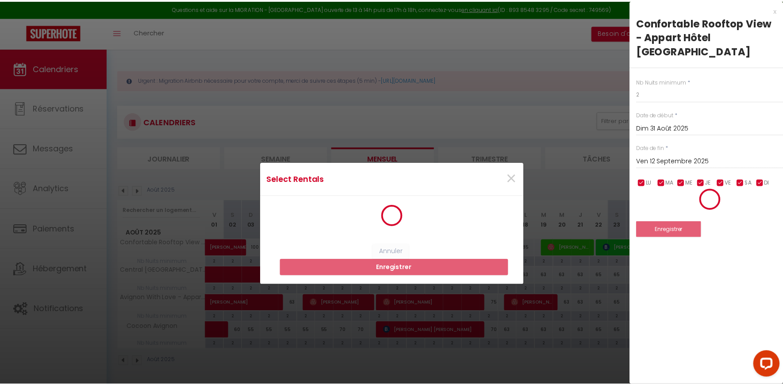
scroll to position [0, 0]
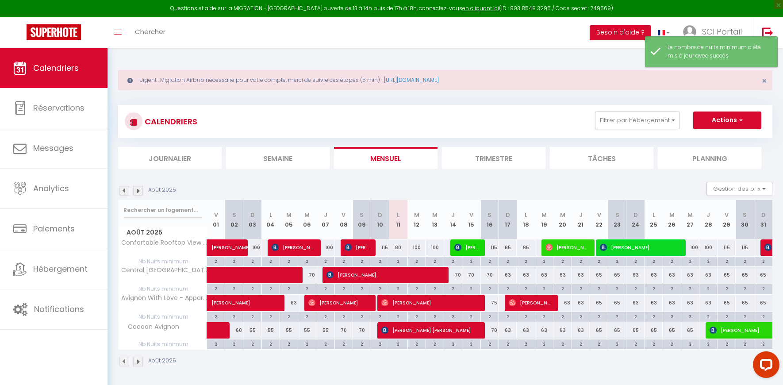
click at [138, 192] on img at bounding box center [138, 191] width 10 height 10
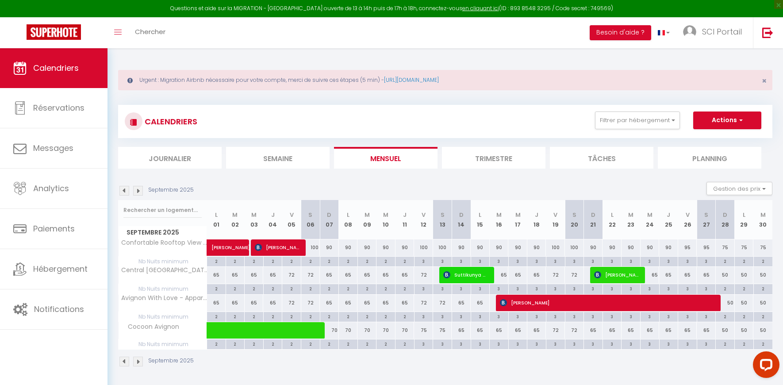
click at [126, 191] on img at bounding box center [124, 191] width 10 height 10
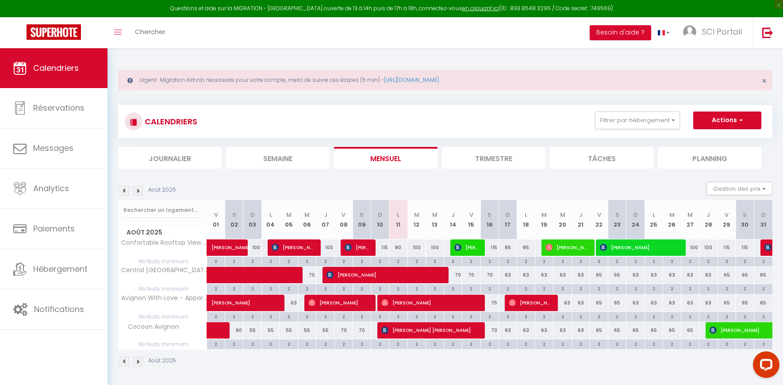
click at [138, 192] on img at bounding box center [138, 191] width 10 height 10
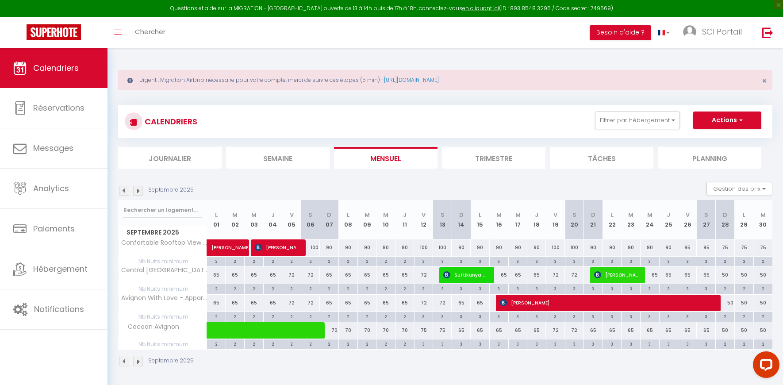
click at [135, 192] on img at bounding box center [138, 191] width 10 height 10
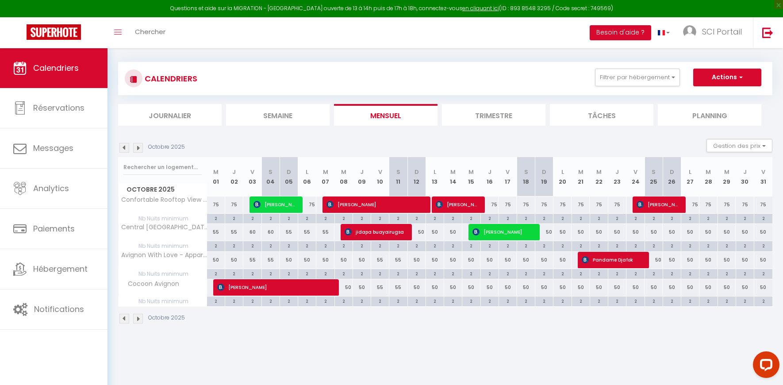
scroll to position [43, 0]
click at [349, 287] on div "50" at bounding box center [343, 287] width 18 height 16
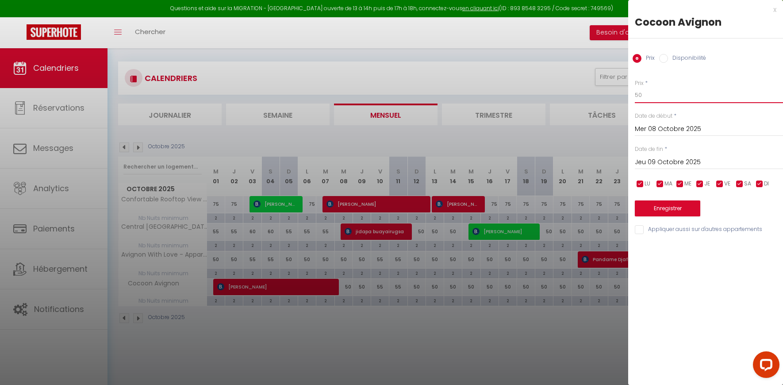
click at [653, 96] on input "50" at bounding box center [709, 95] width 148 height 16
click at [645, 161] on input "Jeu 09 Octobre 2025" at bounding box center [709, 163] width 148 height 12
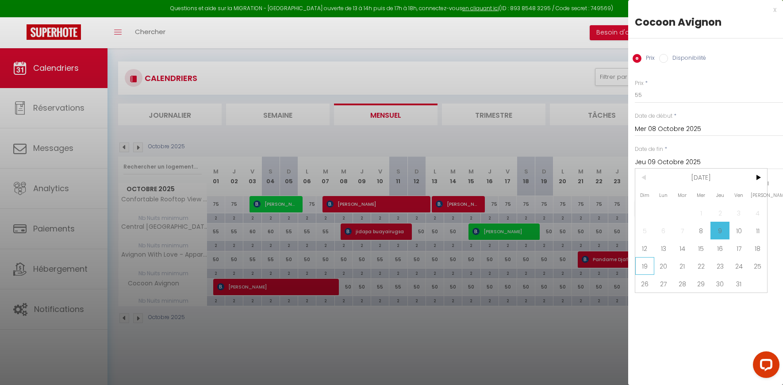
click at [648, 265] on span "19" at bounding box center [644, 266] width 19 height 18
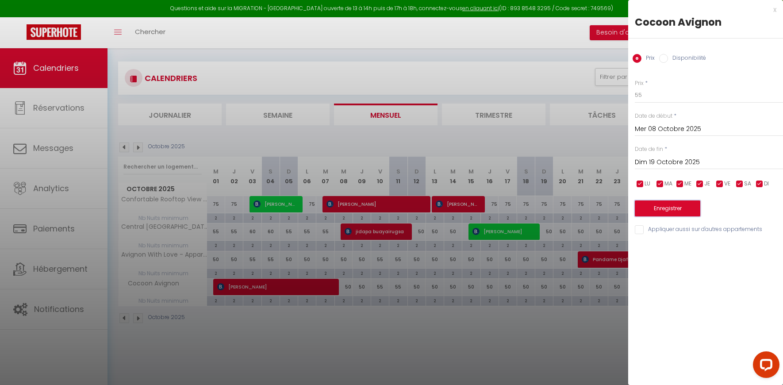
click at [668, 208] on button "Enregistrer" at bounding box center [667, 208] width 65 height 16
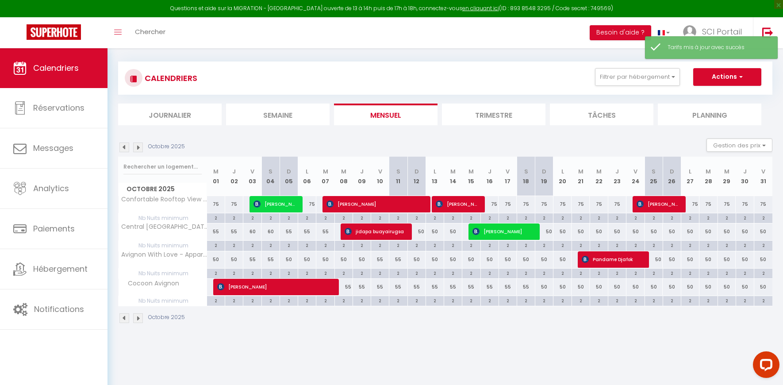
click at [348, 286] on div "55" at bounding box center [343, 287] width 18 height 16
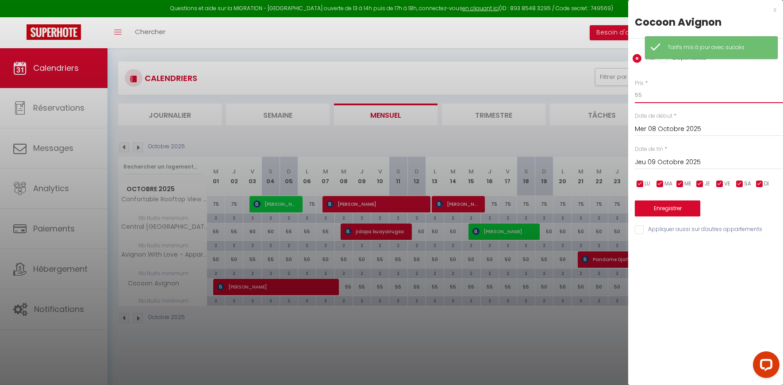
click at [641, 94] on input "55" at bounding box center [709, 95] width 148 height 16
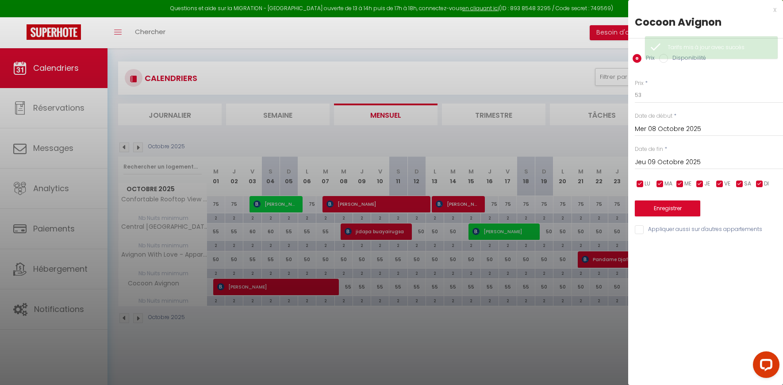
click at [652, 167] on input "Jeu 09 Octobre 2025" at bounding box center [709, 163] width 148 height 12
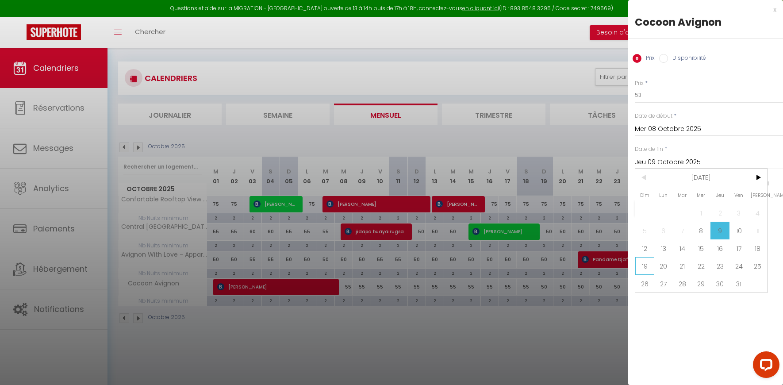
click at [648, 265] on span "19" at bounding box center [644, 266] width 19 height 18
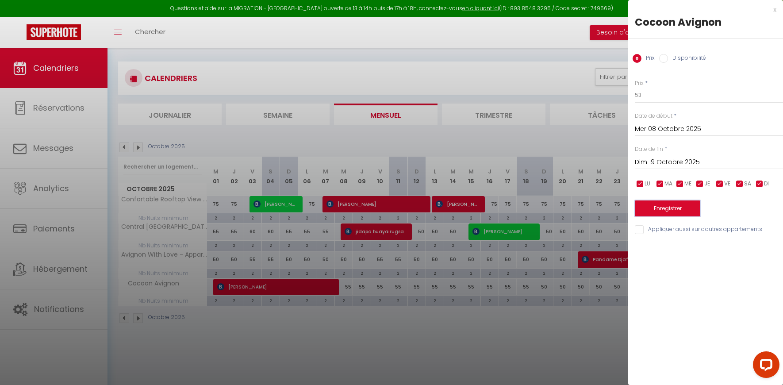
click at [654, 208] on button "Enregistrer" at bounding box center [667, 208] width 65 height 16
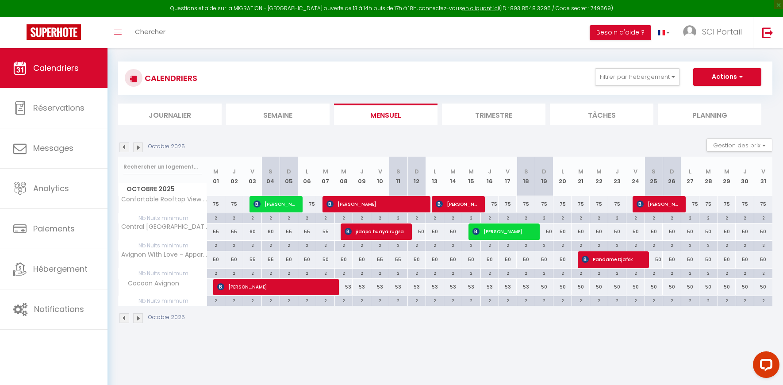
click at [380, 289] on div "53" at bounding box center [380, 287] width 18 height 16
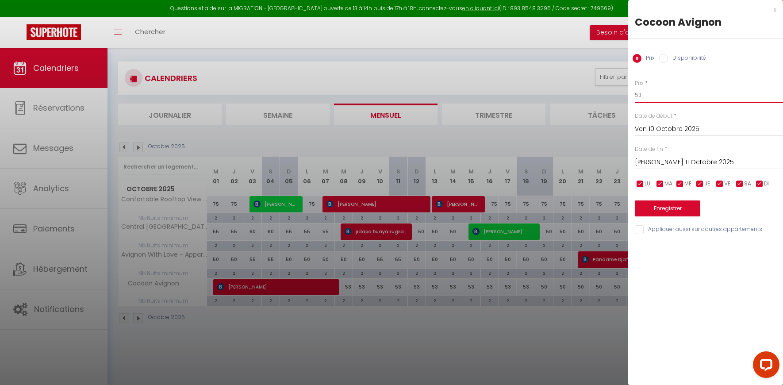
click at [640, 93] on input "53" at bounding box center [709, 95] width 148 height 16
drag, startPoint x: 649, startPoint y: 157, endPoint x: 662, endPoint y: 172, distance: 19.1
click at [649, 157] on input "[PERSON_NAME] 11 Octobre 2025" at bounding box center [709, 163] width 148 height 12
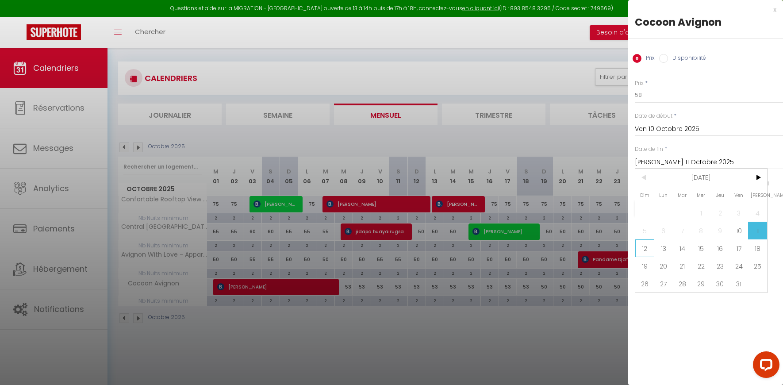
click at [650, 242] on span "12" at bounding box center [644, 248] width 19 height 18
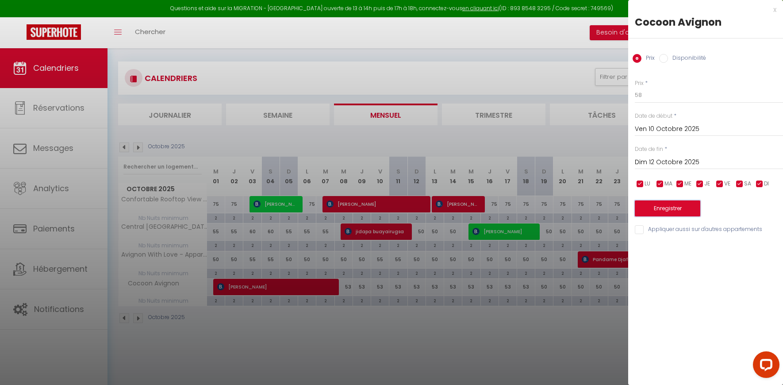
click at [649, 210] on button "Enregistrer" at bounding box center [667, 208] width 65 height 16
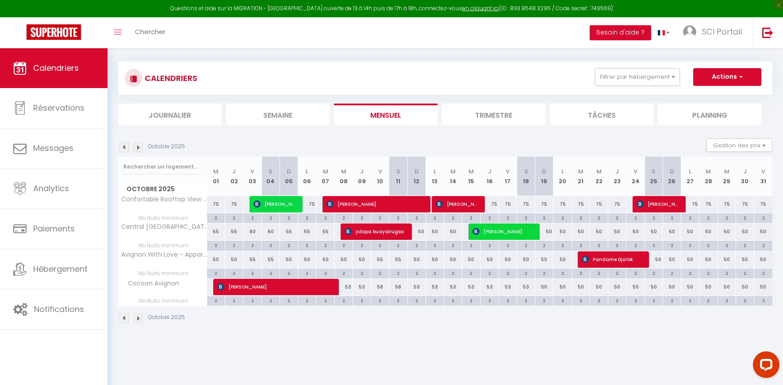
click at [288, 120] on li "Semaine" at bounding box center [278, 115] width 104 height 22
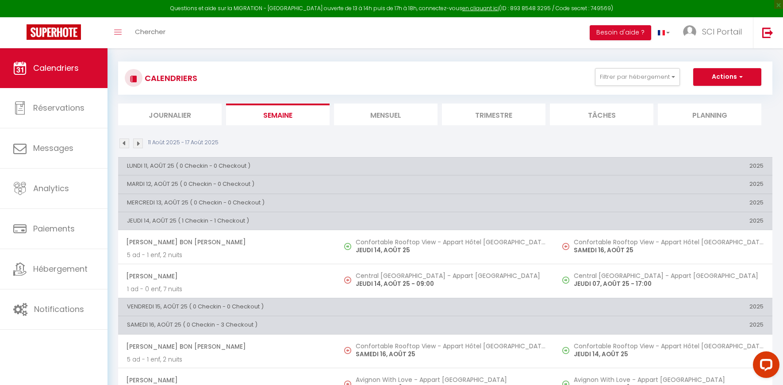
click at [381, 116] on li "Mensuel" at bounding box center [386, 115] width 104 height 22
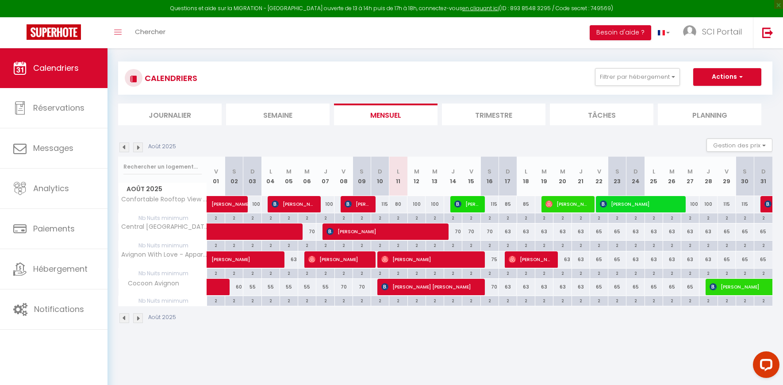
click at [135, 149] on img at bounding box center [138, 147] width 10 height 10
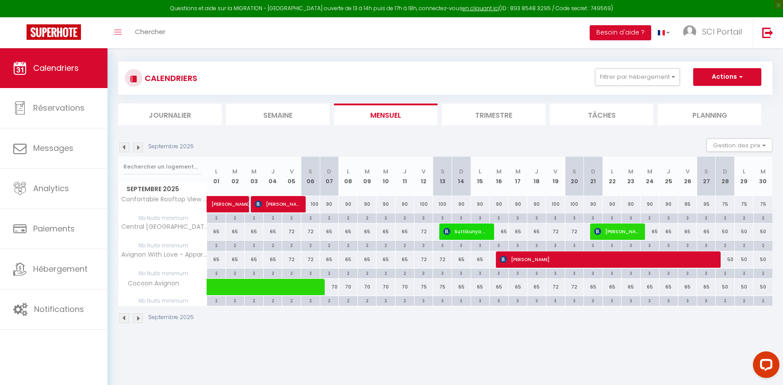
click at [137, 150] on img at bounding box center [138, 147] width 10 height 10
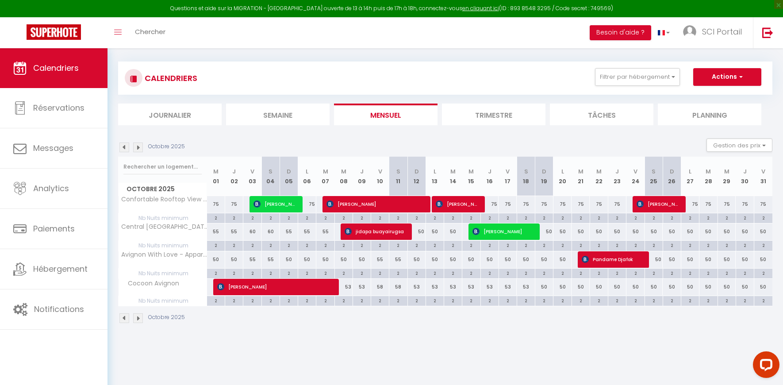
click at [125, 148] on img at bounding box center [124, 147] width 10 height 10
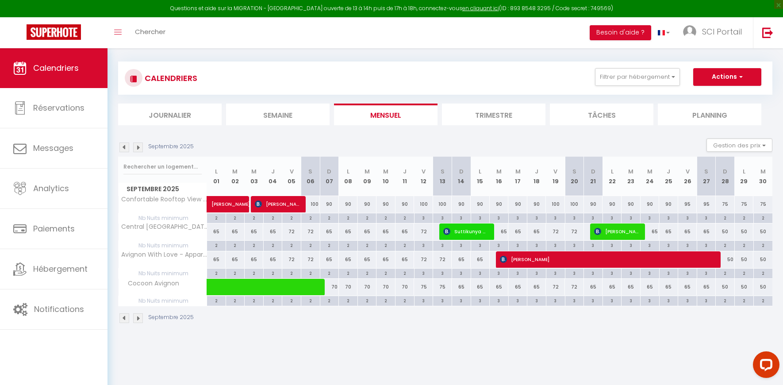
click at [125, 149] on img at bounding box center [124, 147] width 10 height 10
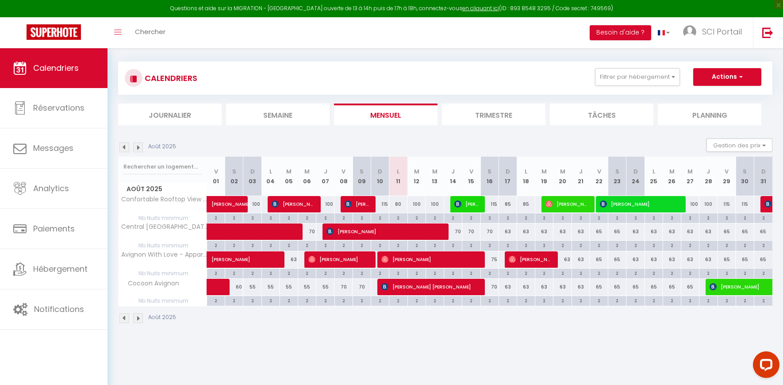
click at [417, 207] on div "100" at bounding box center [416, 204] width 18 height 16
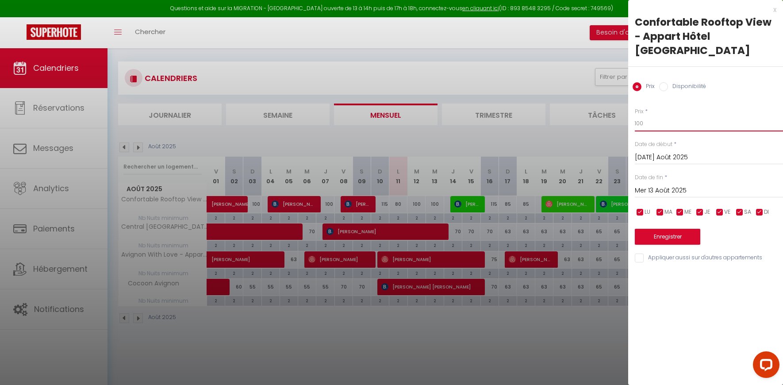
click at [648, 115] on input "100" at bounding box center [709, 123] width 148 height 16
click at [649, 115] on input "100" at bounding box center [709, 123] width 148 height 16
click at [650, 185] on input "Mer 13 Août 2025" at bounding box center [709, 191] width 148 height 12
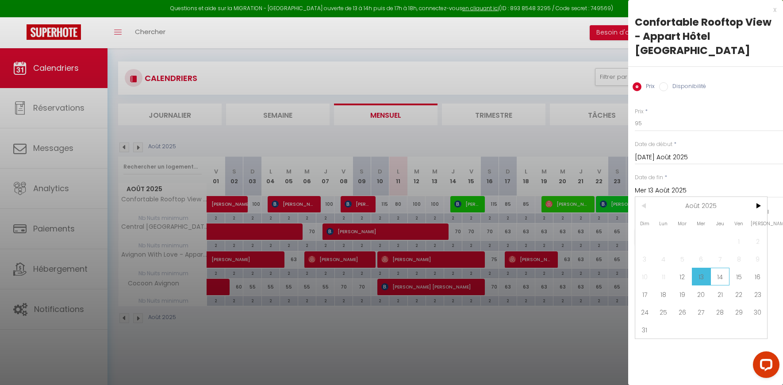
click at [720, 268] on span "14" at bounding box center [719, 277] width 19 height 18
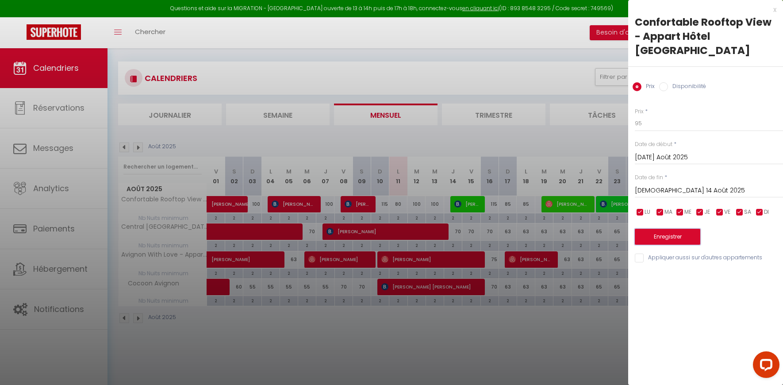
click at [671, 229] on button "Enregistrer" at bounding box center [667, 237] width 65 height 16
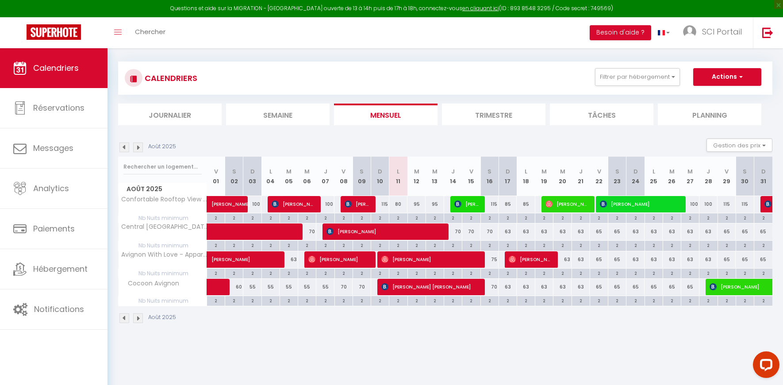
click at [506, 205] on div "85" at bounding box center [508, 204] width 18 height 16
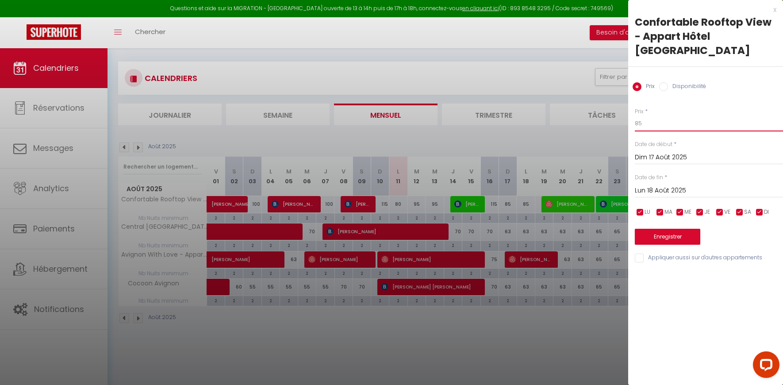
click at [649, 115] on input "85" at bounding box center [709, 123] width 148 height 16
click at [641, 185] on input "Lun 18 Août 2025" at bounding box center [709, 191] width 148 height 12
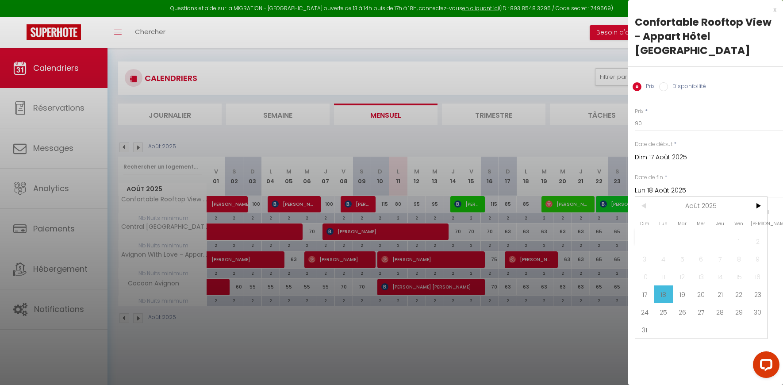
drag, startPoint x: 679, startPoint y: 277, endPoint x: 673, endPoint y: 264, distance: 14.3
click at [678, 285] on span "19" at bounding box center [682, 294] width 19 height 18
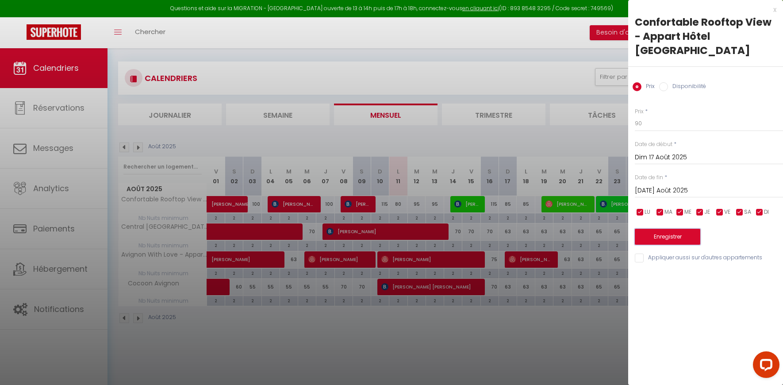
click at [658, 229] on button "Enregistrer" at bounding box center [667, 237] width 65 height 16
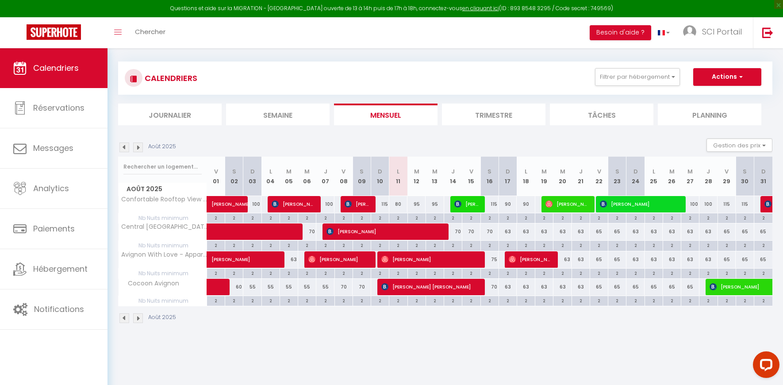
click at [416, 205] on div "95" at bounding box center [416, 204] width 18 height 16
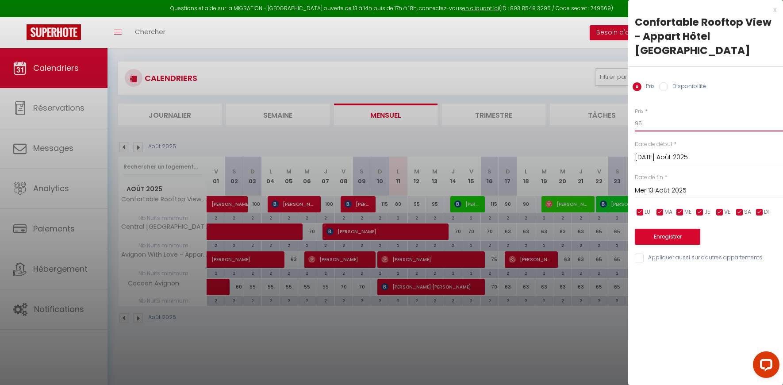
click at [651, 115] on input "95" at bounding box center [709, 123] width 148 height 16
click at [650, 115] on input "95" at bounding box center [709, 123] width 148 height 16
click at [646, 185] on input "Mer 13 Août 2025" at bounding box center [709, 191] width 148 height 12
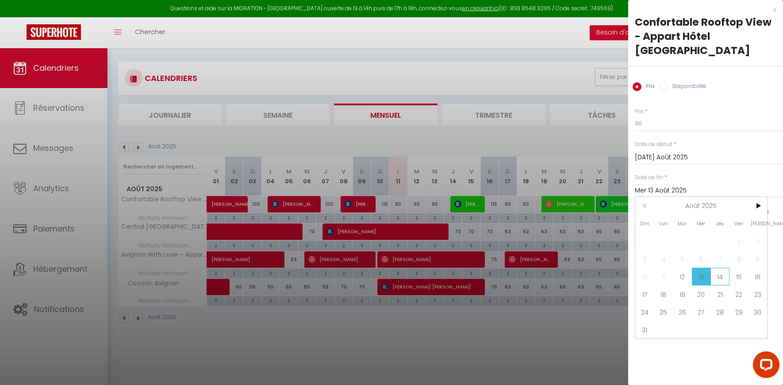
drag, startPoint x: 721, startPoint y: 265, endPoint x: 707, endPoint y: 255, distance: 17.1
click at [721, 268] on span "14" at bounding box center [719, 277] width 19 height 18
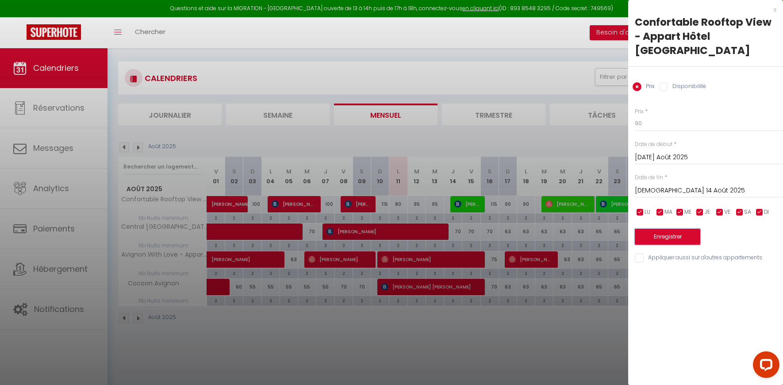
click at [668, 229] on button "Enregistrer" at bounding box center [667, 237] width 65 height 16
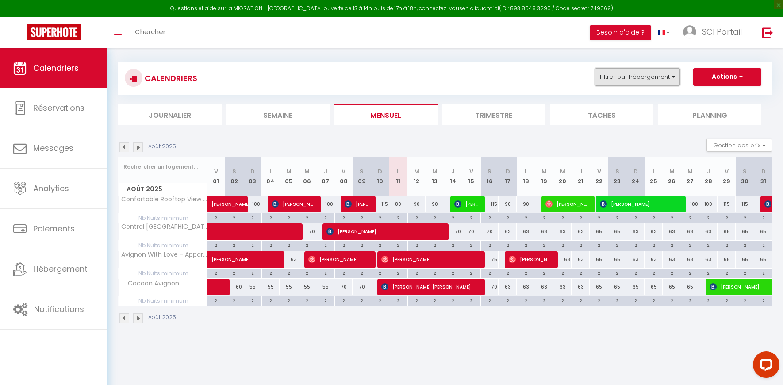
click at [628, 77] on button "Filtrer par hébergement" at bounding box center [637, 77] width 85 height 18
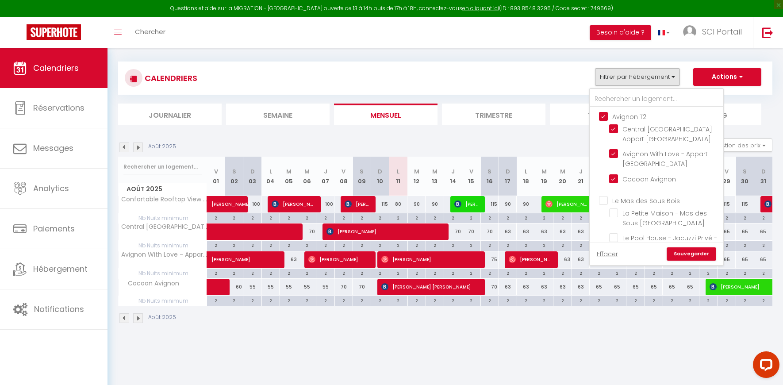
click at [606, 114] on input "Avignon T2" at bounding box center [665, 115] width 133 height 9
drag, startPoint x: 503, startPoint y: 63, endPoint x: 437, endPoint y: 99, distance: 74.2
click at [503, 63] on div "CALENDRIERS Filtrer par hébergement [GEOGRAPHIC_DATA] T2 Central [GEOGRAPHIC_DA…" at bounding box center [445, 77] width 654 height 33
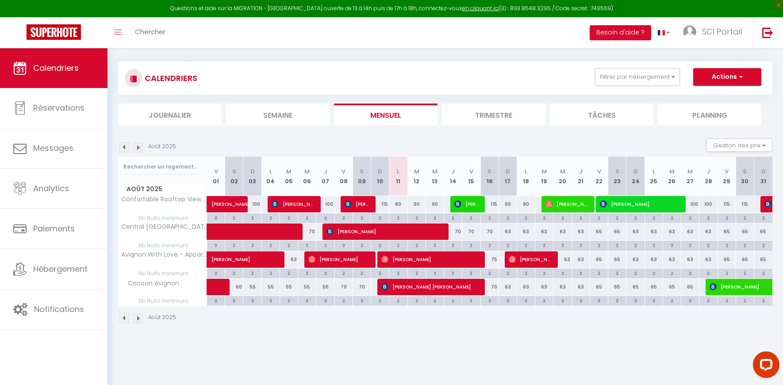
click at [138, 150] on img at bounding box center [138, 147] width 10 height 10
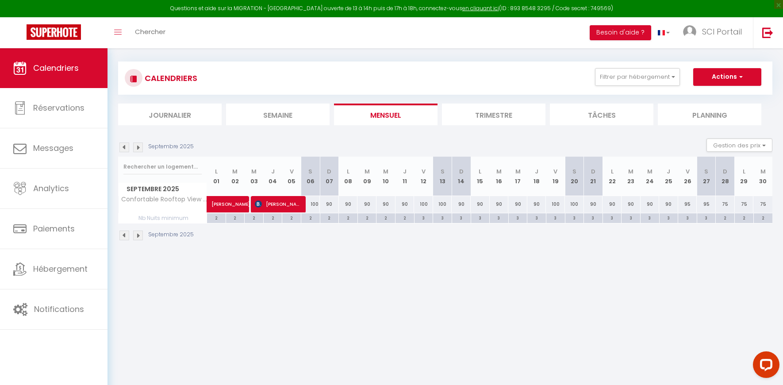
click at [126, 148] on img at bounding box center [124, 147] width 10 height 10
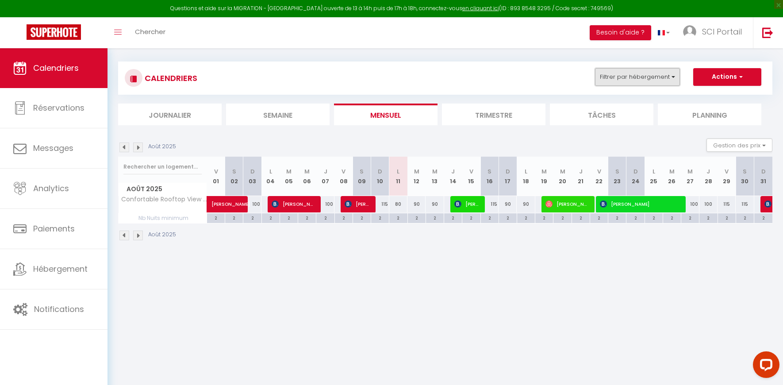
click at [656, 78] on button "Filtrer par hébergement" at bounding box center [637, 77] width 85 height 18
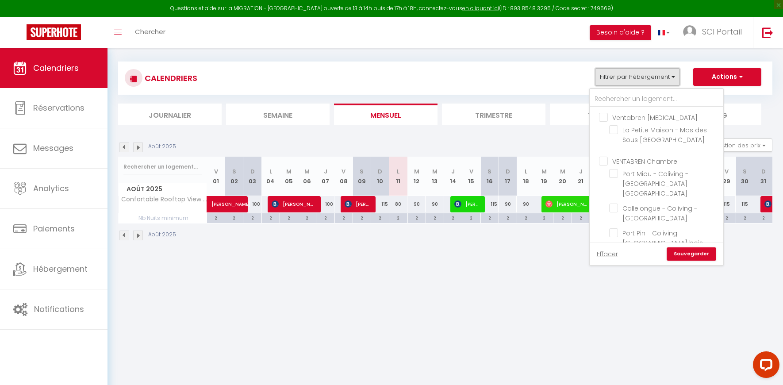
scroll to position [715, 0]
click at [602, 237] on input "Avignon [MEDICAL_DATA]" at bounding box center [665, 241] width 133 height 9
click at [610, 230] on input "VENTABREN Chambre" at bounding box center [665, 234] width 133 height 9
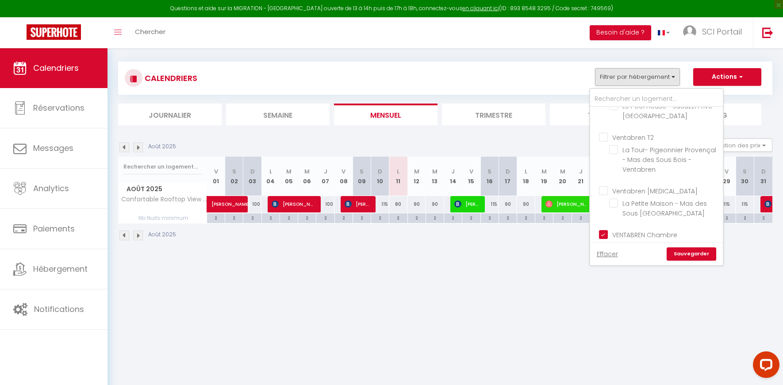
click at [698, 253] on link "Sauvegarder" at bounding box center [692, 253] width 50 height 13
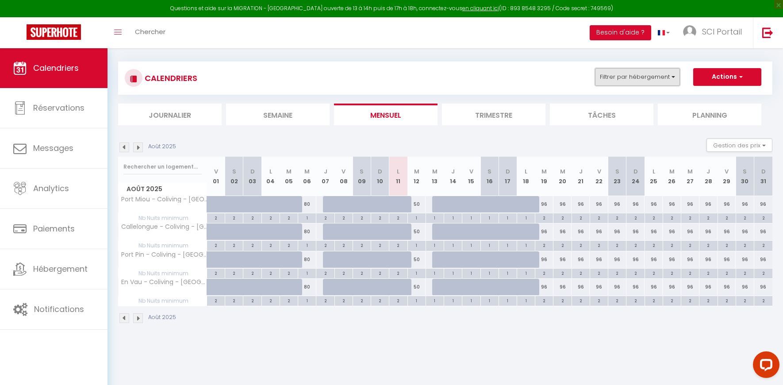
click at [644, 72] on button "Filtrer par hébergement" at bounding box center [637, 77] width 85 height 18
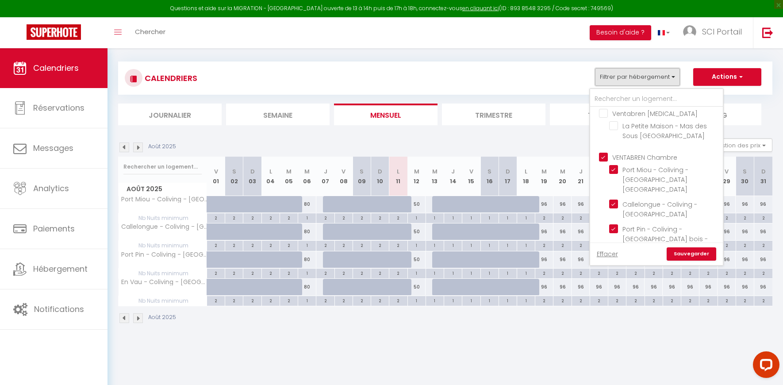
scroll to position [715, 0]
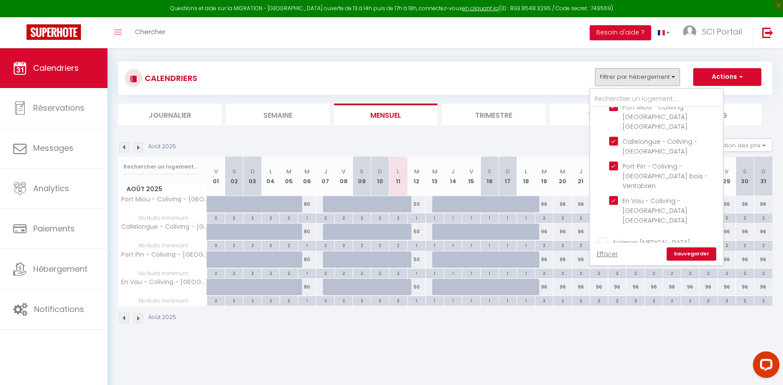
drag, startPoint x: 627, startPoint y: 209, endPoint x: 670, endPoint y: 231, distance: 48.1
click at [628, 291] on input "Ventabren T5" at bounding box center [665, 295] width 133 height 9
click at [696, 254] on link "Sauvegarder" at bounding box center [692, 253] width 50 height 13
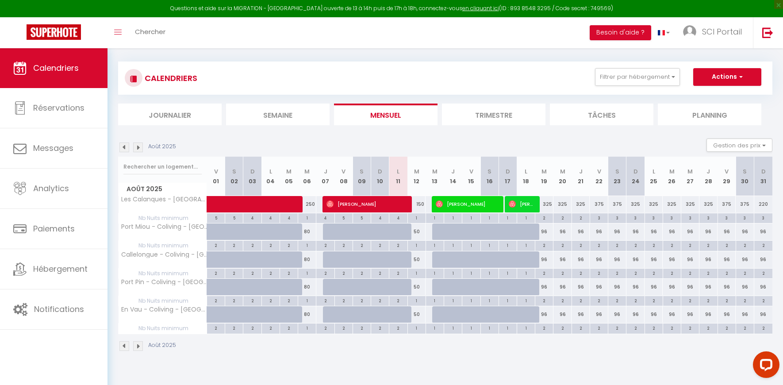
click at [127, 148] on img at bounding box center [124, 147] width 10 height 10
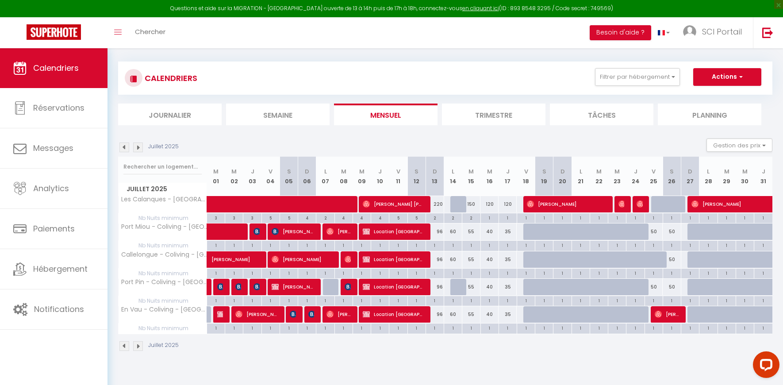
click at [138, 151] on img at bounding box center [138, 147] width 10 height 10
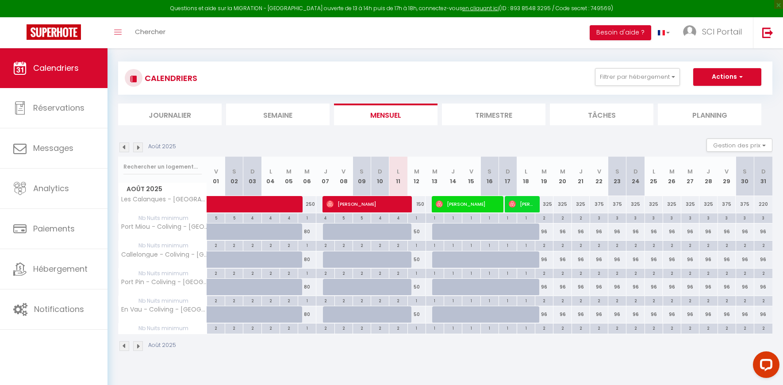
click at [124, 146] on img at bounding box center [124, 147] width 10 height 10
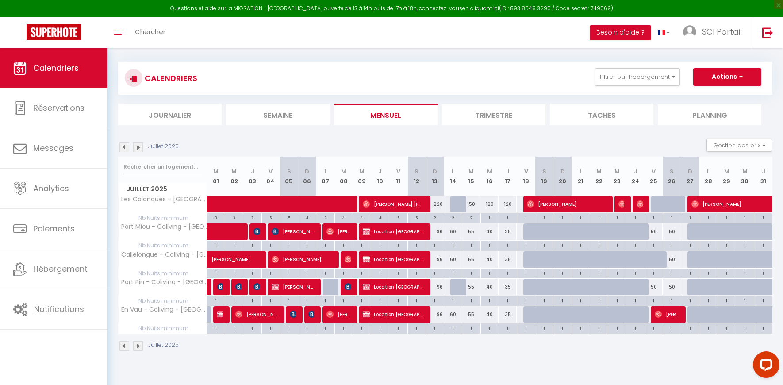
click at [135, 149] on img at bounding box center [138, 147] width 10 height 10
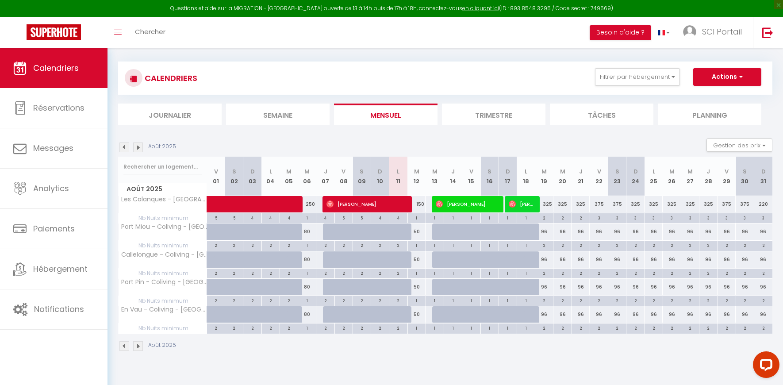
click at [124, 148] on img at bounding box center [124, 147] width 10 height 10
